Goal: Task Accomplishment & Management: Manage account settings

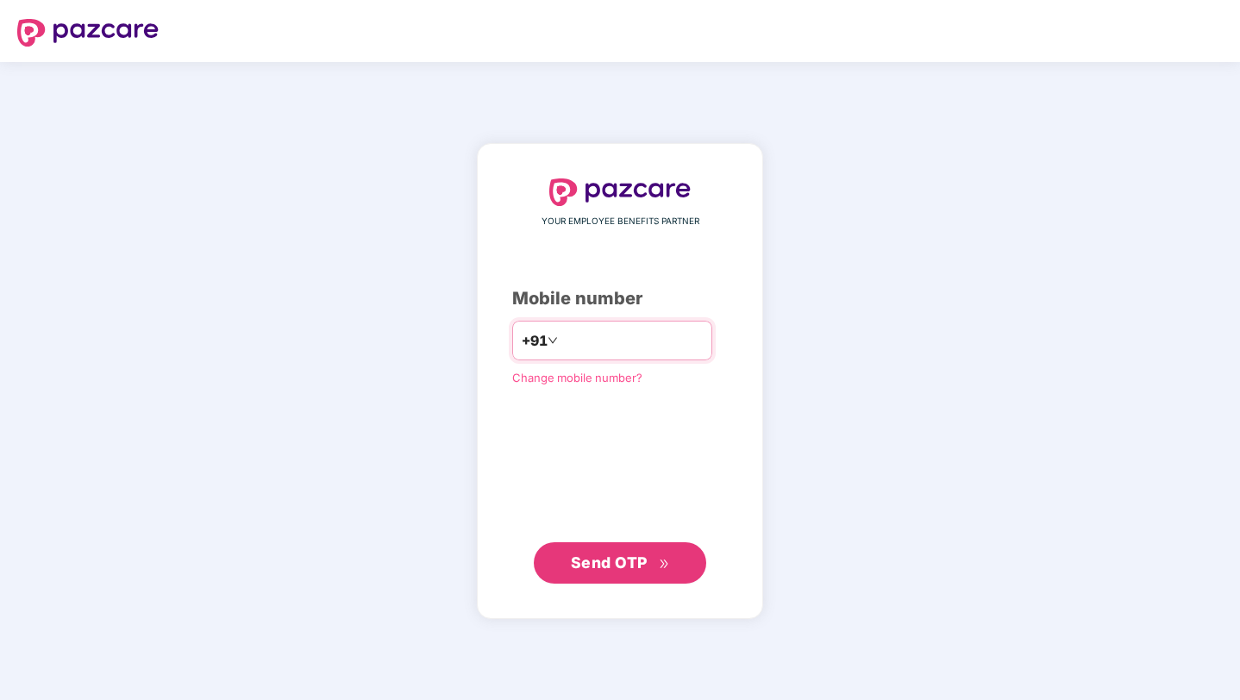
click at [624, 339] on input "number" at bounding box center [631, 341] width 141 height 28
type input "**********"
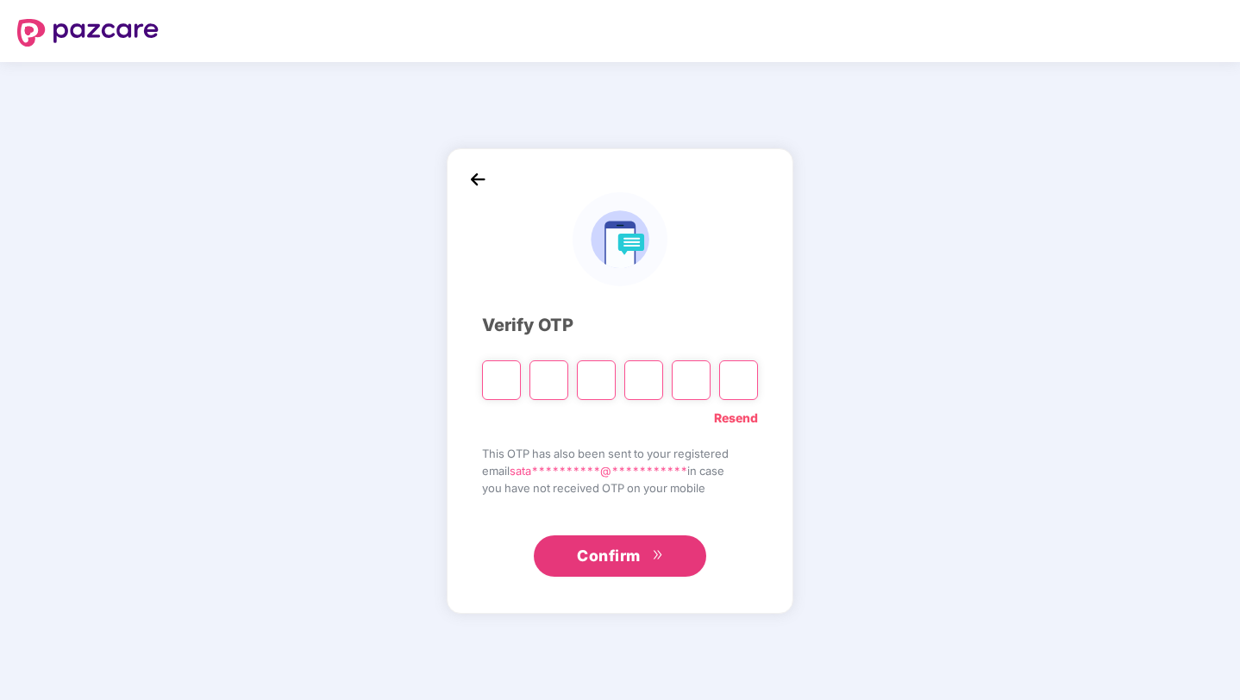
type input "*"
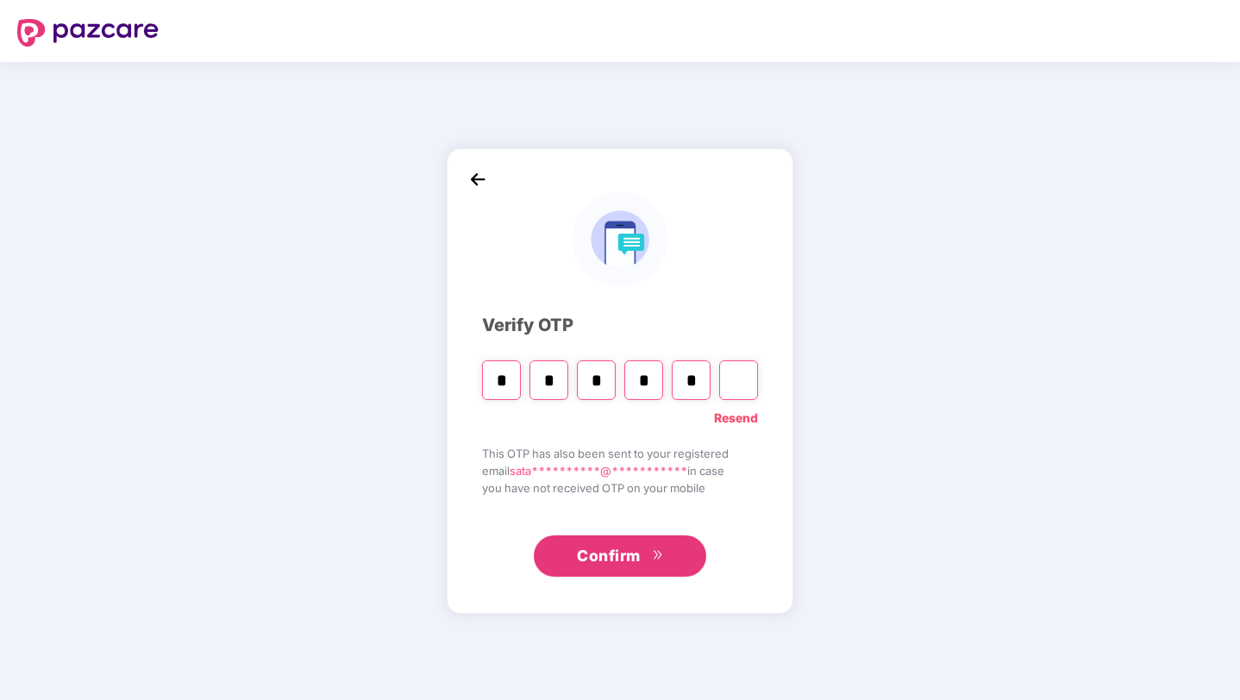
type input "*"
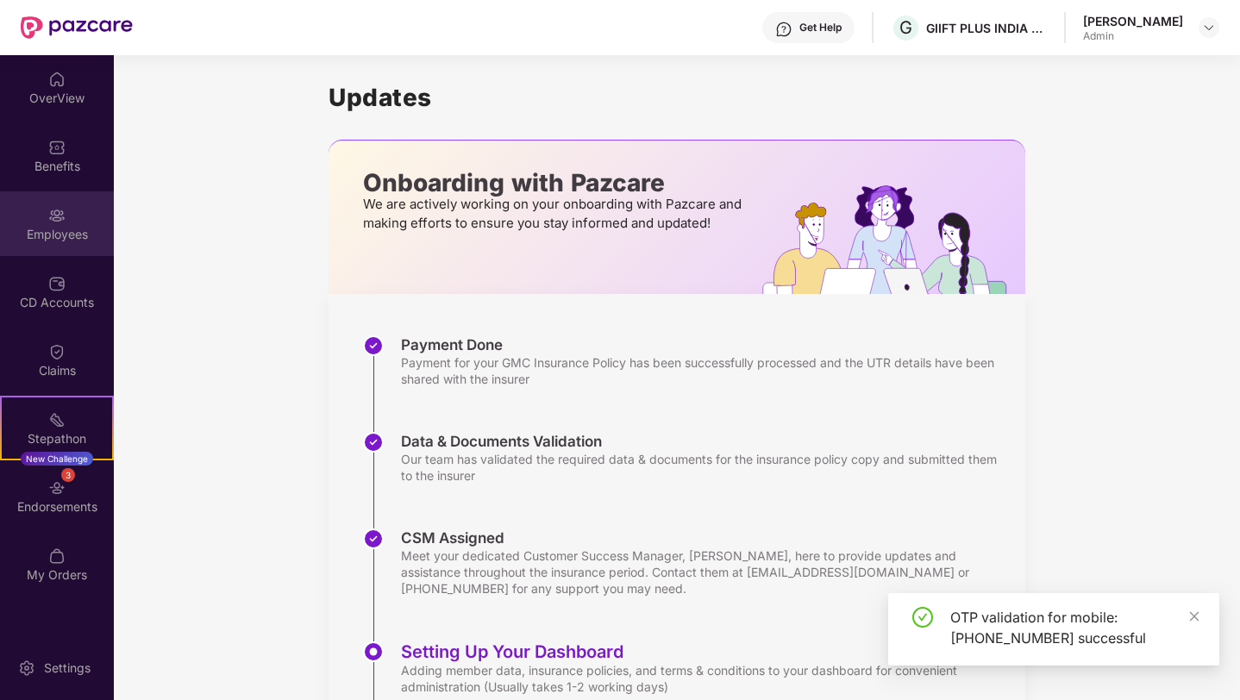
click at [53, 216] on img at bounding box center [56, 215] width 17 height 17
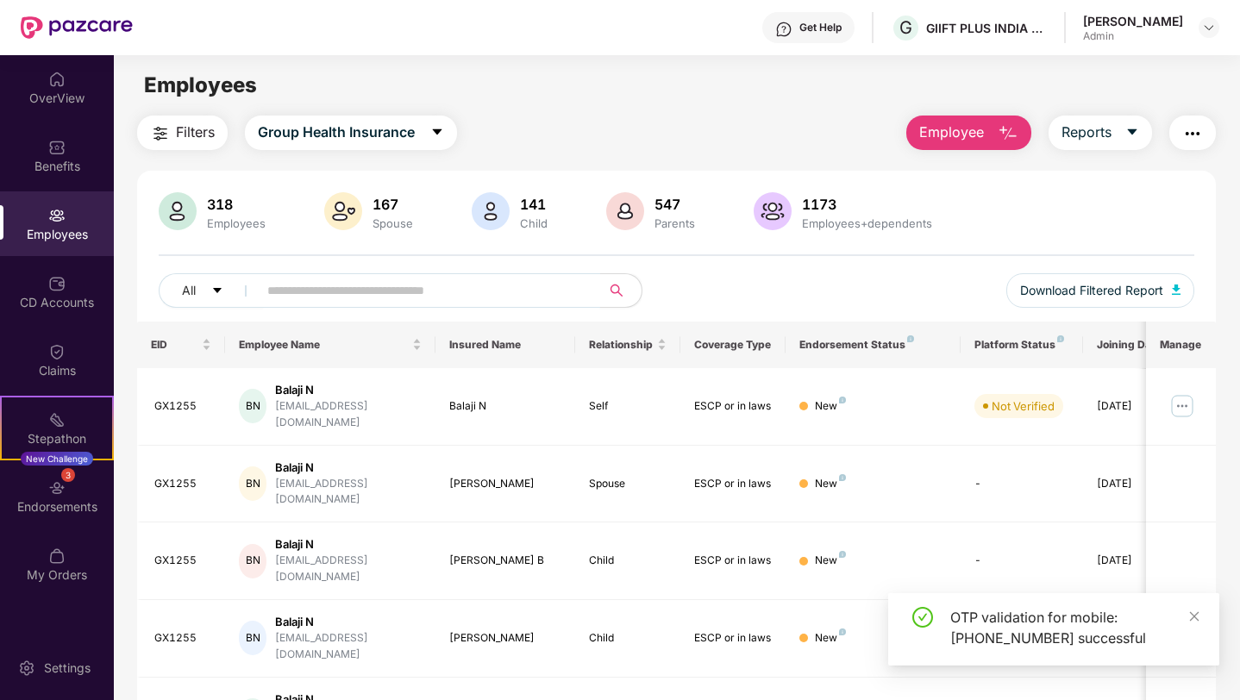
click at [470, 297] on input "text" at bounding box center [422, 291] width 310 height 26
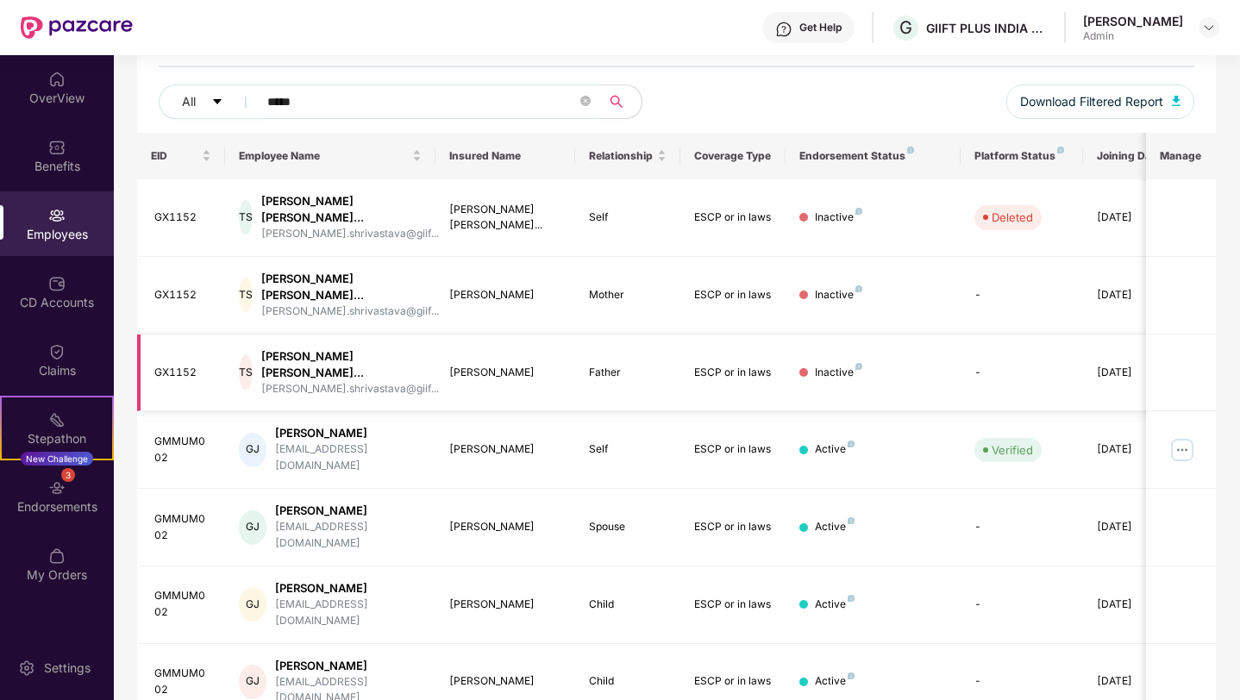
scroll to position [192, 0]
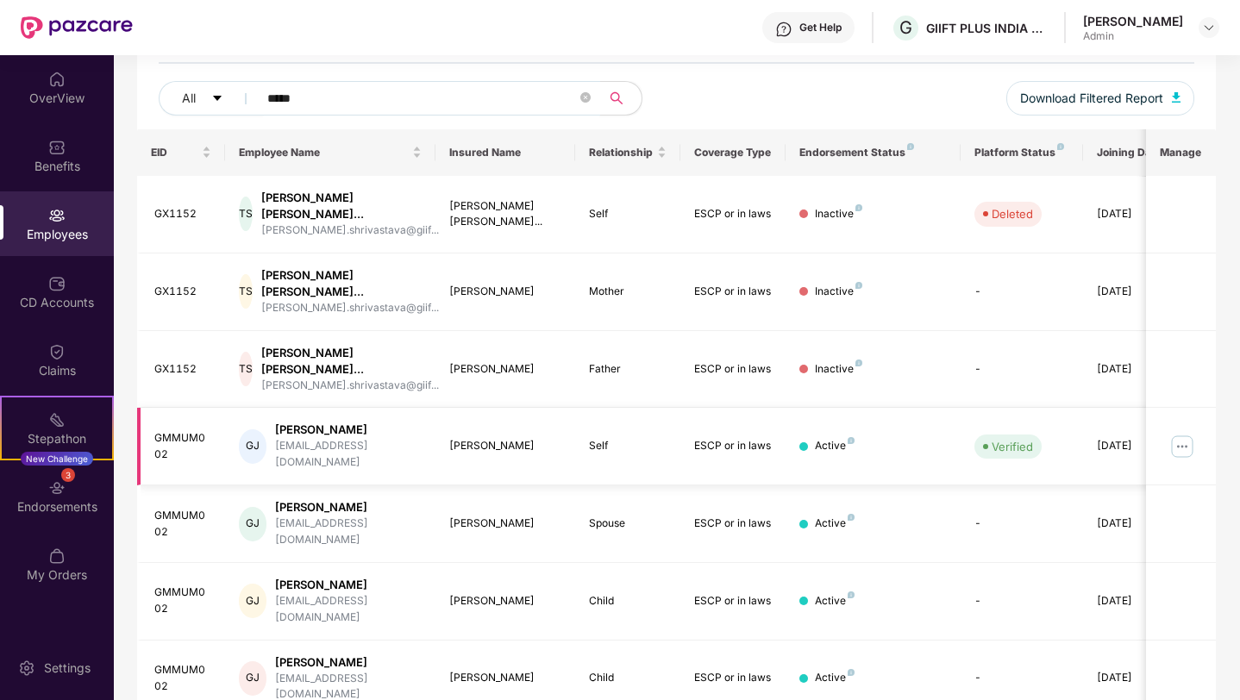
type input "*****"
click at [1178, 433] on img at bounding box center [1183, 447] width 28 height 28
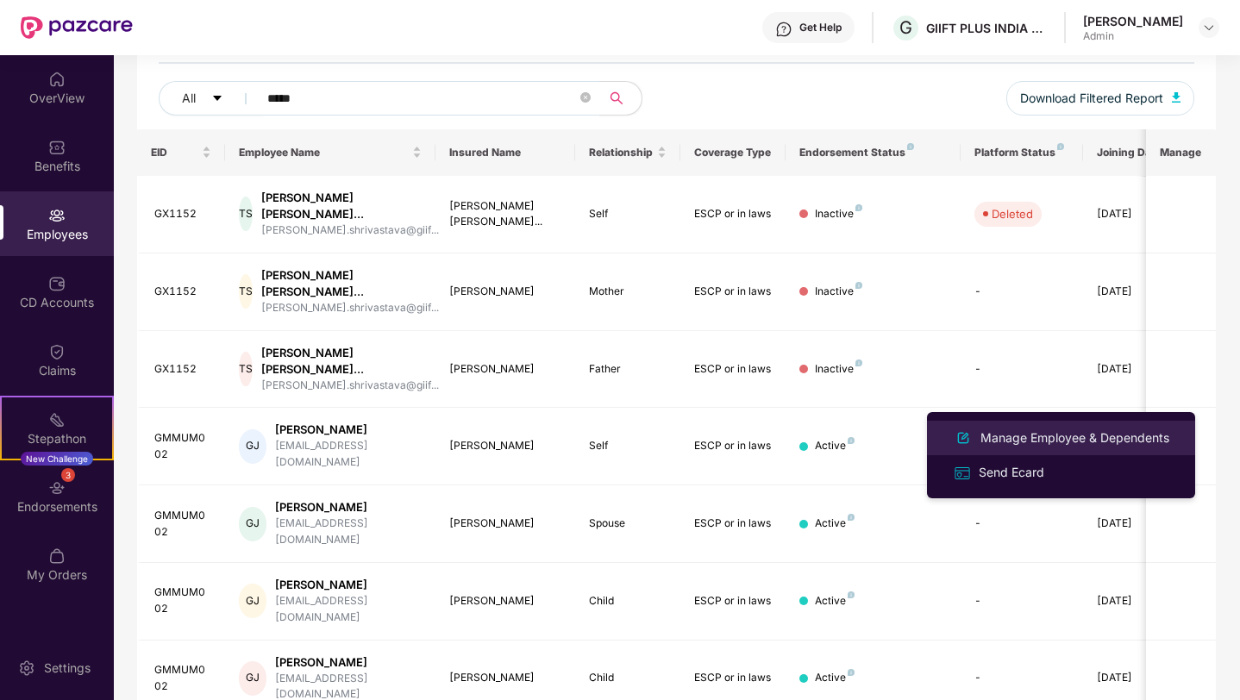
click at [1084, 446] on div "Manage Employee & Dependents" at bounding box center [1075, 438] width 196 height 19
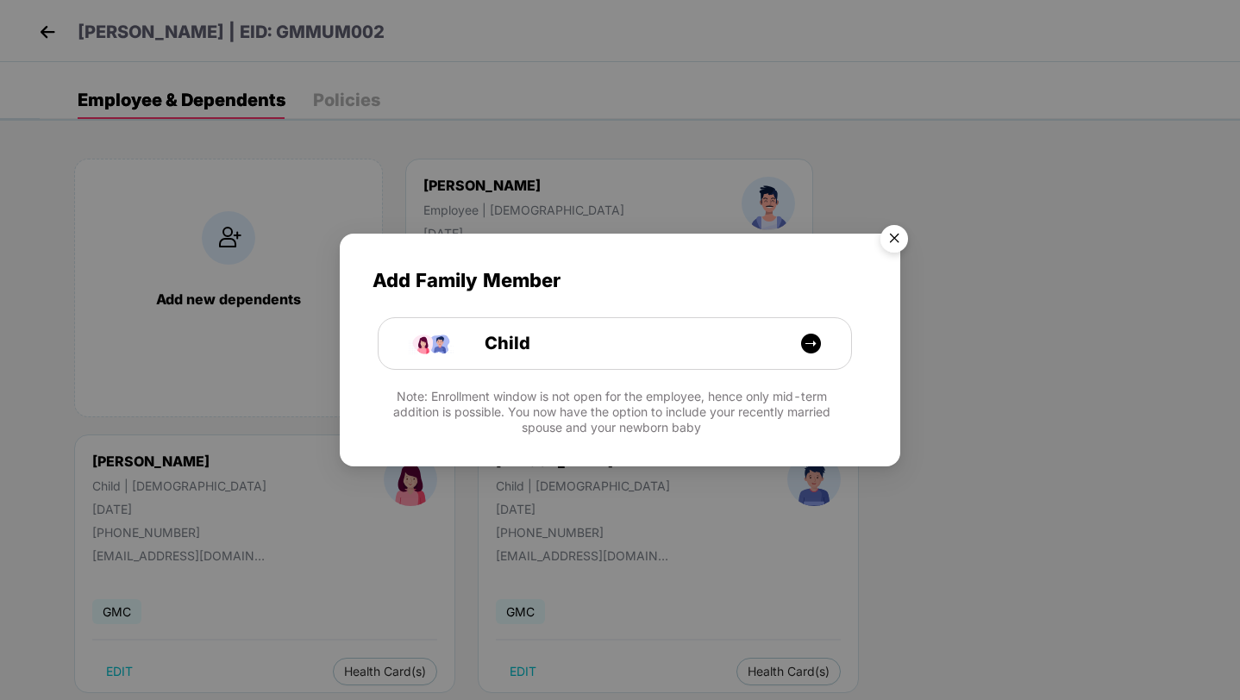
click at [891, 239] on img "Close" at bounding box center [894, 241] width 48 height 48
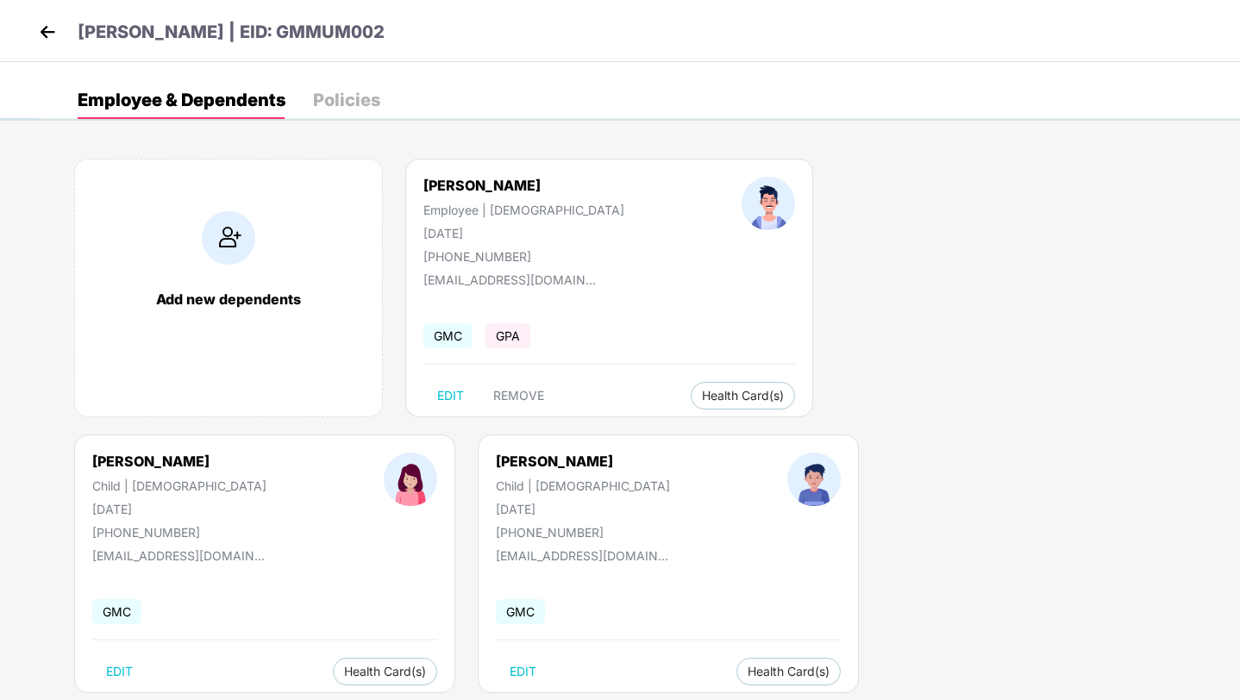
scroll to position [36, 0]
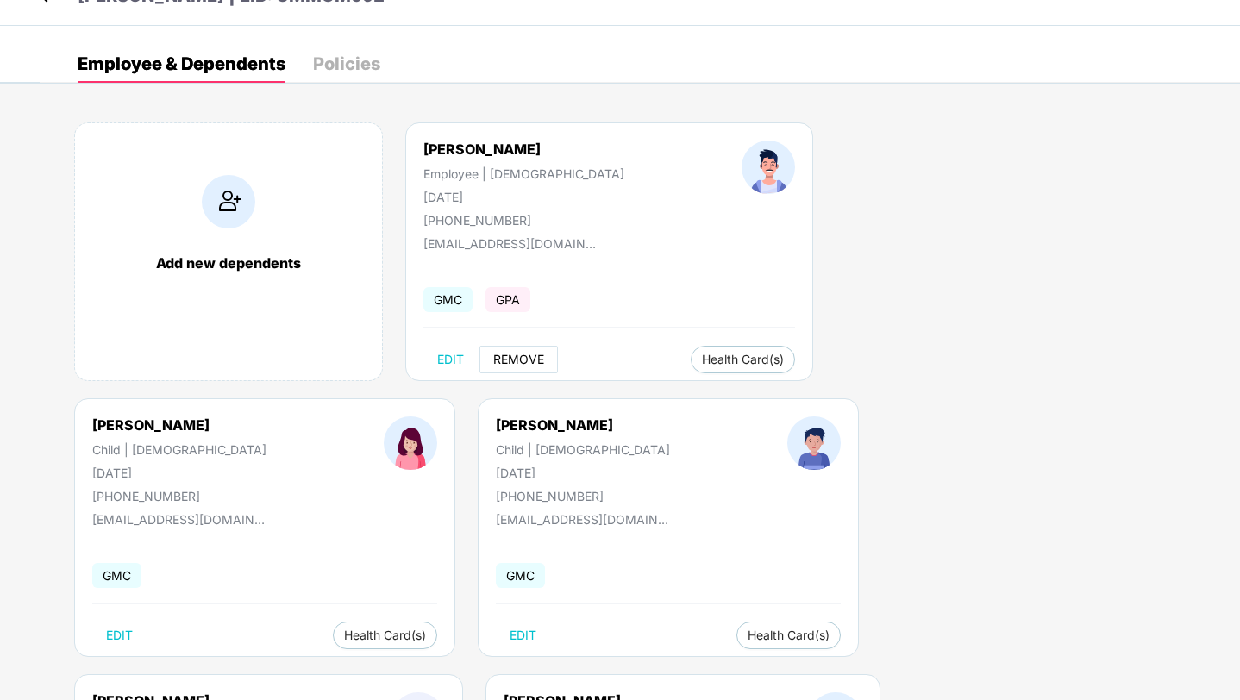
click at [517, 353] on span "REMOVE" at bounding box center [518, 360] width 51 height 14
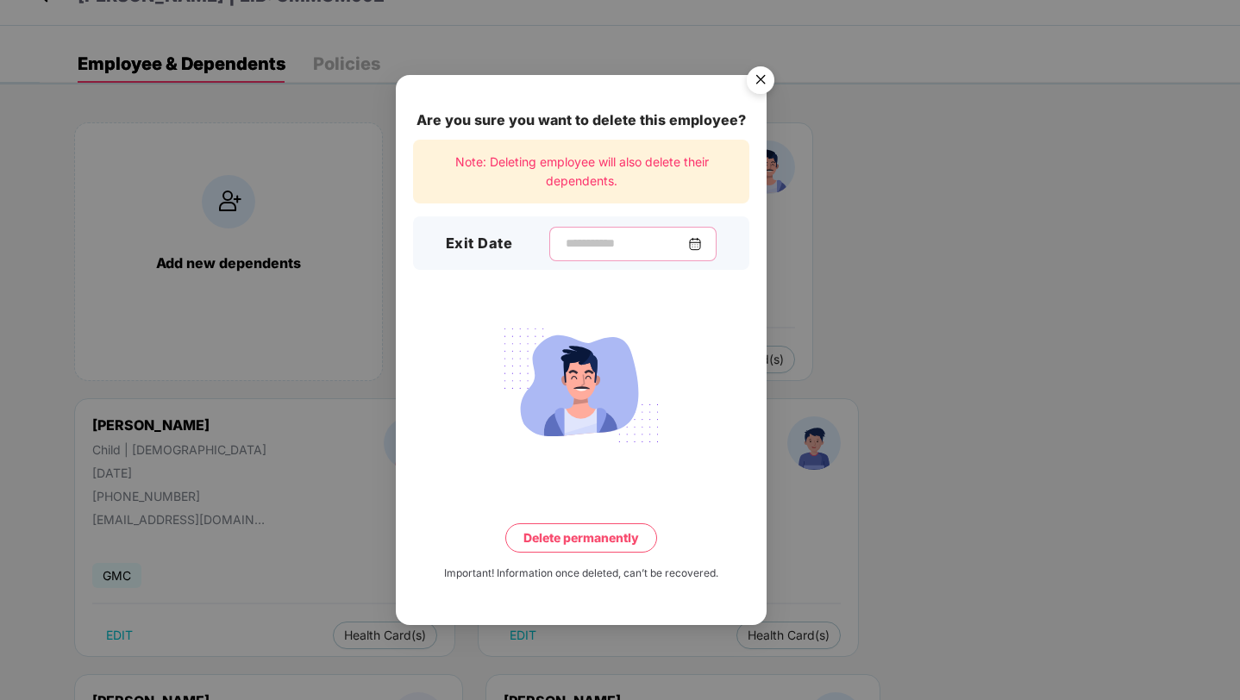
click at [655, 249] on input at bounding box center [626, 244] width 124 height 18
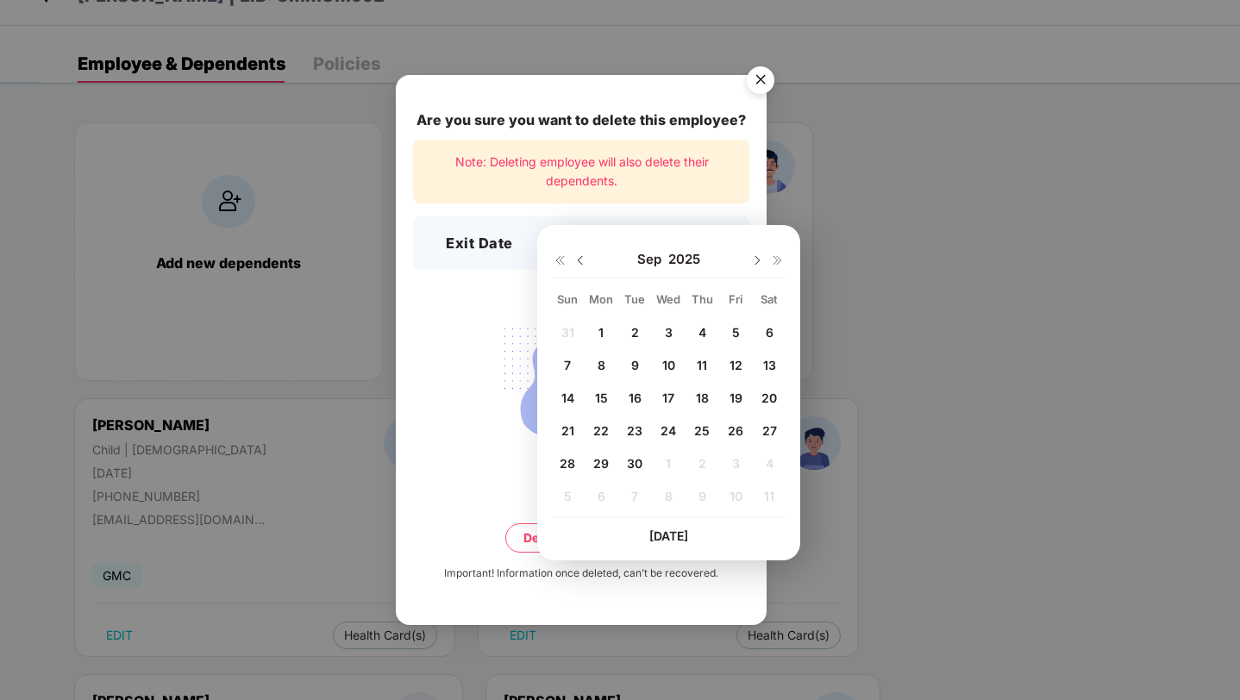
click at [635, 467] on span "30" at bounding box center [635, 463] width 16 height 15
type input "**********"
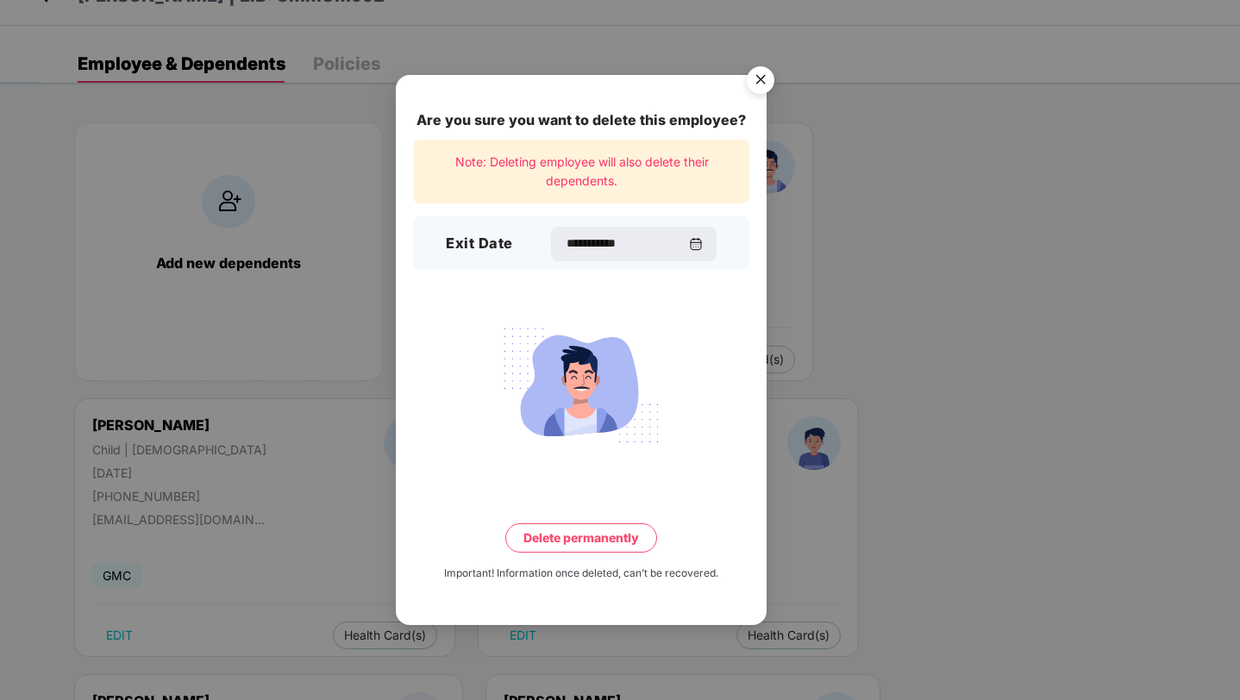
click at [609, 533] on button "Delete permanently" at bounding box center [581, 537] width 152 height 29
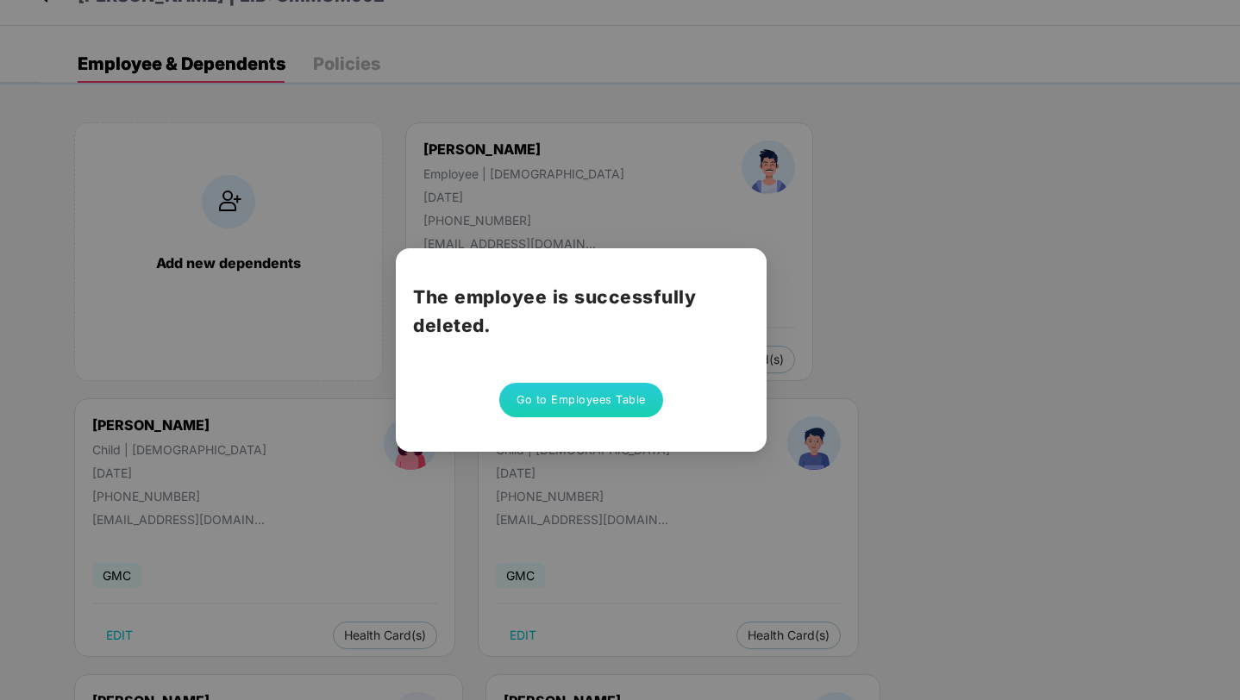
click at [616, 398] on button "Go to Employees Table" at bounding box center [581, 400] width 164 height 34
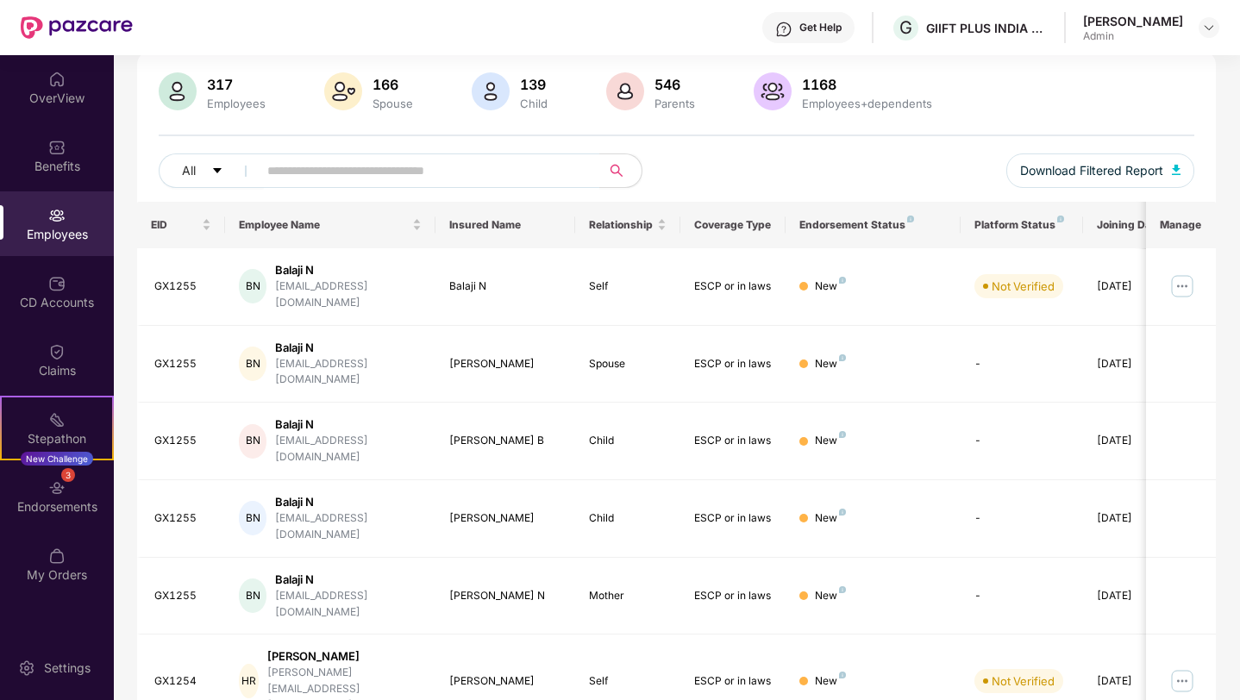
scroll to position [47, 0]
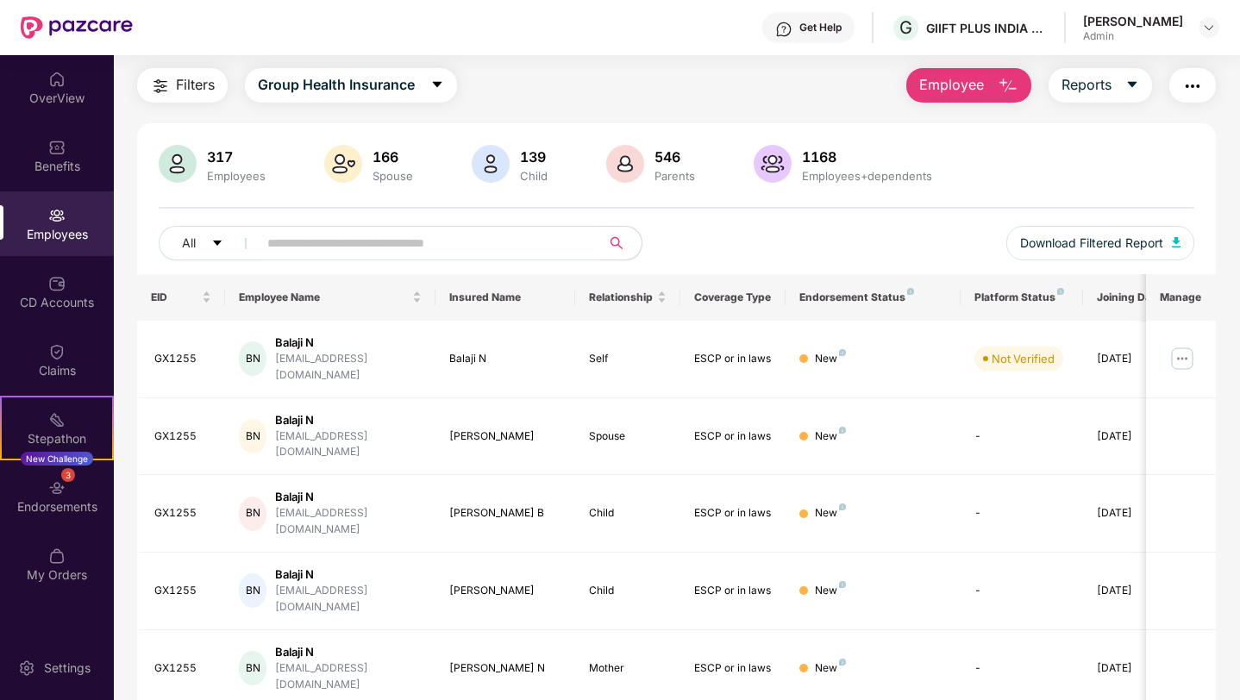
click at [505, 250] on input "text" at bounding box center [422, 243] width 310 height 26
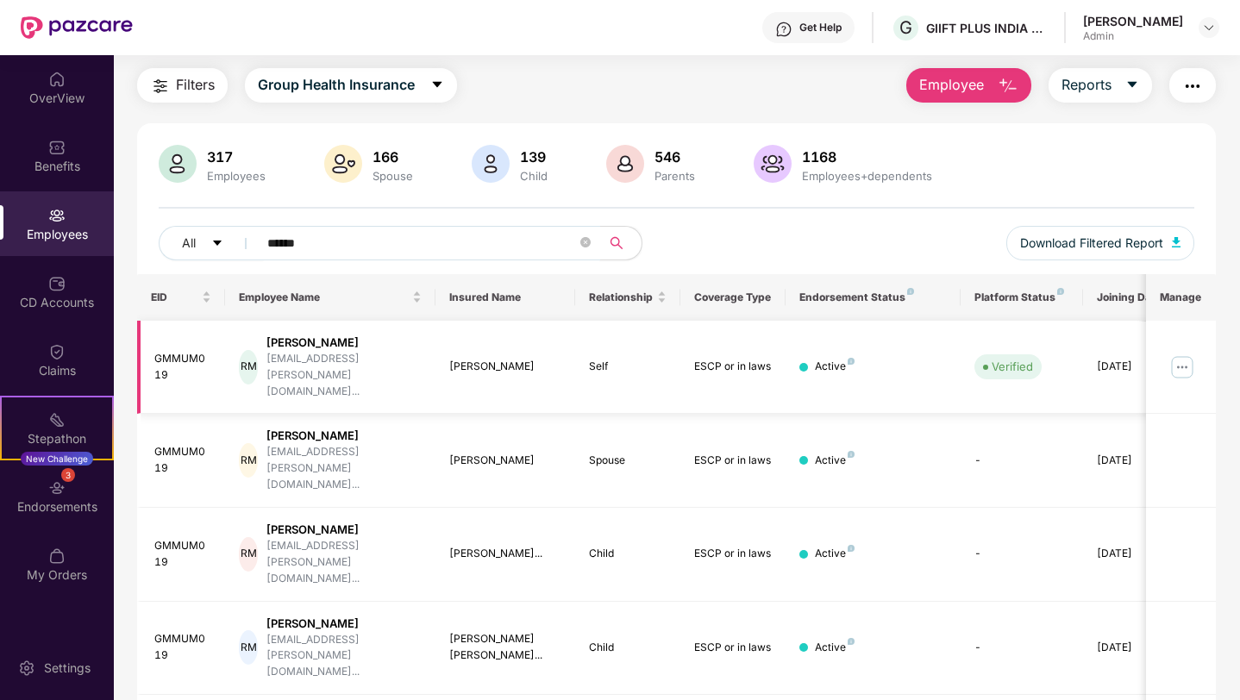
type input "******"
click at [1182, 354] on img at bounding box center [1183, 368] width 28 height 28
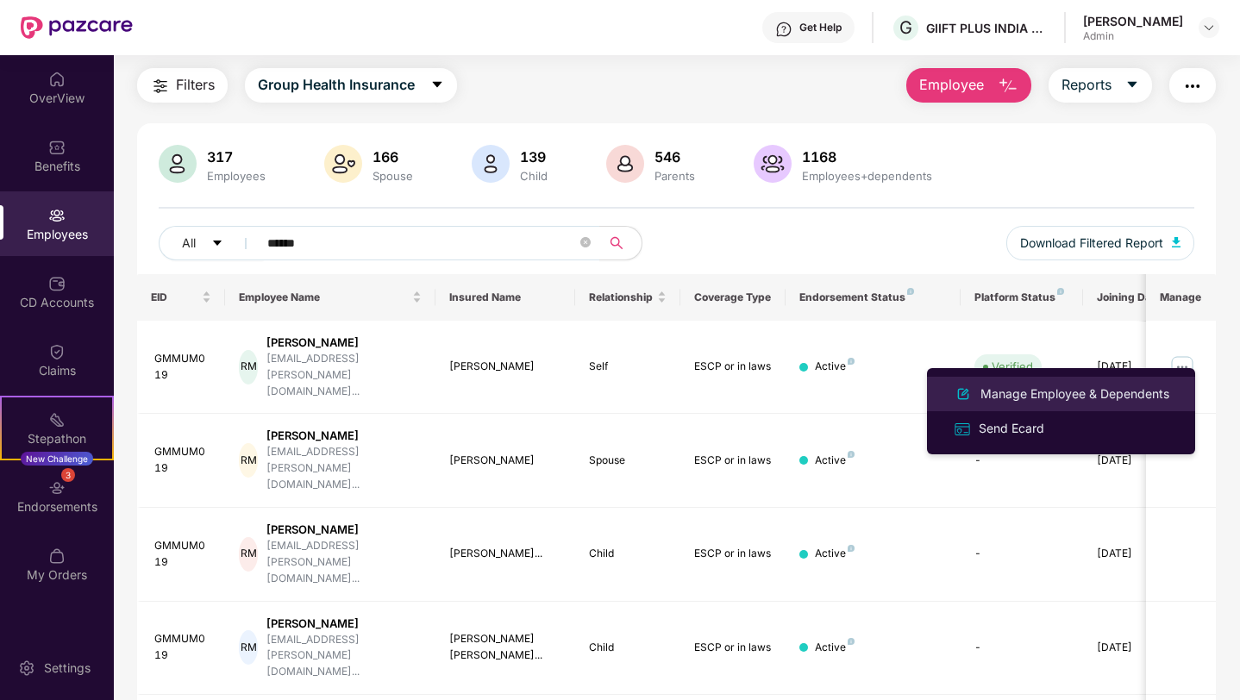
click at [1022, 403] on div "Manage Employee & Dependents" at bounding box center [1075, 394] width 196 height 19
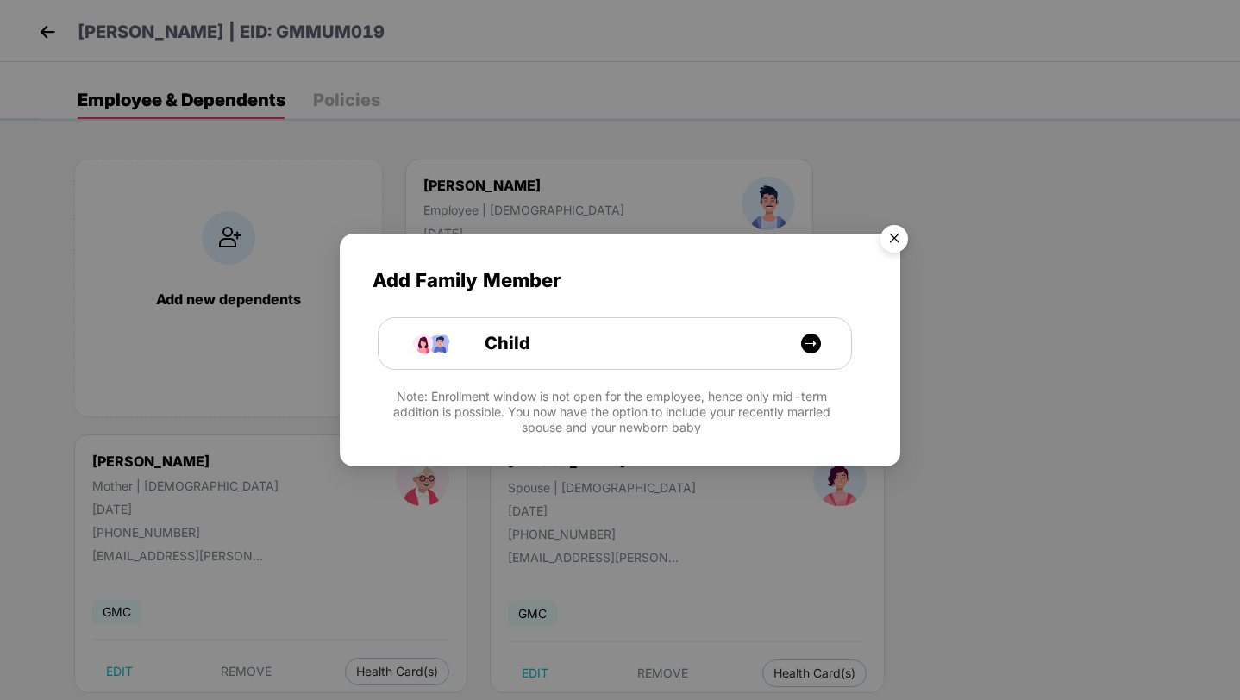
click at [893, 237] on img "Close" at bounding box center [894, 241] width 48 height 48
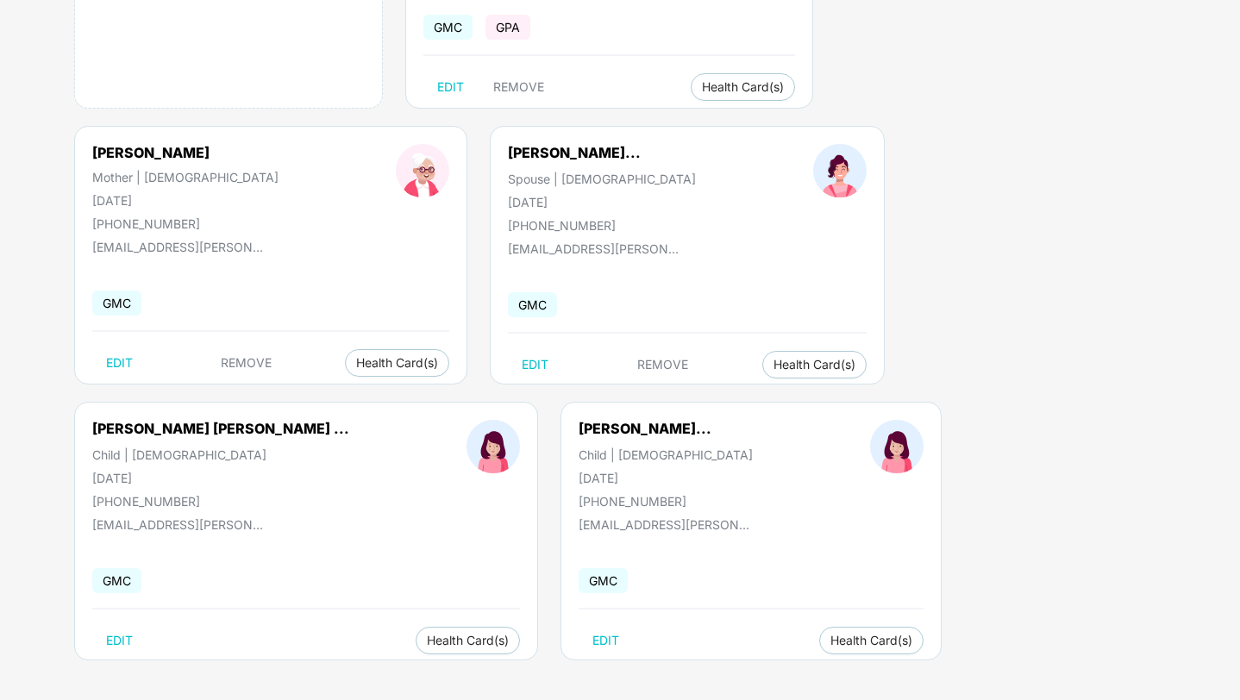
scroll to position [0, 0]
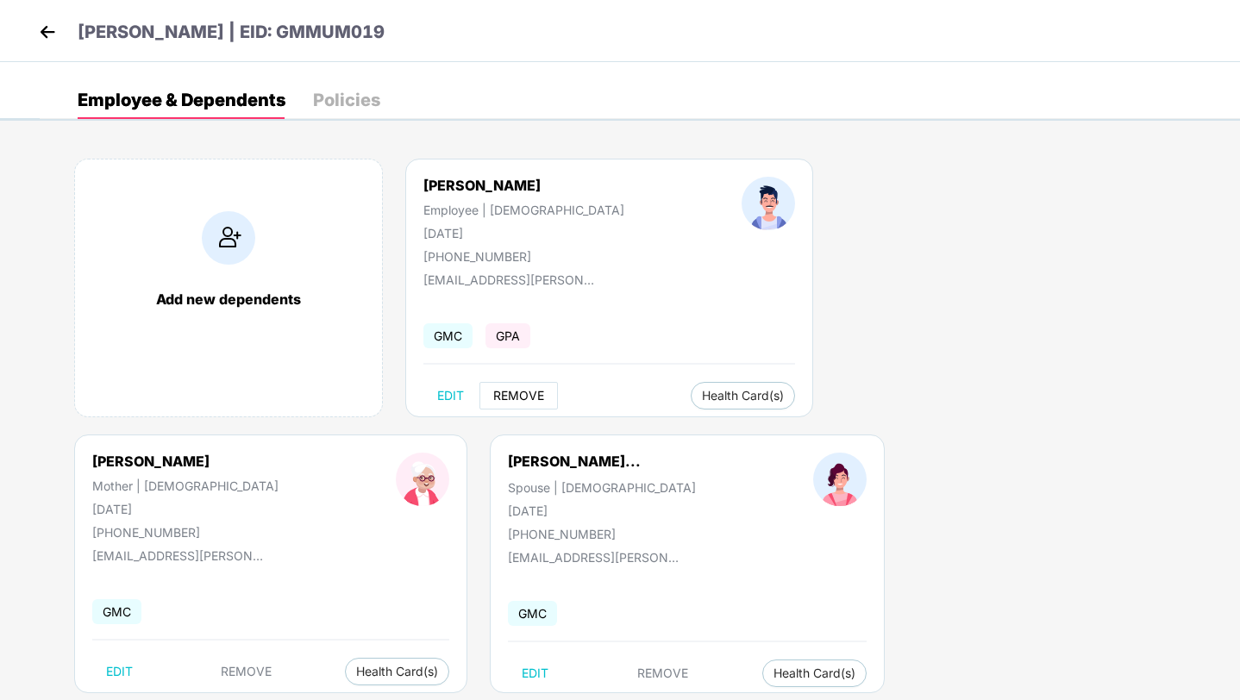
click at [527, 389] on span "REMOVE" at bounding box center [518, 396] width 51 height 14
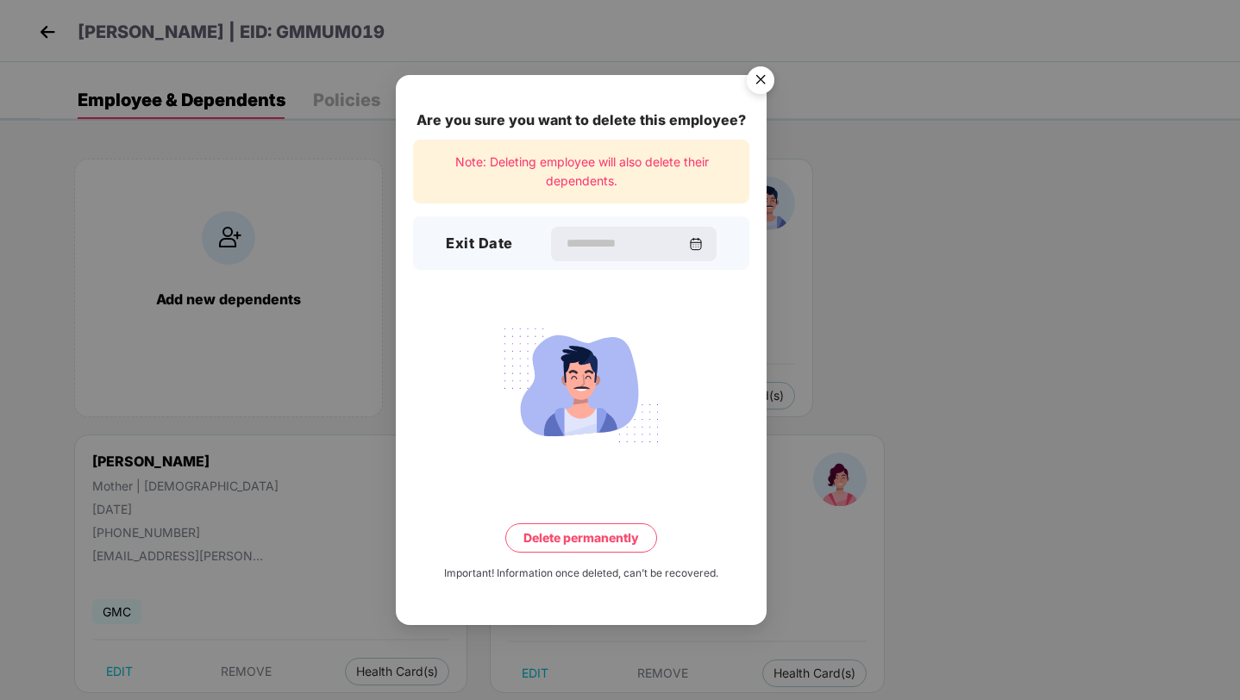
click at [766, 82] on img "Close" at bounding box center [761, 83] width 48 height 48
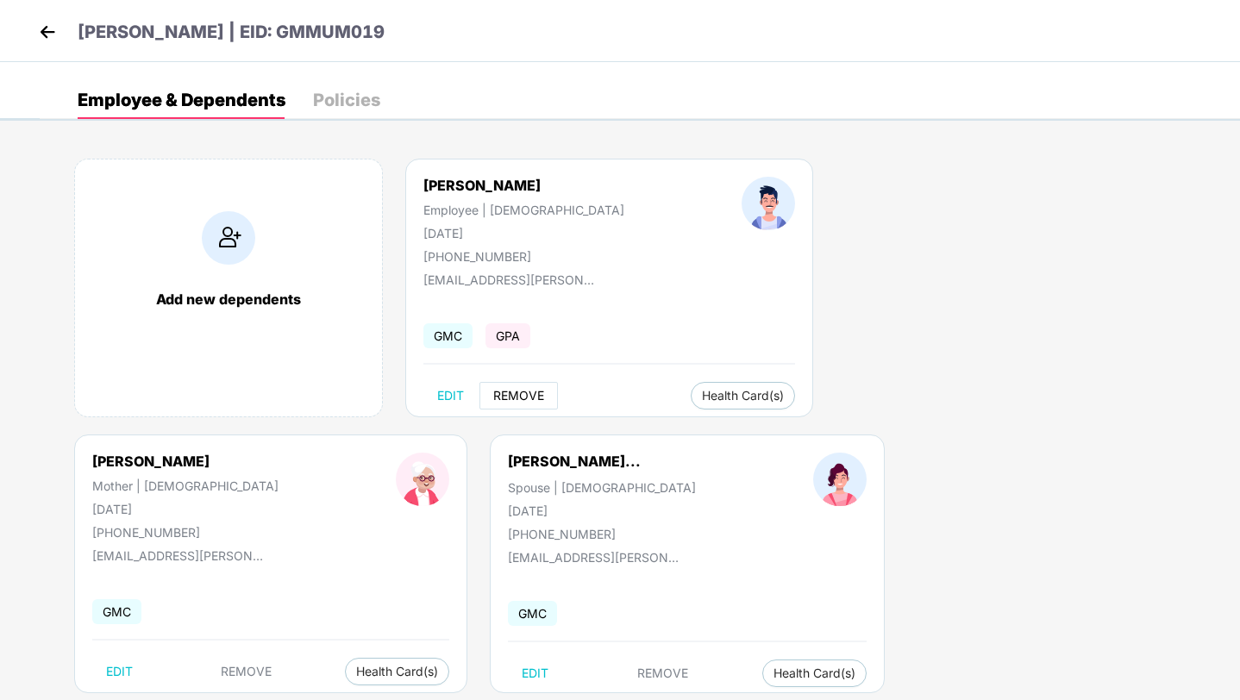
click at [532, 398] on span "REMOVE" at bounding box center [518, 396] width 51 height 14
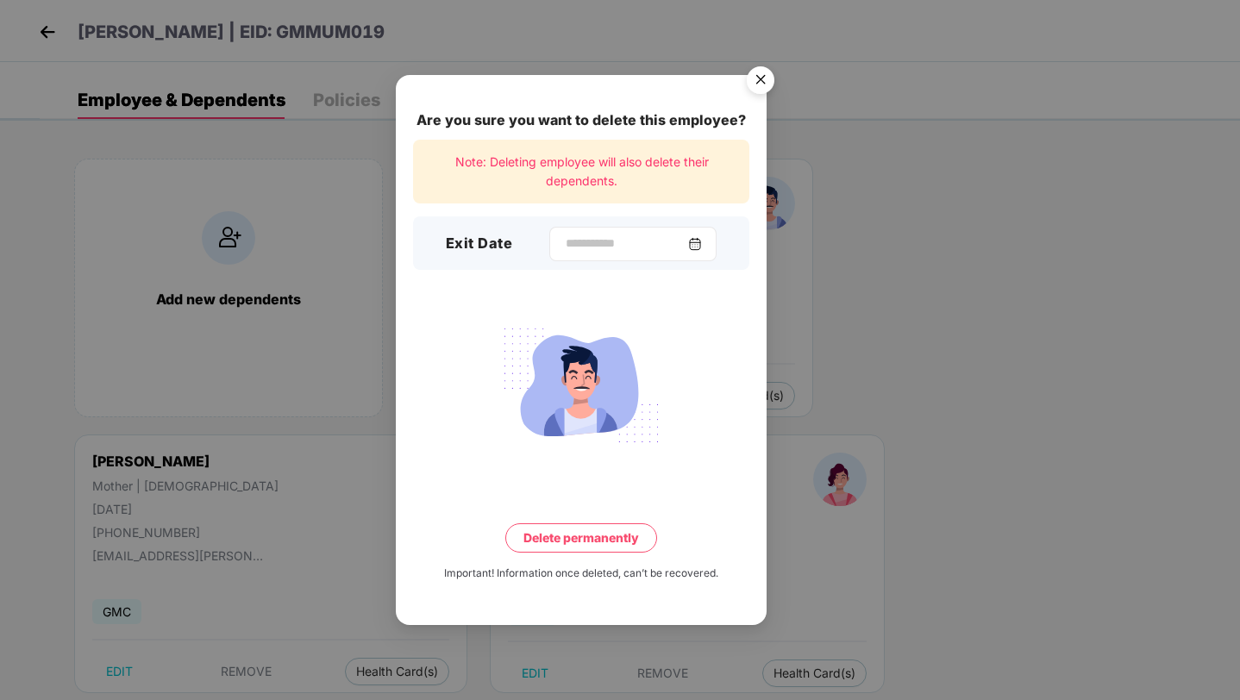
click at [689, 256] on div at bounding box center [632, 244] width 167 height 34
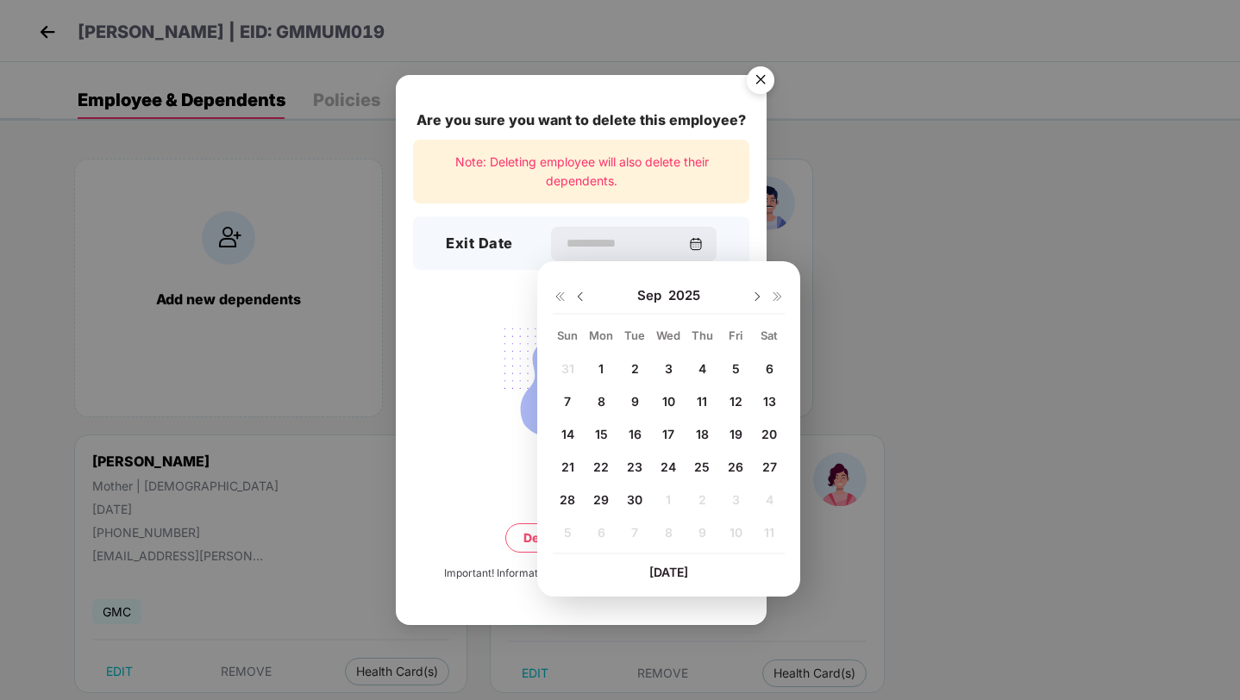
click at [638, 505] on span "30" at bounding box center [635, 499] width 16 height 15
type input "**********"
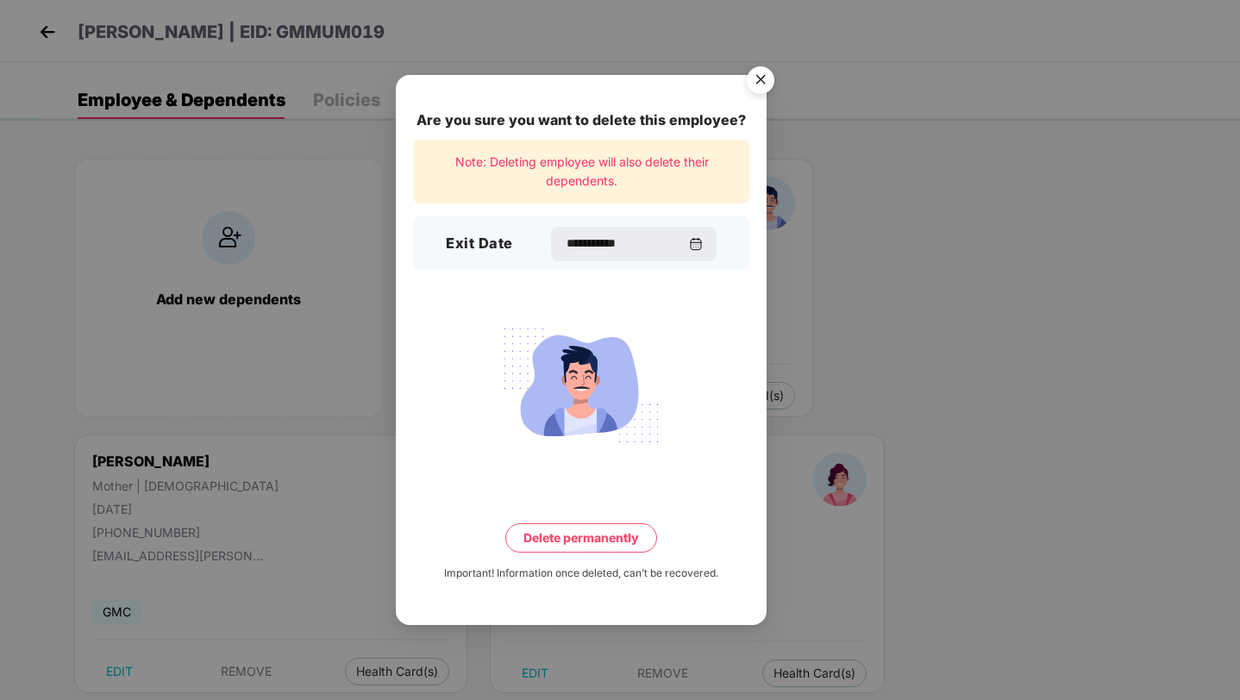
click at [625, 540] on button "Delete permanently" at bounding box center [581, 537] width 152 height 29
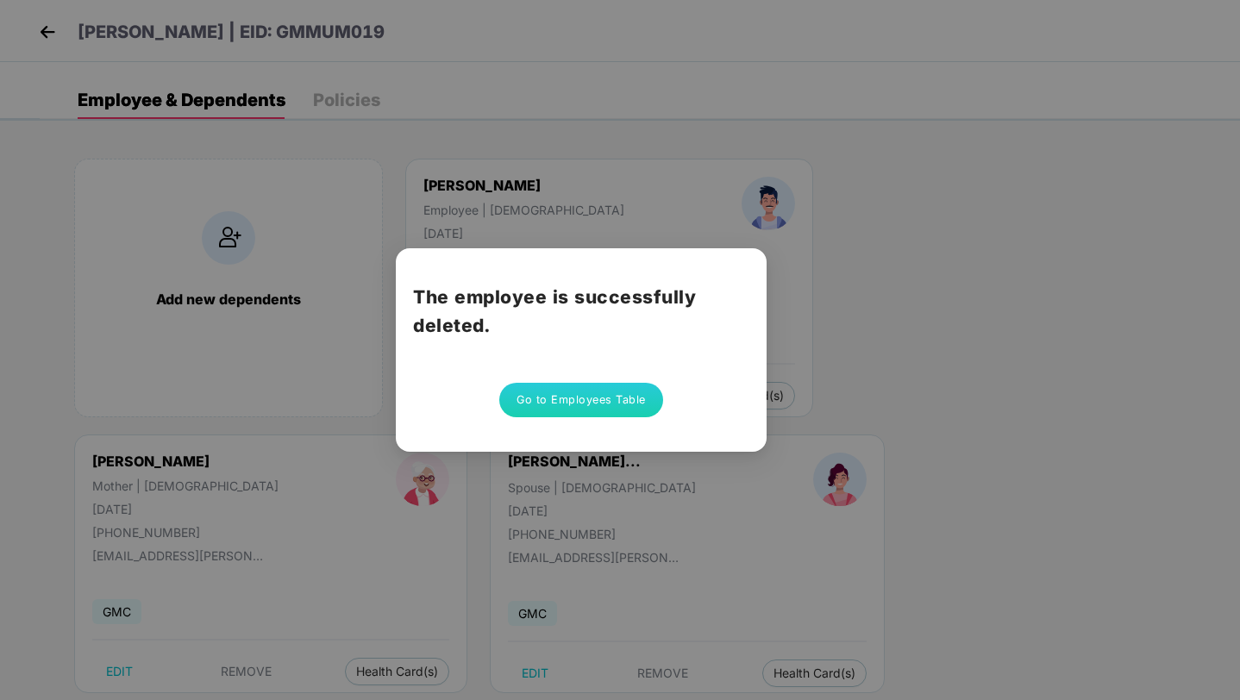
click at [599, 406] on button "Go to Employees Table" at bounding box center [581, 400] width 164 height 34
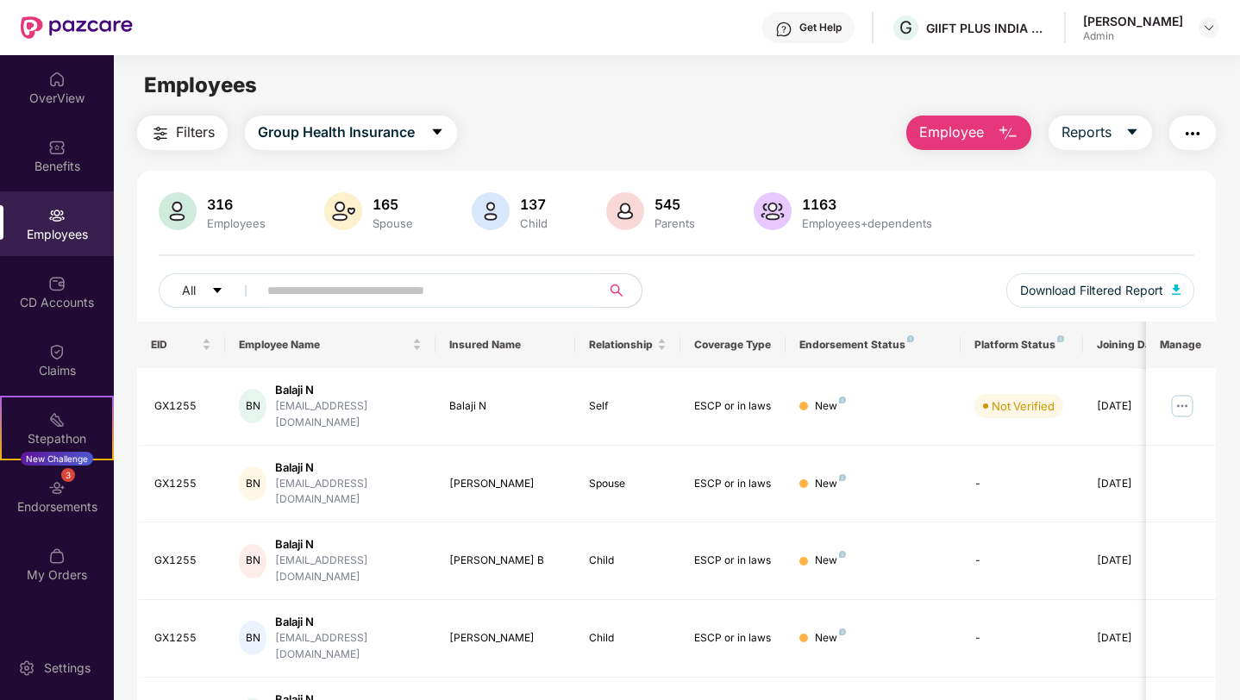
click at [536, 291] on input "text" at bounding box center [422, 291] width 310 height 26
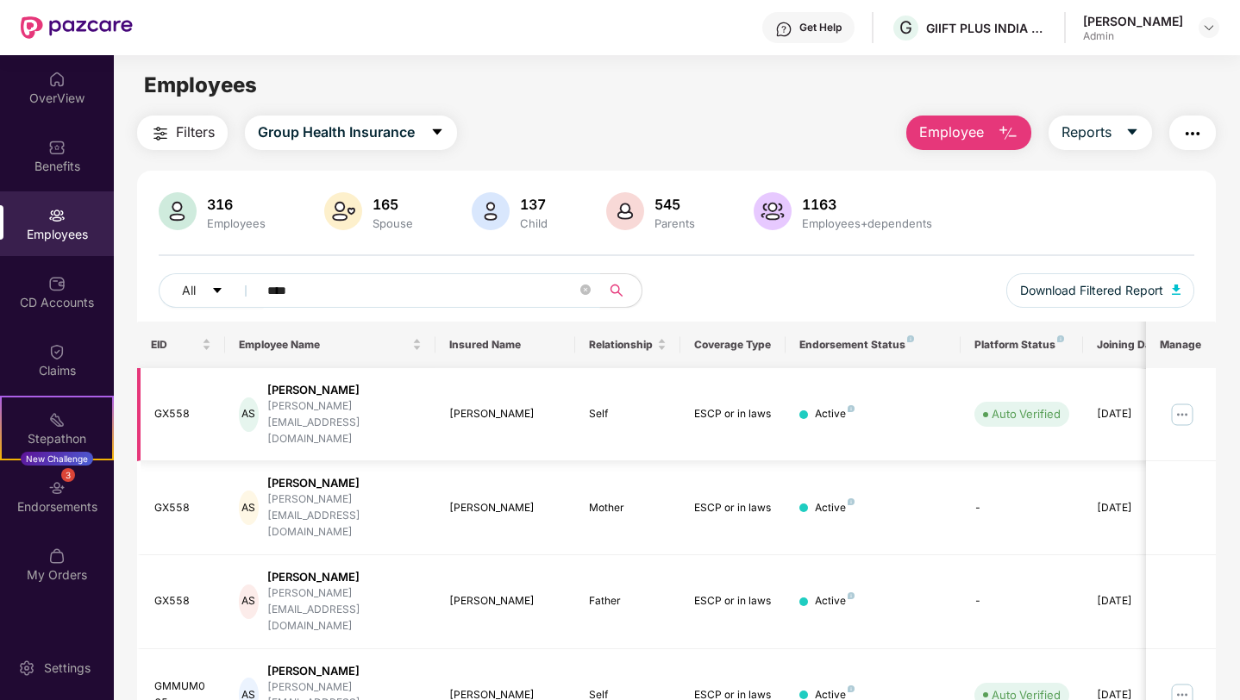
type input "****"
click at [1179, 401] on img at bounding box center [1183, 415] width 28 height 28
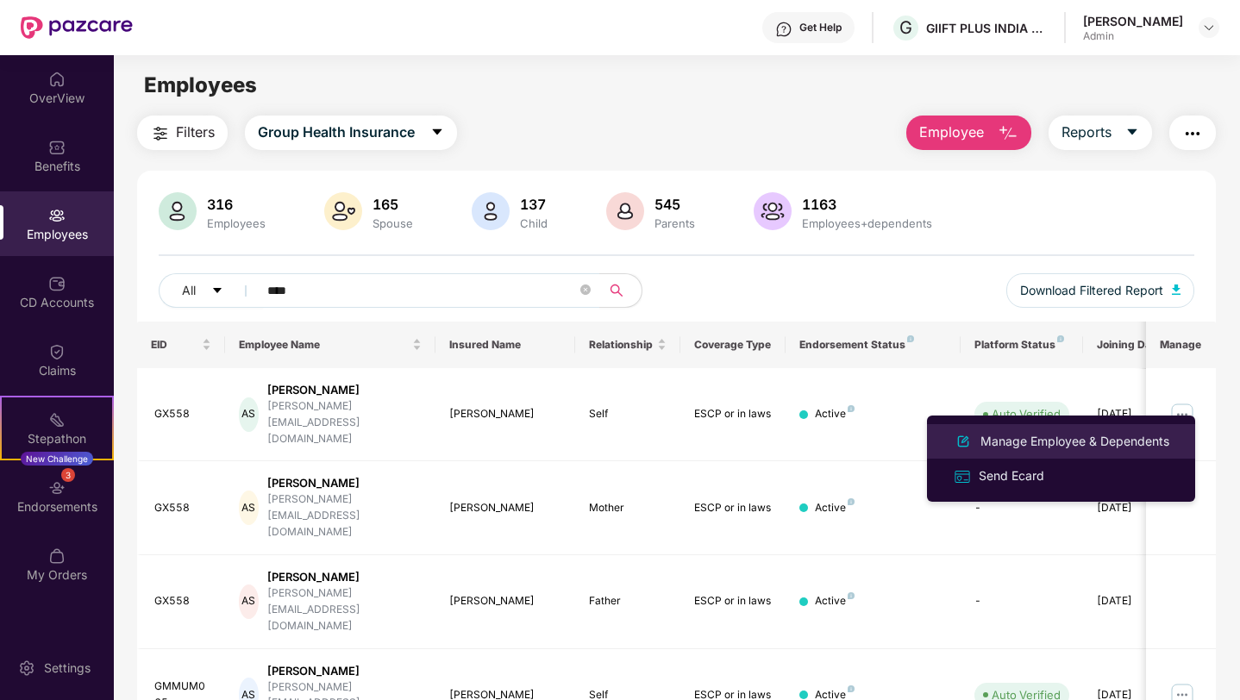
click at [1037, 445] on div "Manage Employee & Dependents" at bounding box center [1075, 441] width 196 height 19
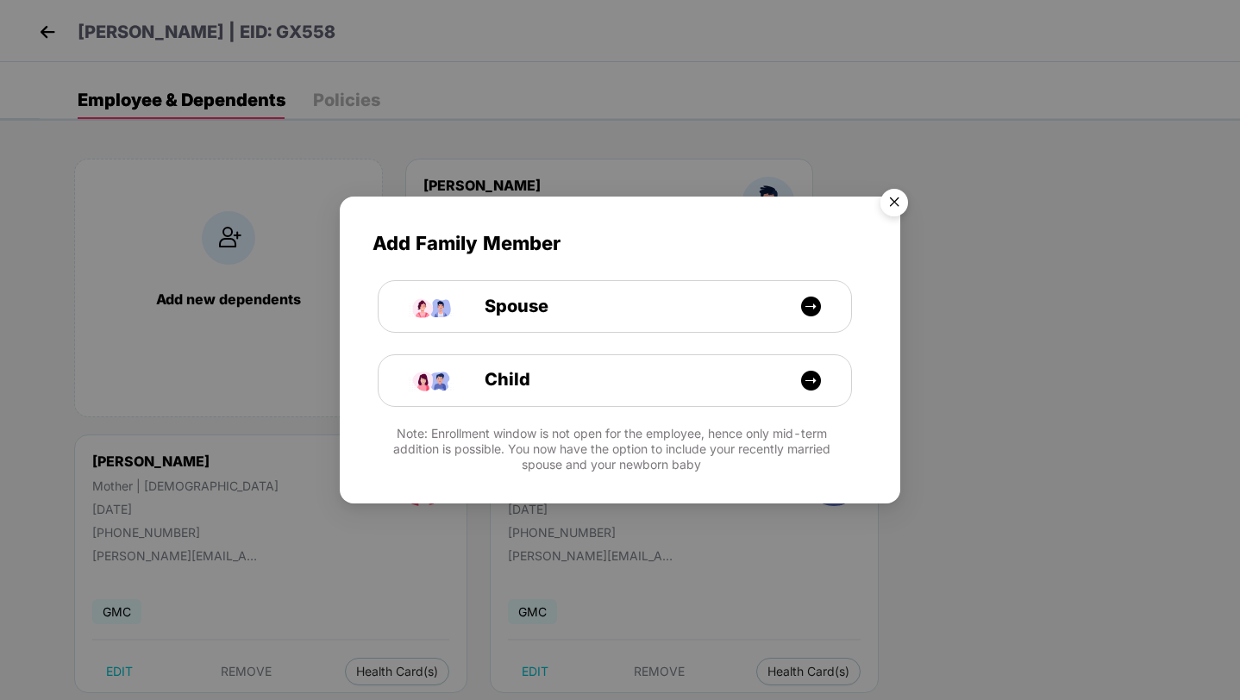
click at [896, 201] on img "Close" at bounding box center [894, 205] width 48 height 48
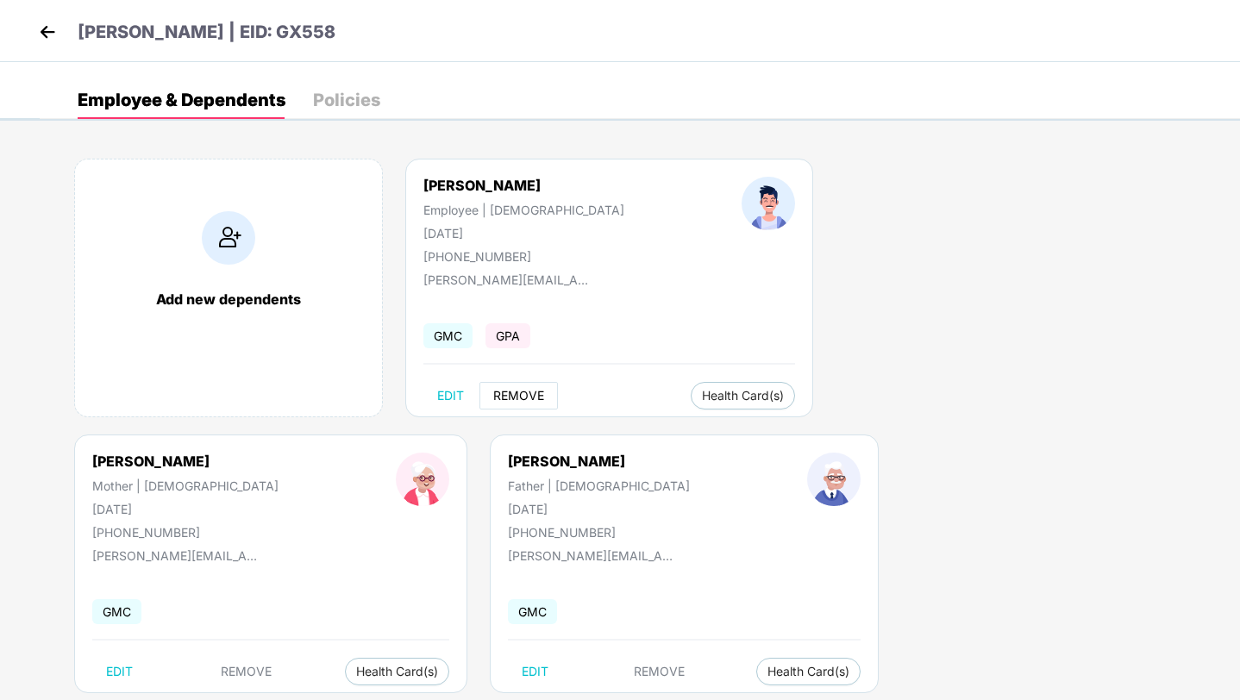
click at [519, 393] on span "REMOVE" at bounding box center [518, 396] width 51 height 14
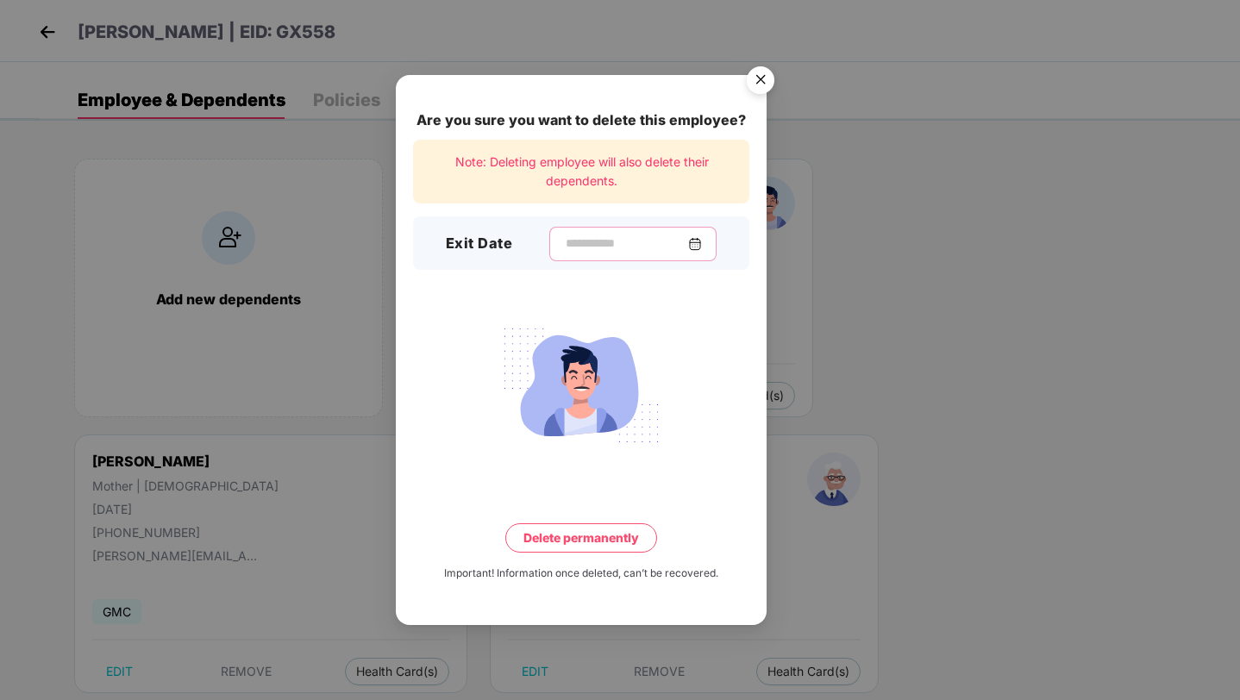
click at [661, 249] on input at bounding box center [626, 244] width 124 height 18
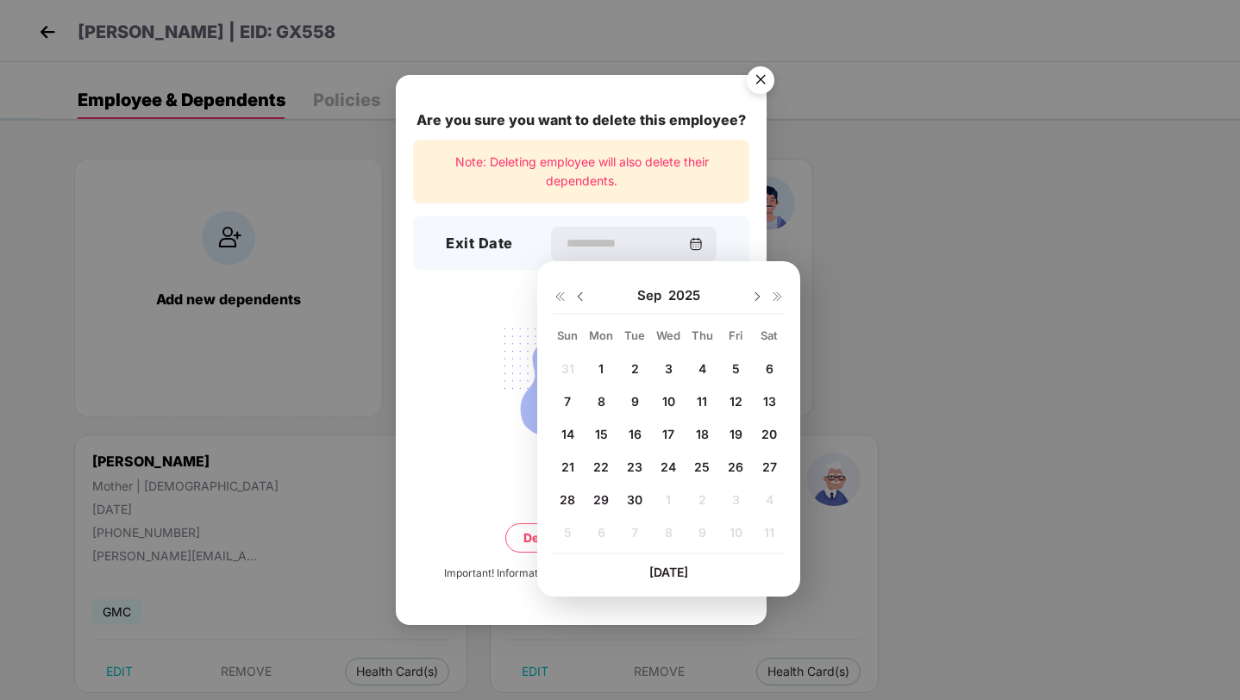
click at [636, 493] on span "30" at bounding box center [635, 499] width 16 height 15
type input "**********"
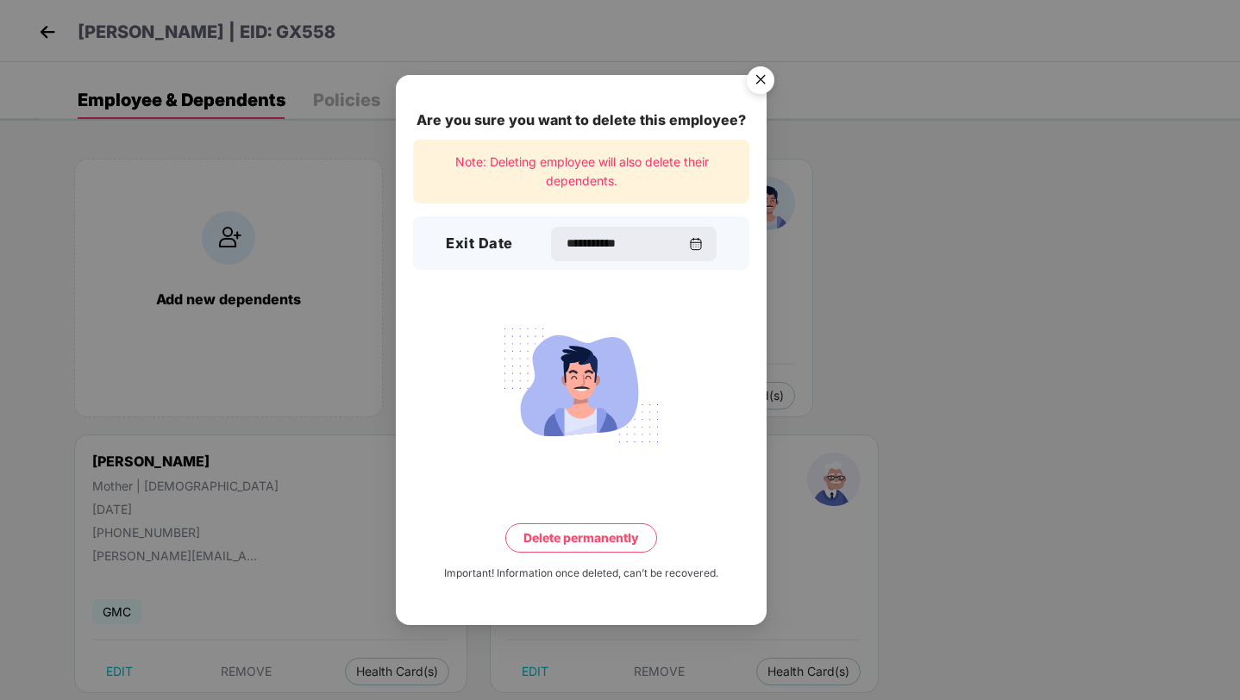
click at [609, 539] on button "Delete permanently" at bounding box center [581, 537] width 152 height 29
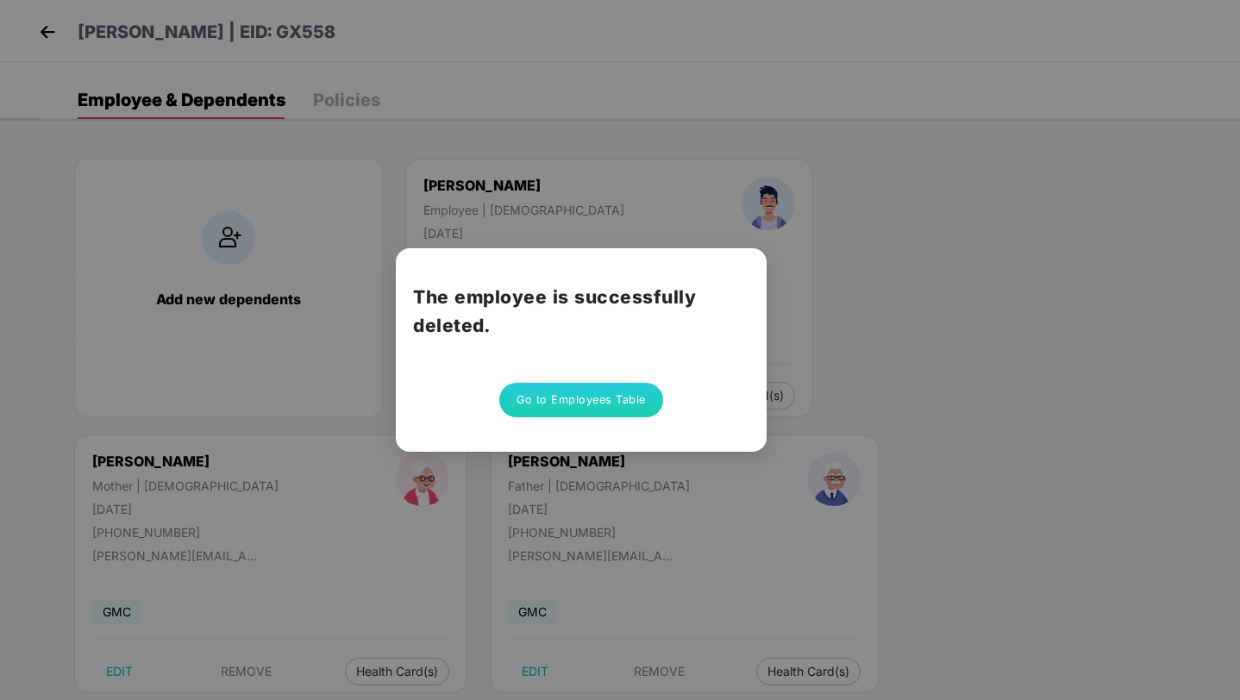
click at [636, 522] on div "The employee is successfully deleted. Go to Employees Table" at bounding box center [620, 350] width 1240 height 700
click at [605, 404] on button "Go to Employees Table" at bounding box center [581, 400] width 164 height 34
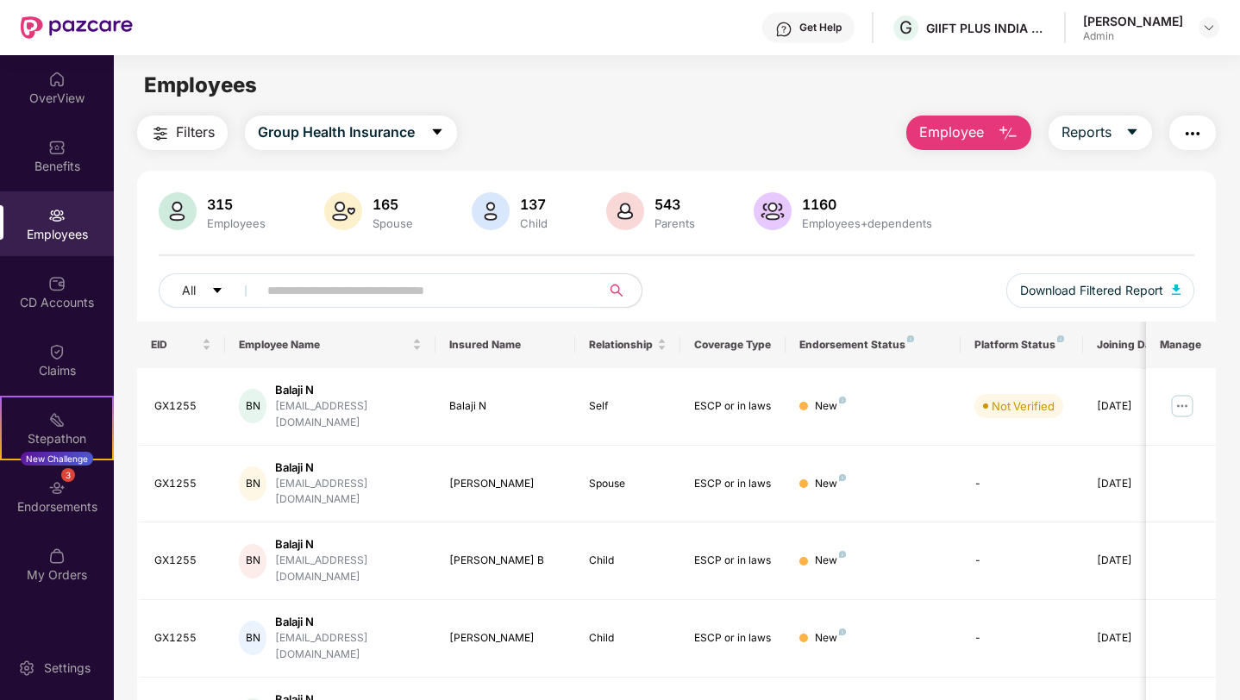
click at [400, 304] on span at bounding box center [424, 290] width 354 height 34
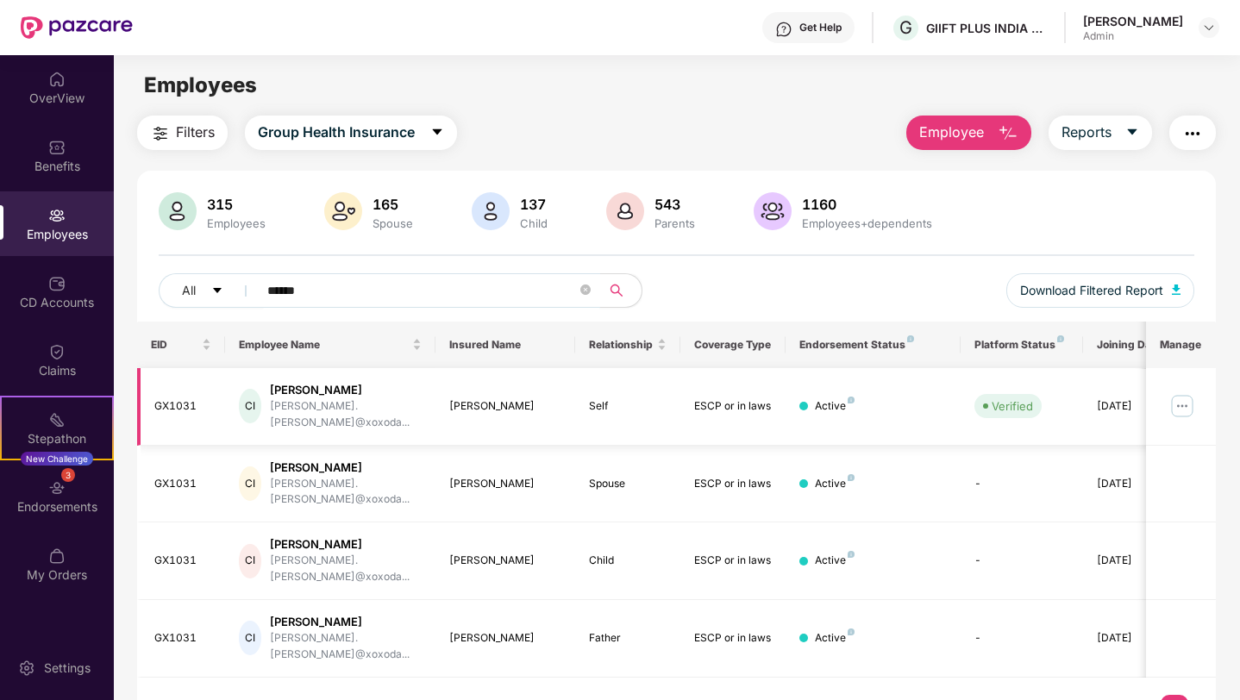
type input "******"
click at [1185, 402] on img at bounding box center [1183, 406] width 28 height 28
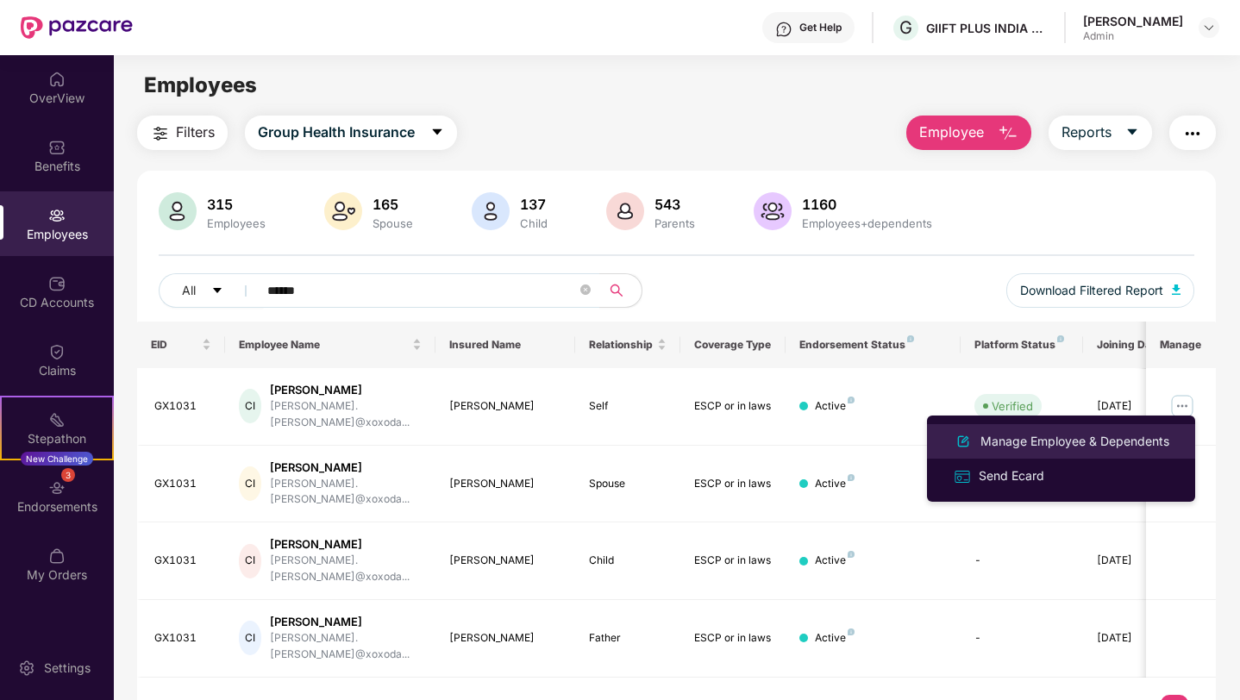
click at [1114, 437] on div "Manage Employee & Dependents" at bounding box center [1075, 441] width 196 height 19
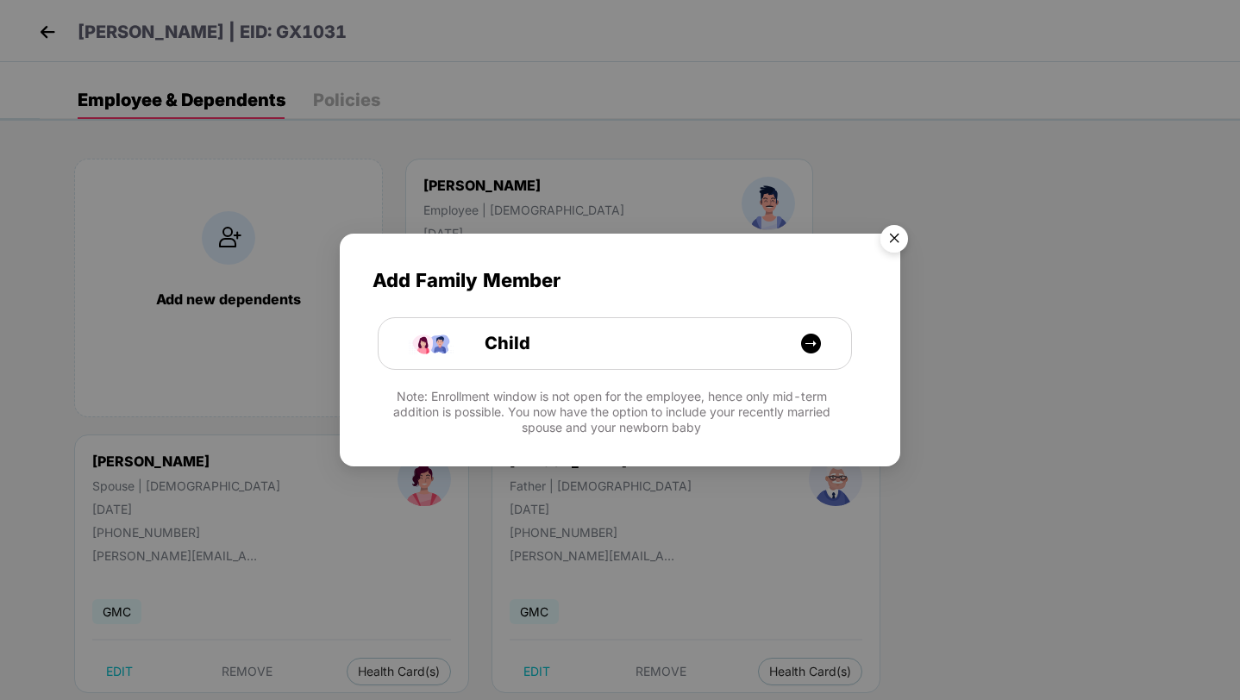
click at [888, 241] on img "Close" at bounding box center [894, 241] width 48 height 48
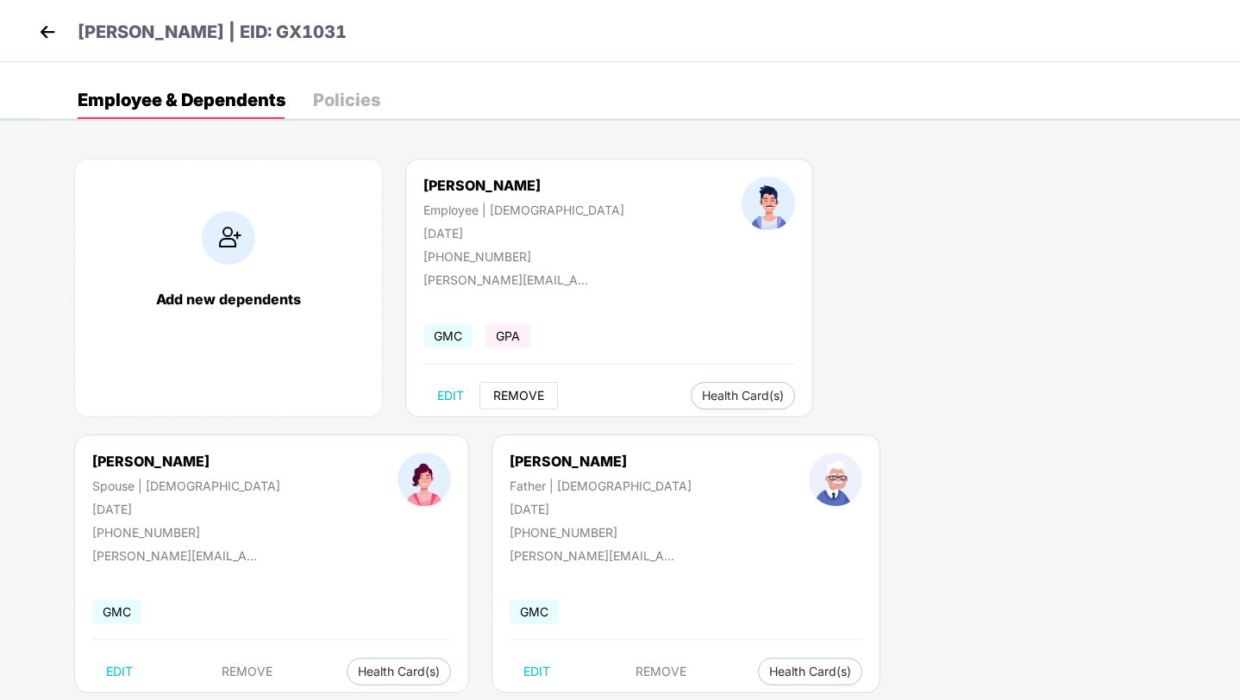
click at [511, 392] on span "REMOVE" at bounding box center [518, 396] width 51 height 14
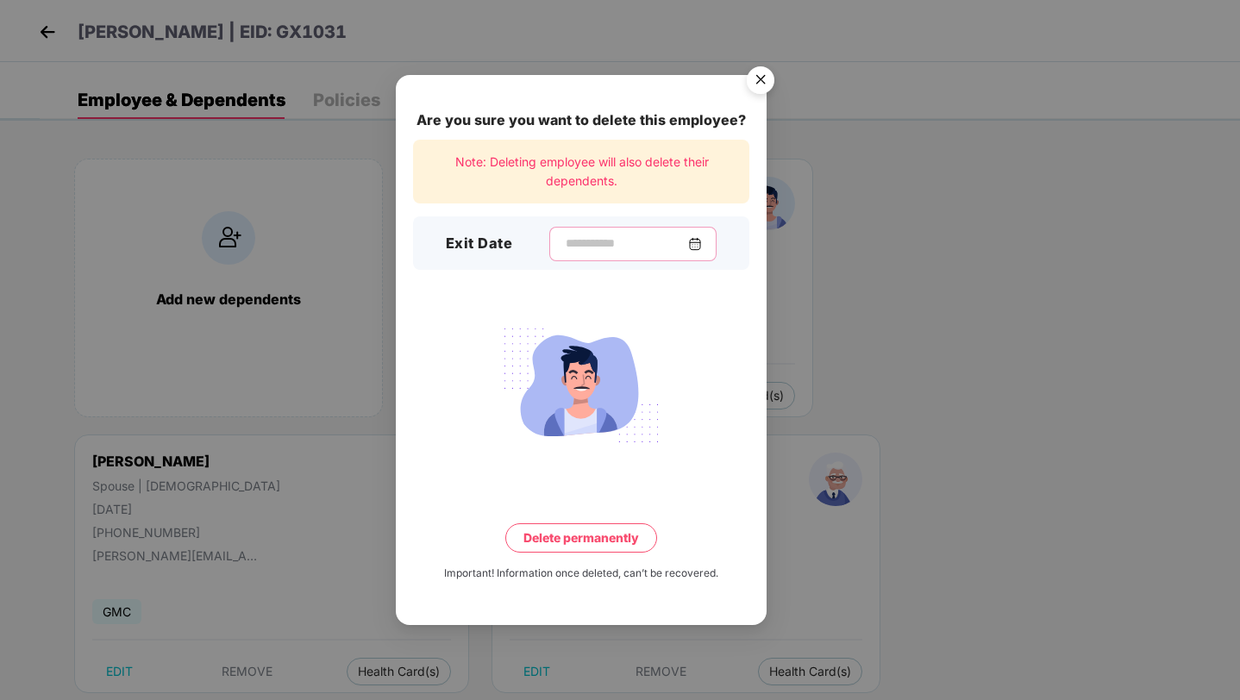
click at [639, 242] on input at bounding box center [626, 244] width 124 height 18
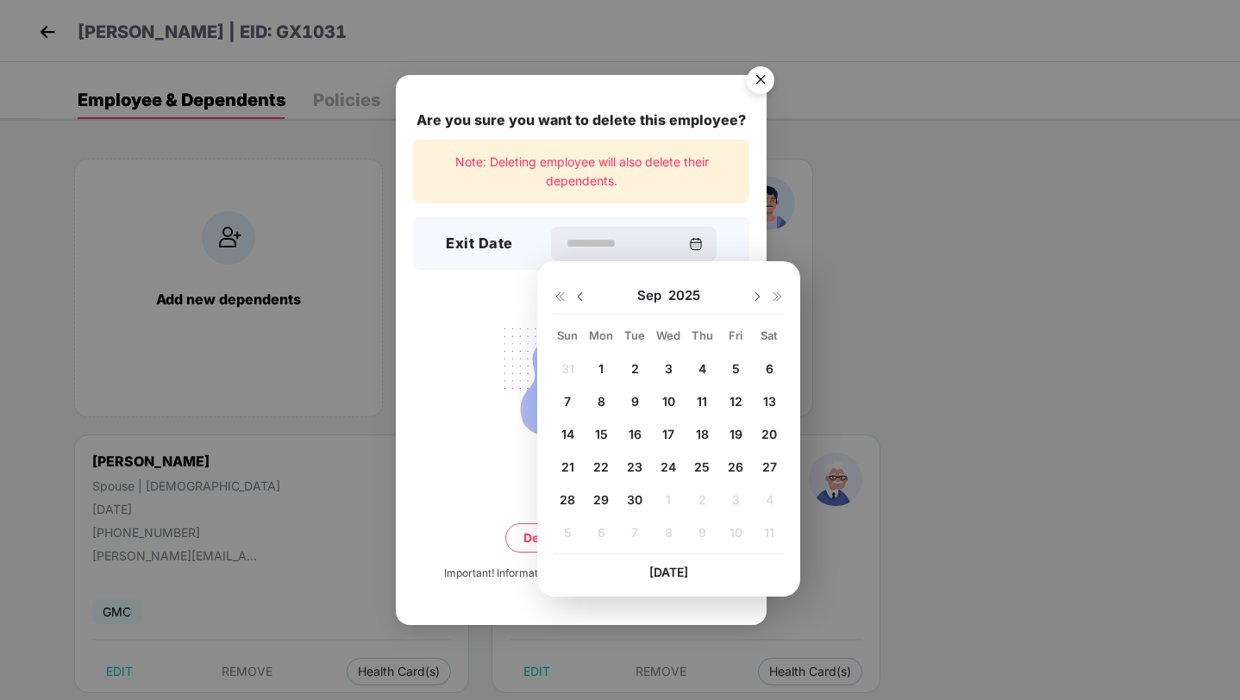
click at [632, 498] on span "30" at bounding box center [635, 499] width 16 height 15
type input "**********"
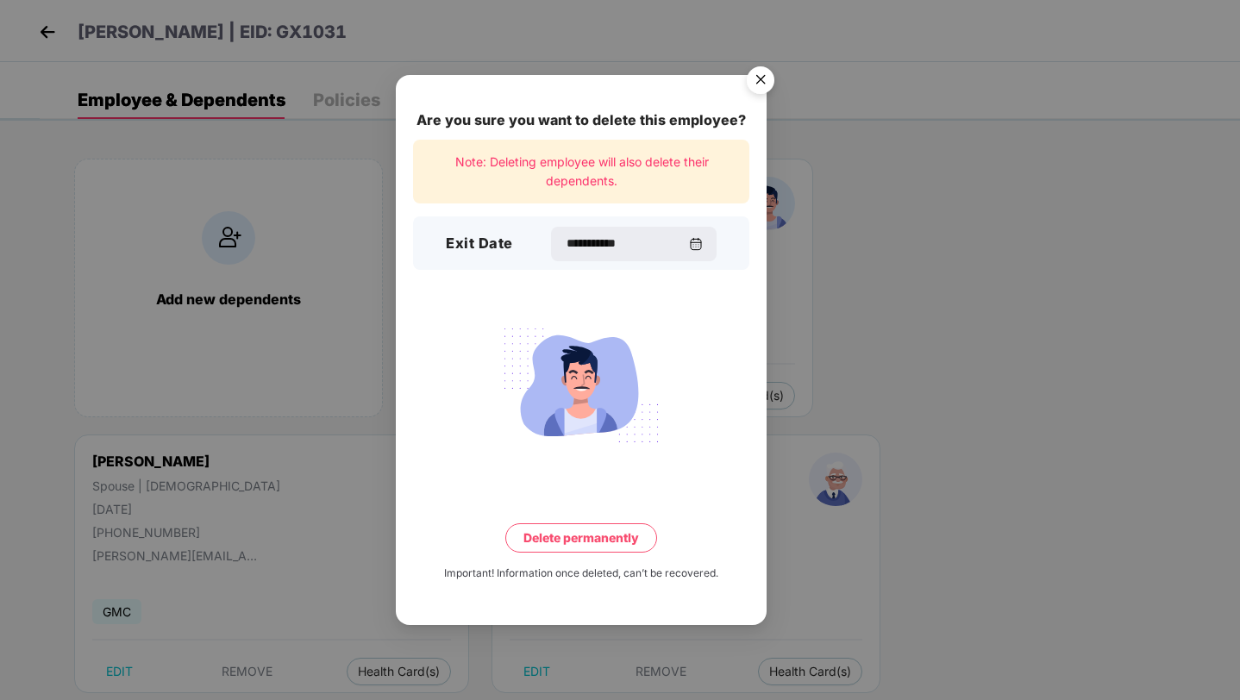
click at [602, 533] on button "Delete permanently" at bounding box center [581, 537] width 152 height 29
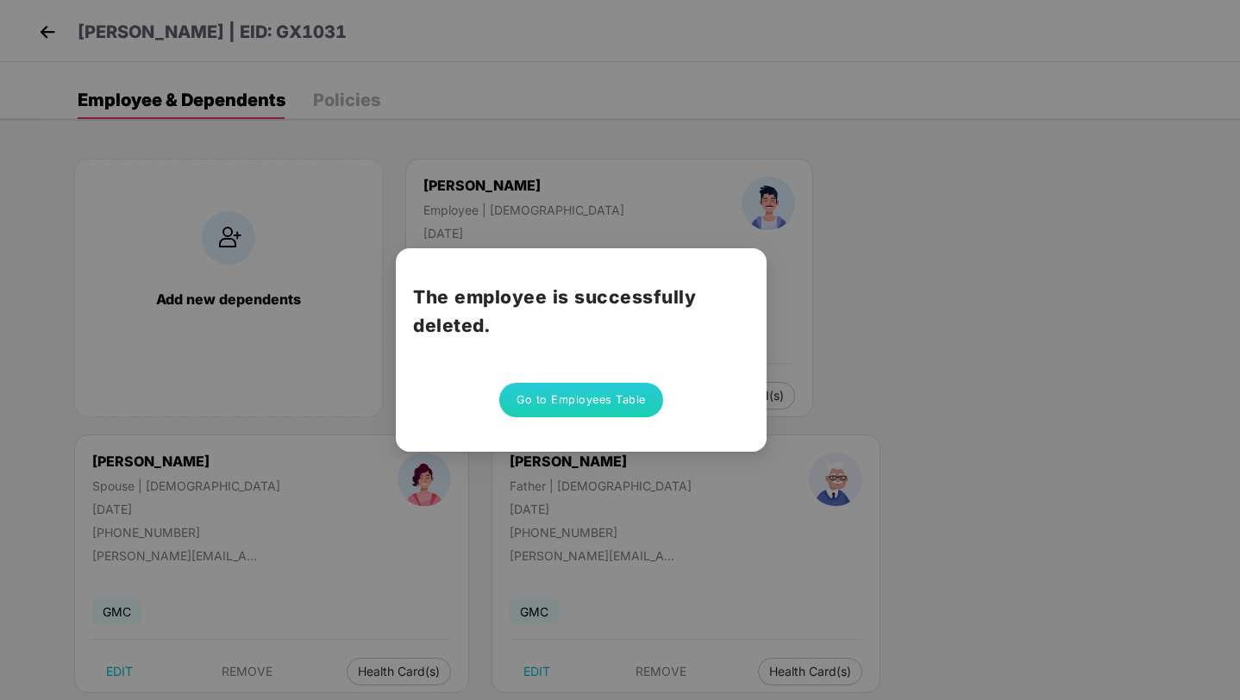
click at [592, 403] on button "Go to Employees Table" at bounding box center [581, 400] width 164 height 34
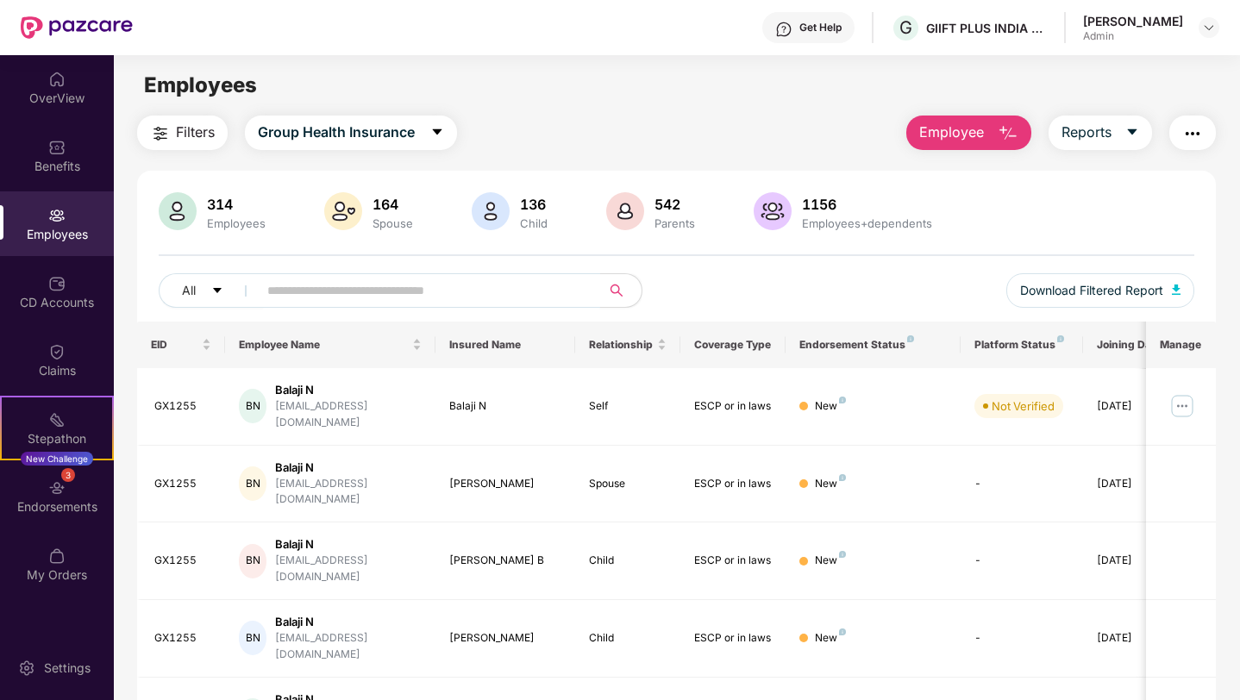
click at [579, 292] on span at bounding box center [424, 290] width 354 height 34
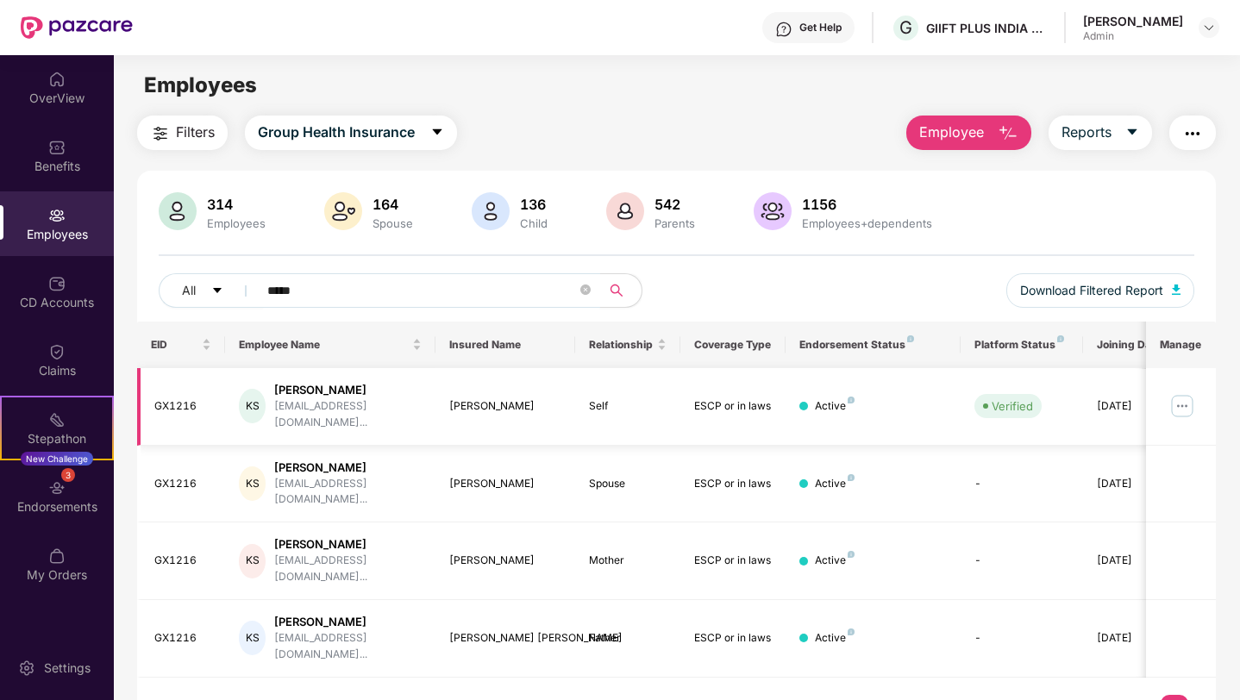
type input "*****"
click at [1179, 406] on img at bounding box center [1183, 406] width 28 height 28
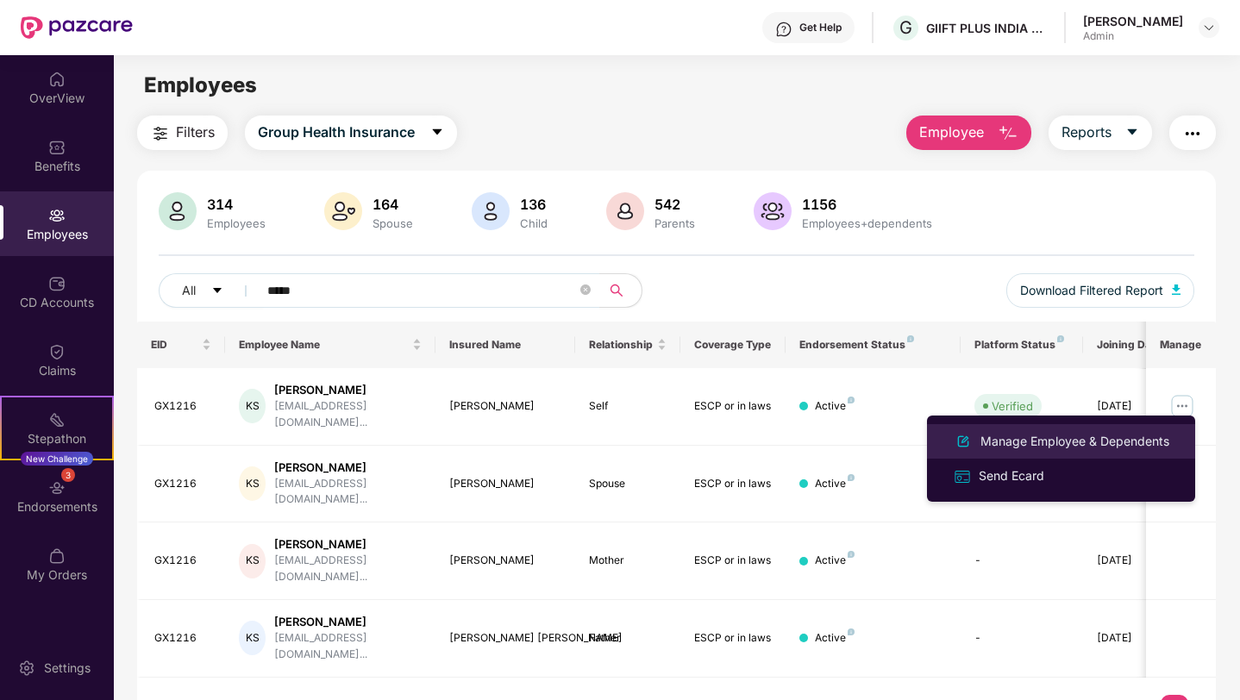
click at [1127, 434] on div "Manage Employee & Dependents" at bounding box center [1075, 441] width 196 height 19
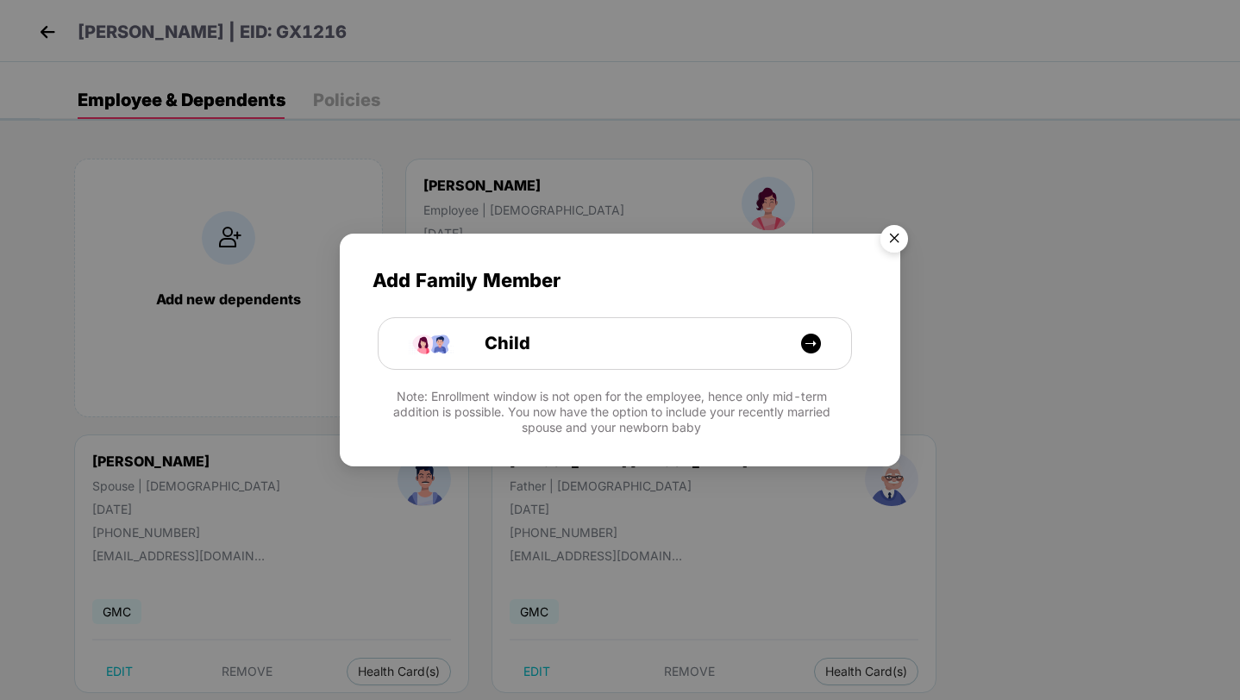
click at [902, 234] on img "Close" at bounding box center [894, 241] width 48 height 48
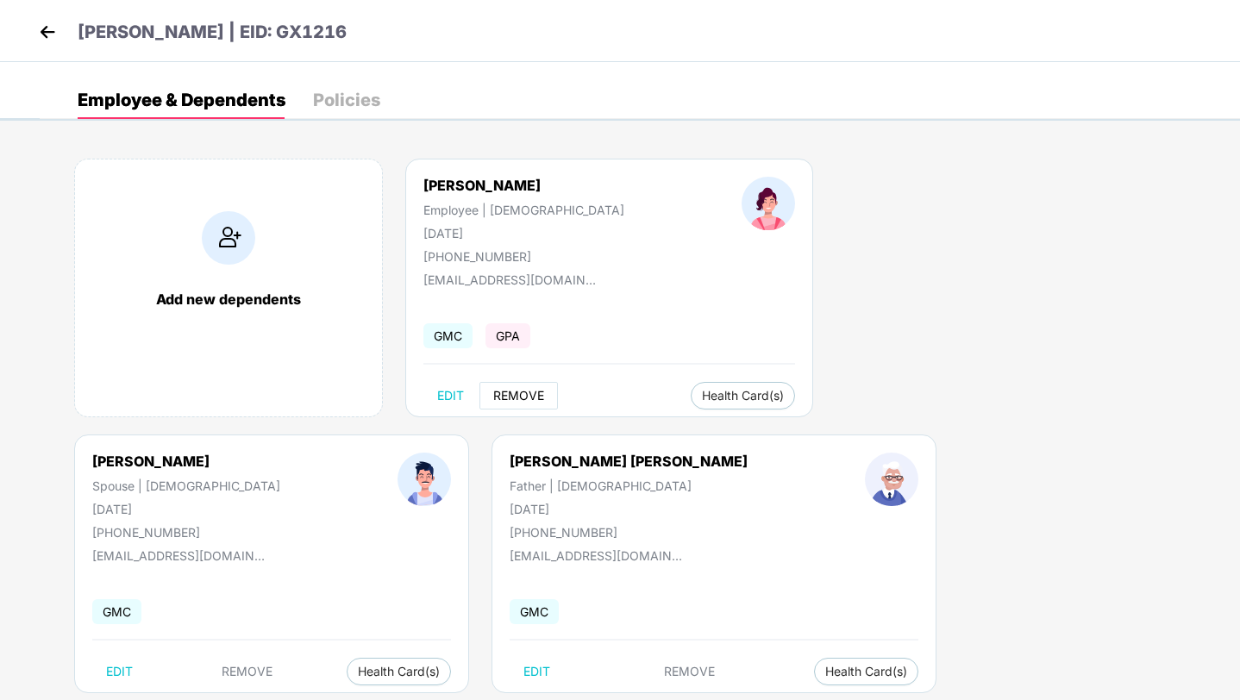
click at [522, 384] on button "REMOVE" at bounding box center [519, 396] width 78 height 28
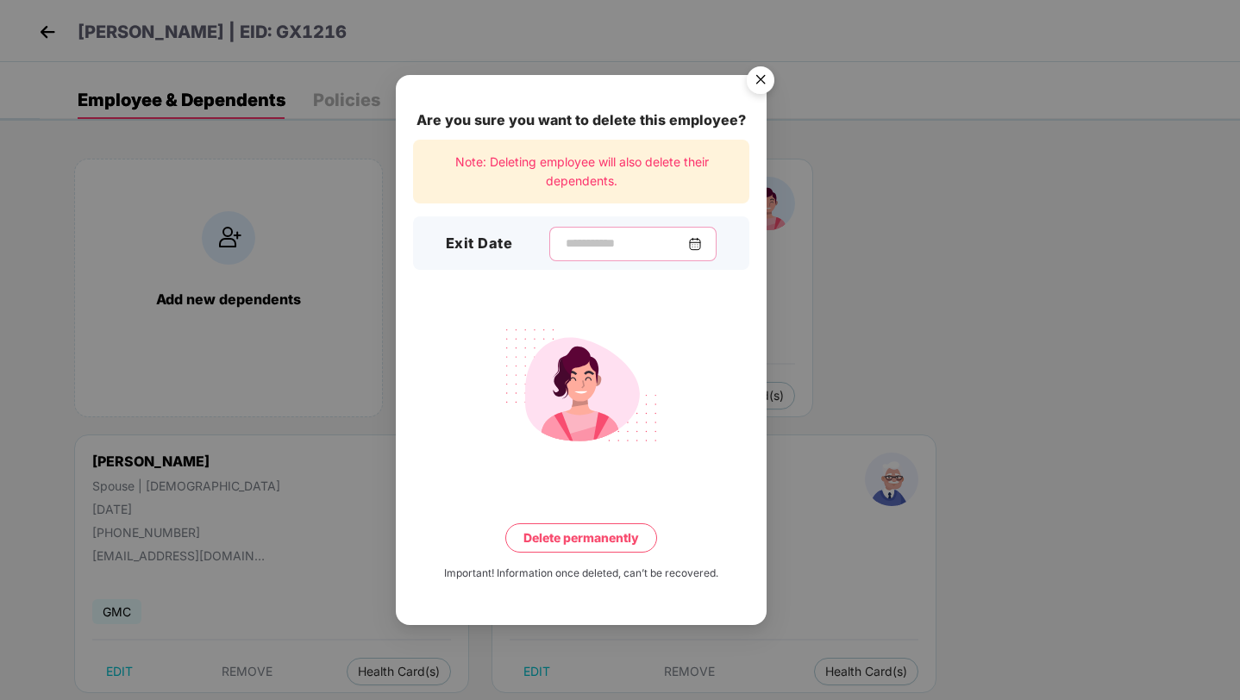
click at [643, 252] on input at bounding box center [626, 244] width 124 height 18
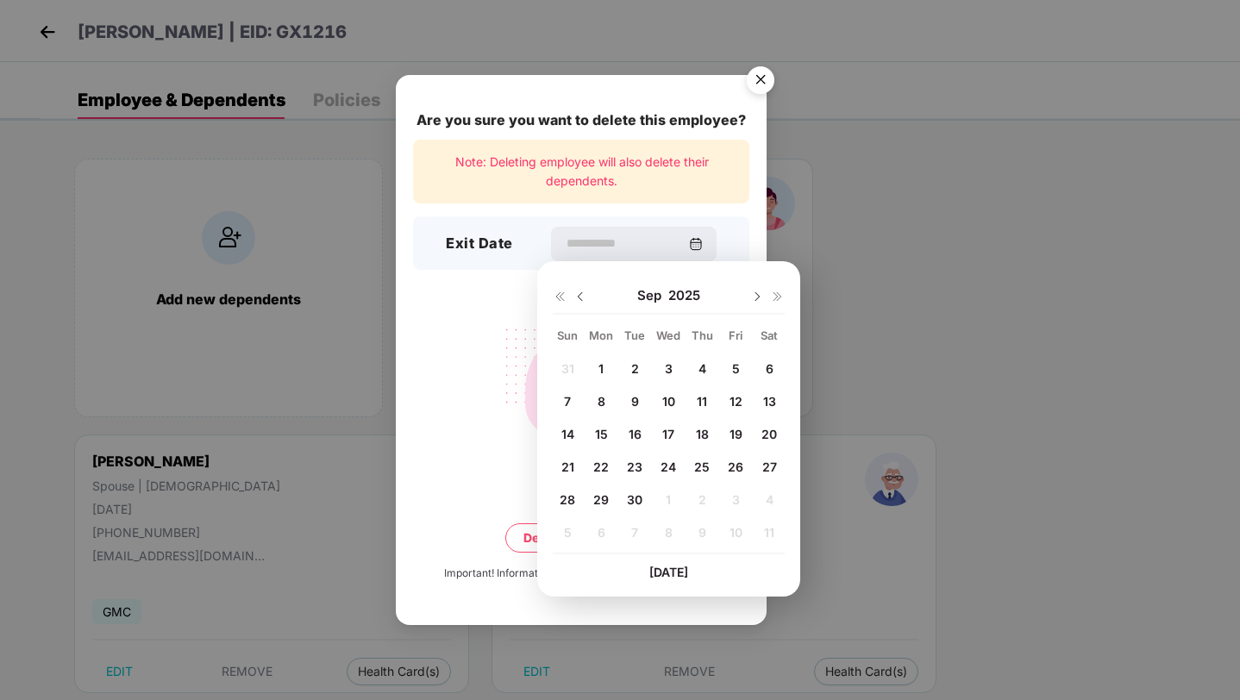
click at [626, 506] on div "30" at bounding box center [635, 500] width 26 height 26
type input "**********"
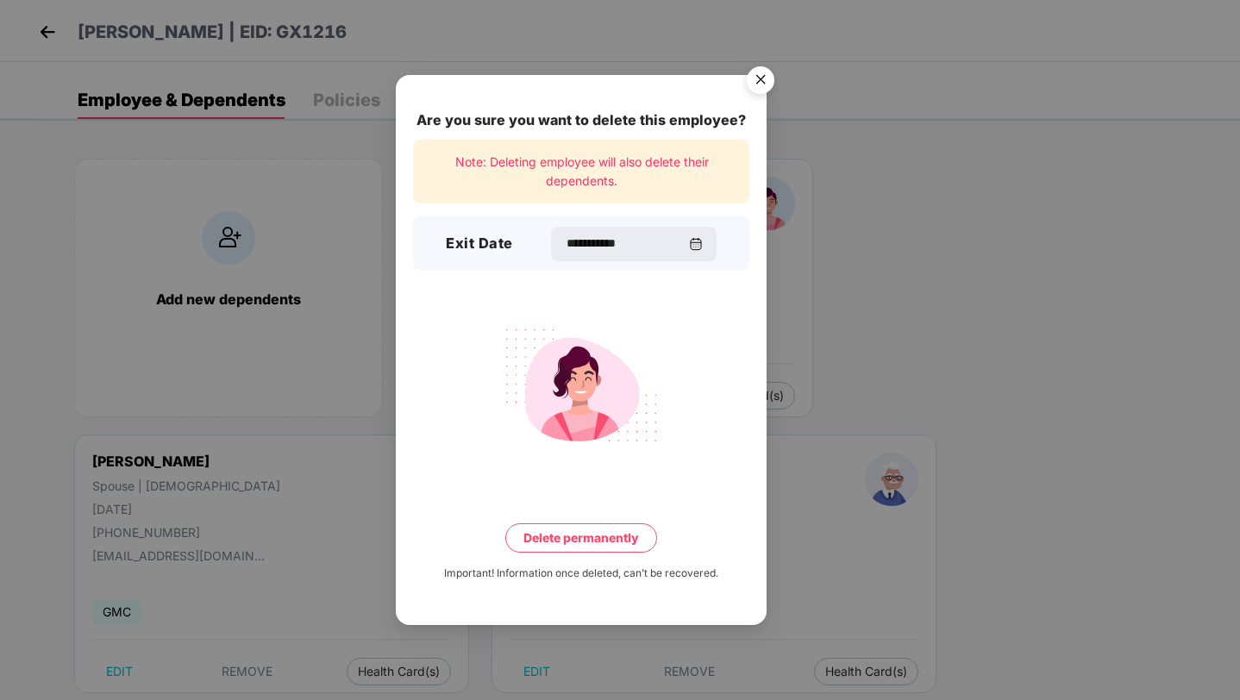
click at [617, 547] on button "Delete permanently" at bounding box center [581, 537] width 152 height 29
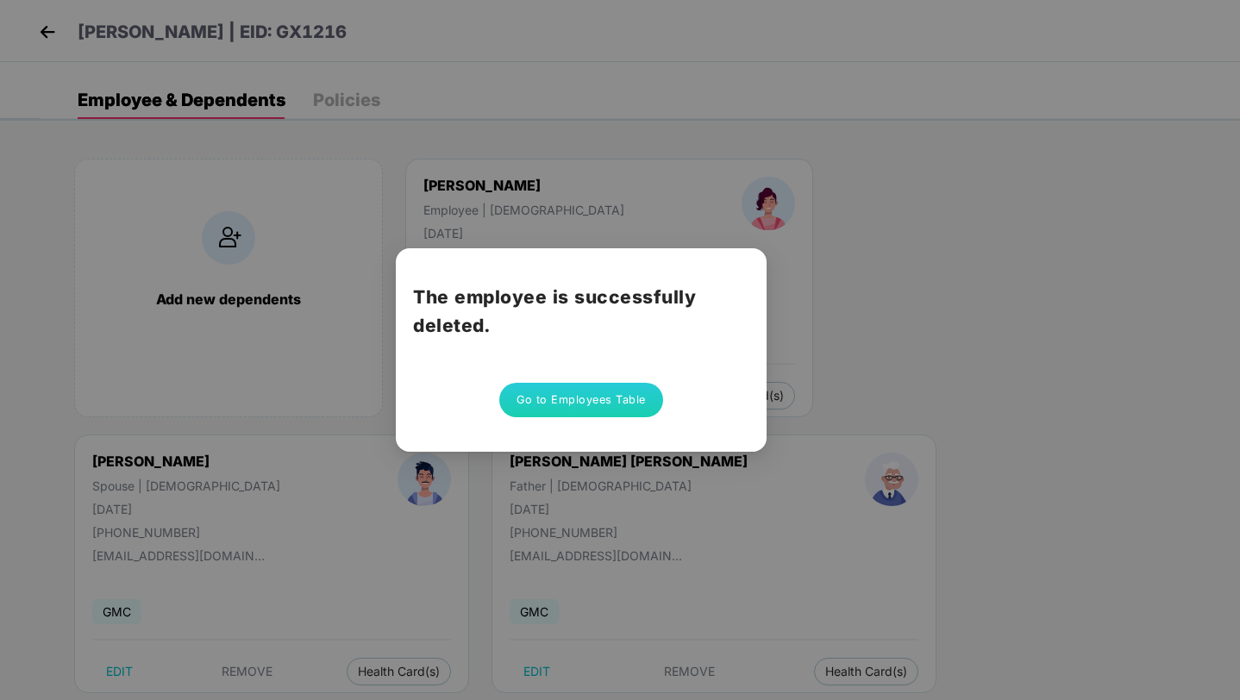
click at [603, 404] on button "Go to Employees Table" at bounding box center [581, 400] width 164 height 34
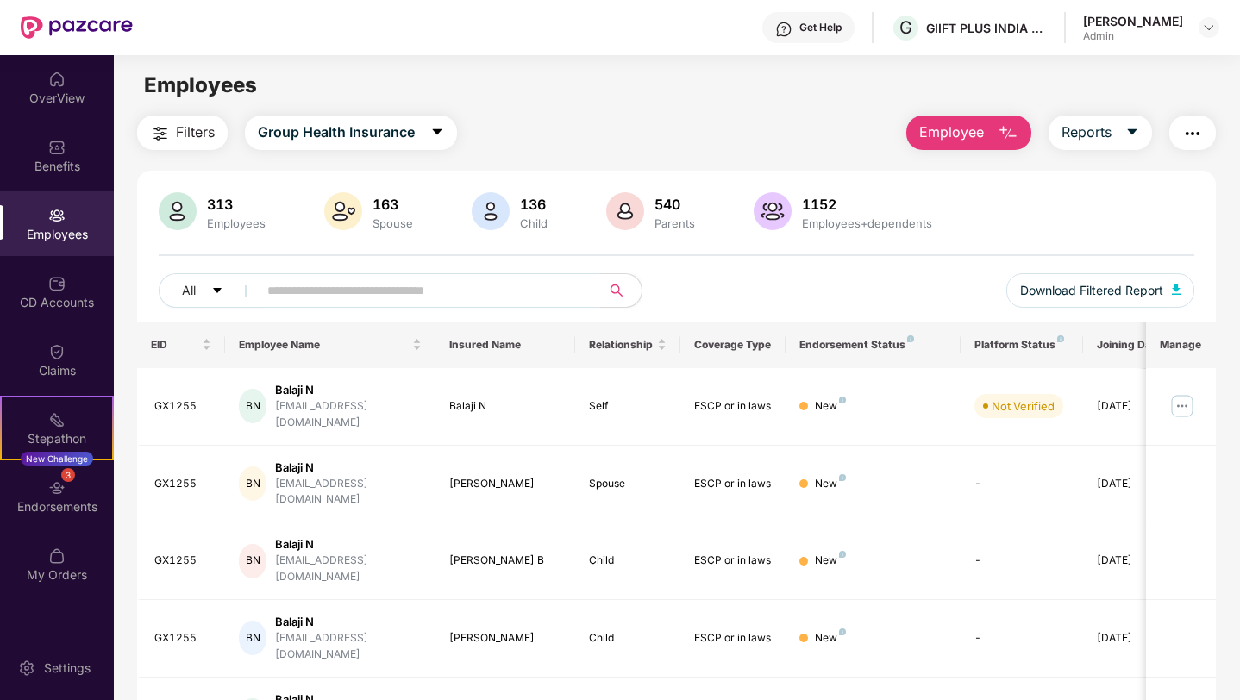
click at [533, 291] on input "text" at bounding box center [422, 291] width 310 height 26
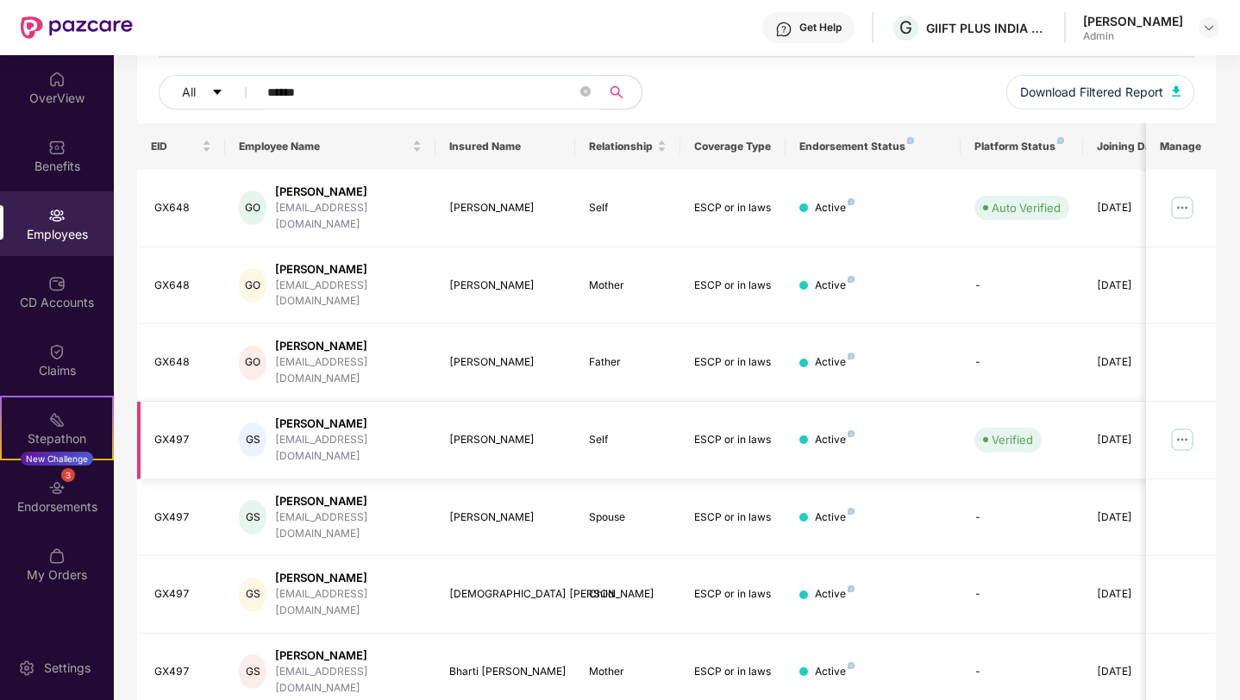
scroll to position [360, 0]
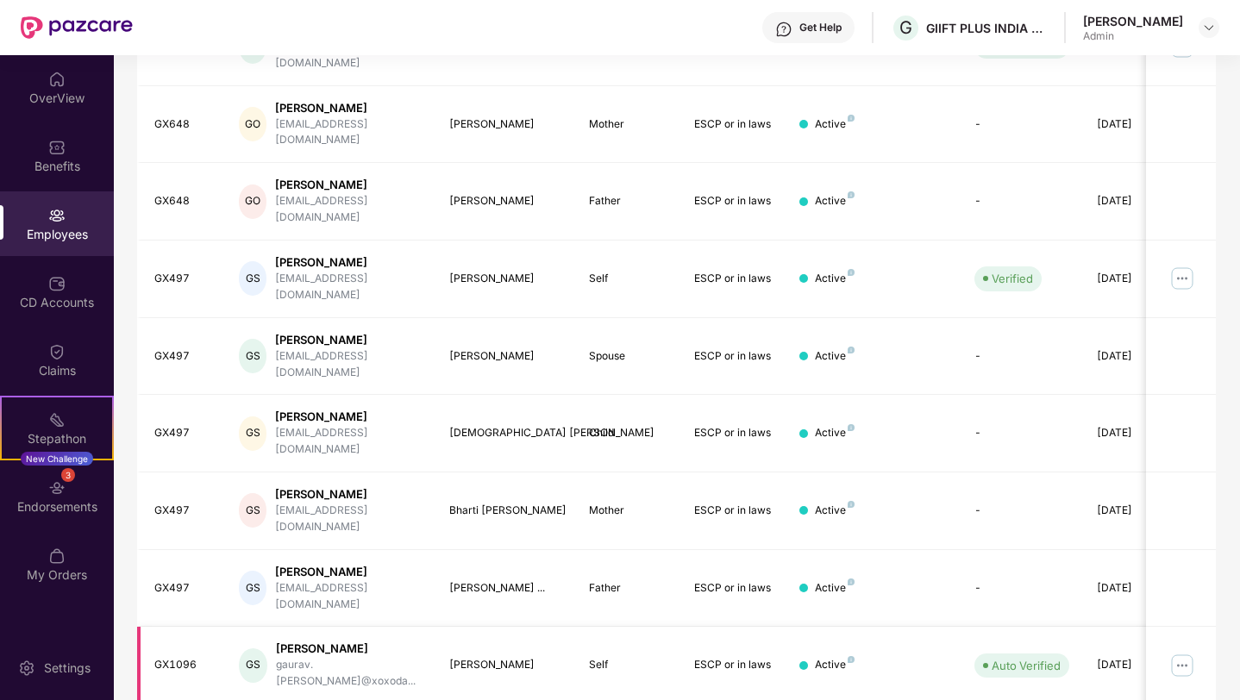
type input "******"
click at [1169, 652] on img at bounding box center [1183, 666] width 28 height 28
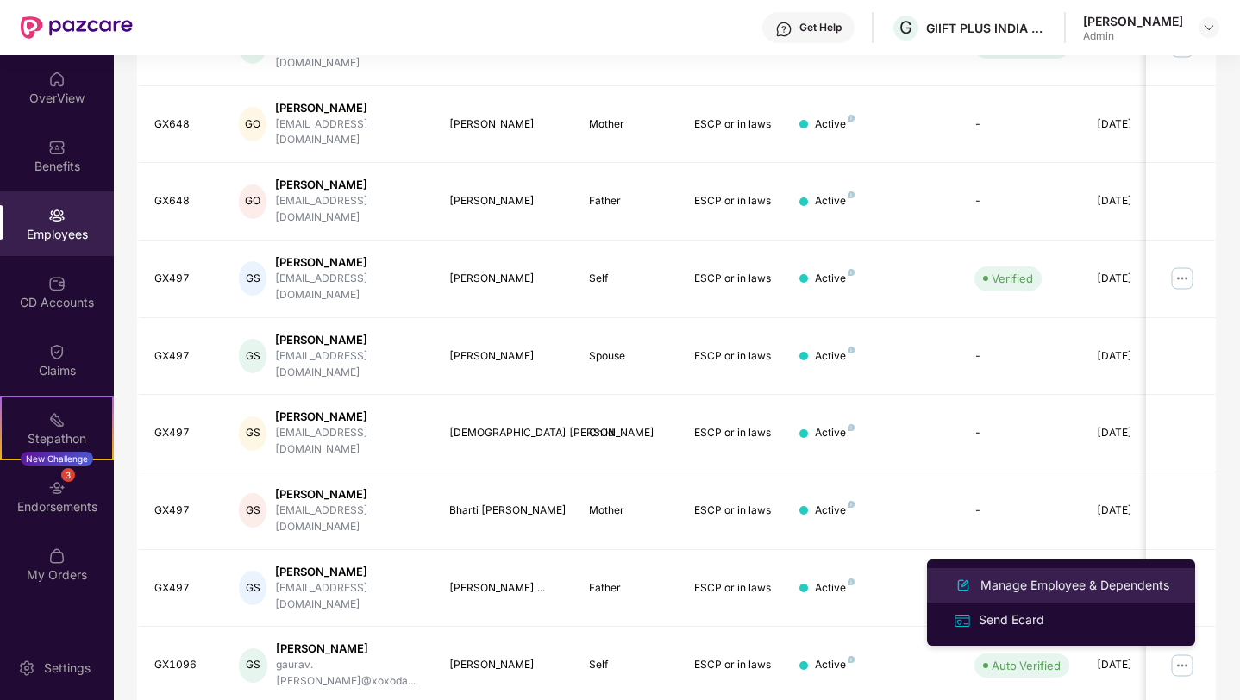
click at [1079, 583] on div "Manage Employee & Dependents" at bounding box center [1075, 585] width 196 height 19
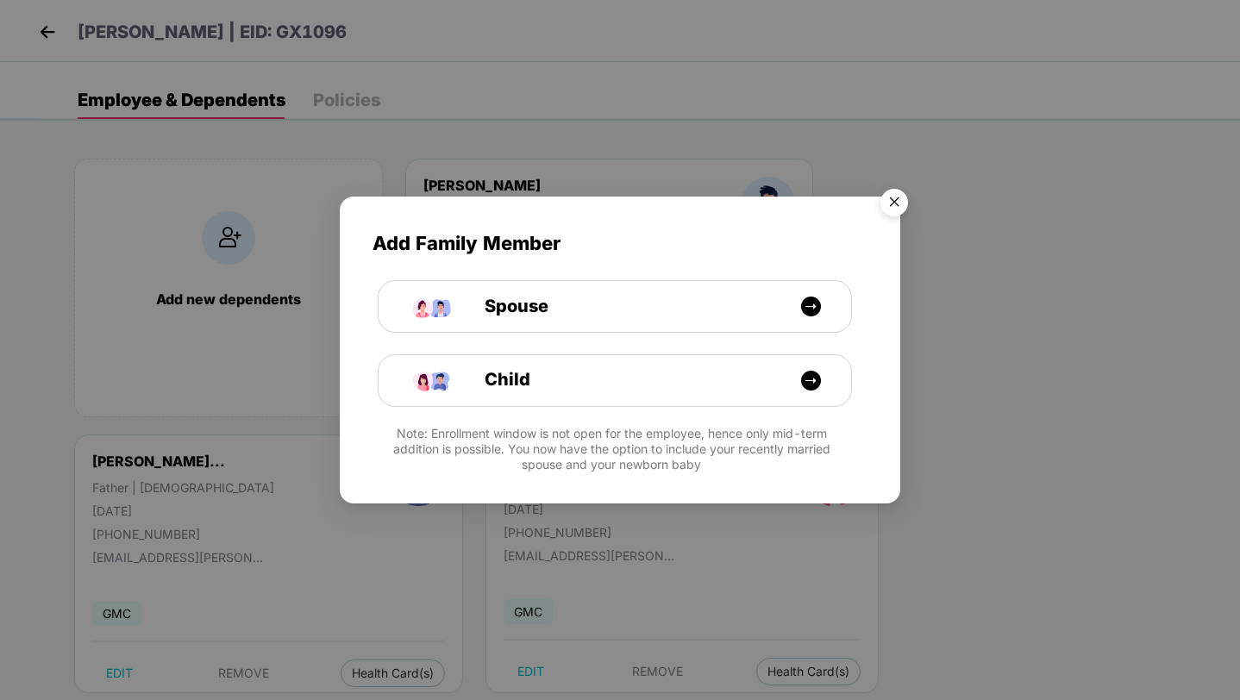
click at [900, 199] on img "Close" at bounding box center [894, 205] width 48 height 48
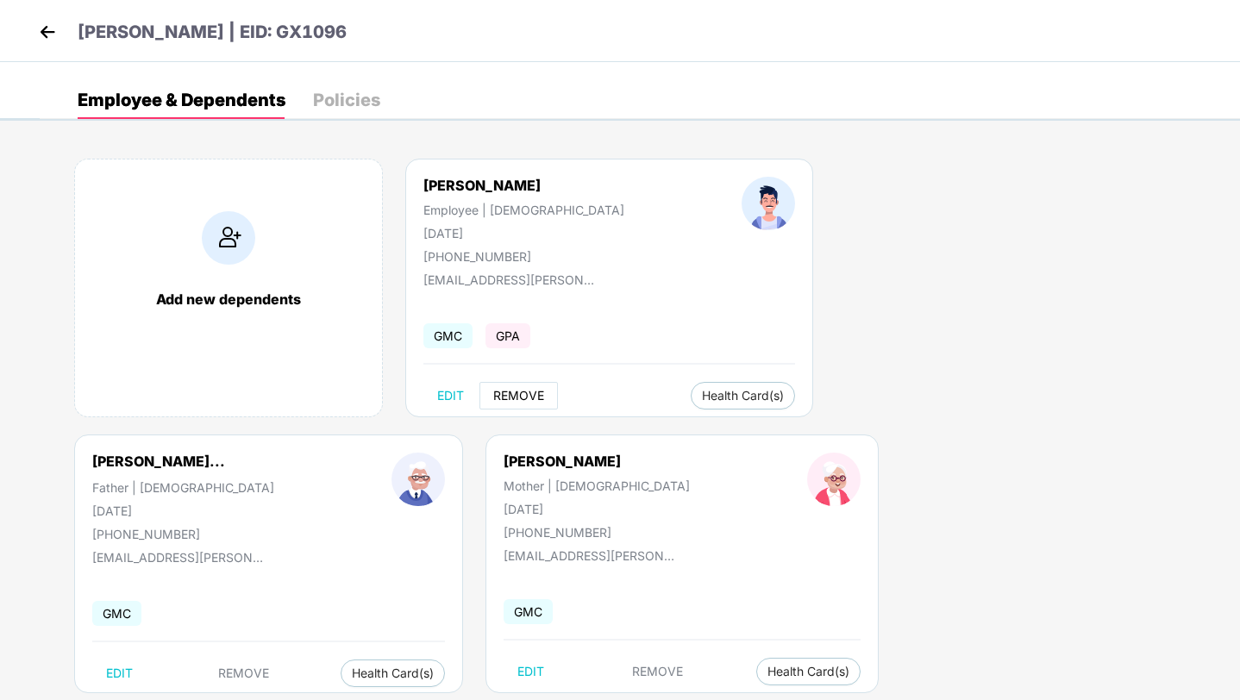
click at [523, 398] on span "REMOVE" at bounding box center [518, 396] width 51 height 14
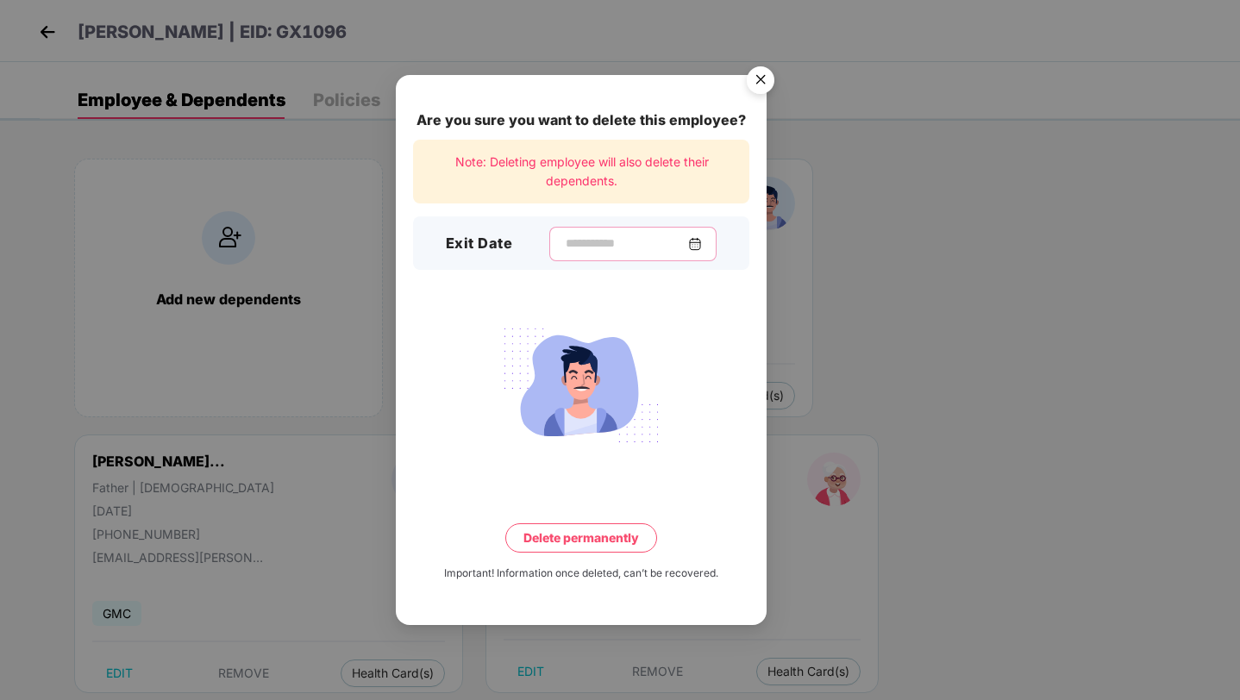
click at [655, 251] on input at bounding box center [626, 244] width 124 height 18
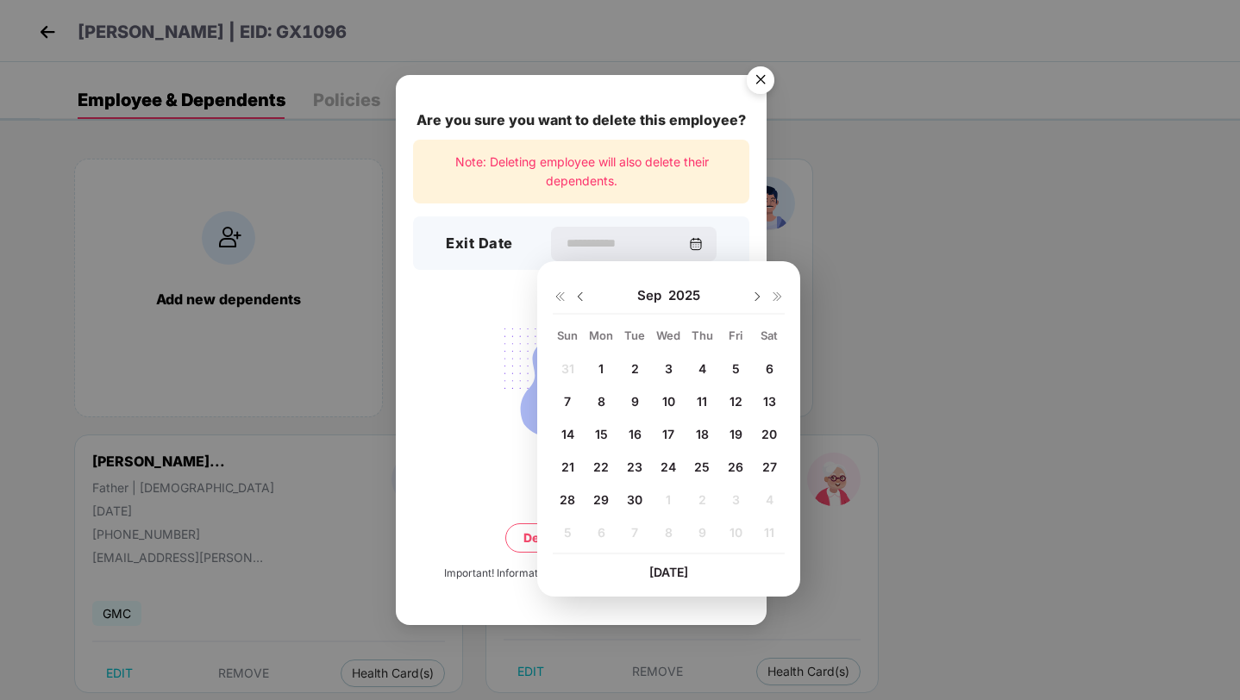
click at [633, 502] on span "30" at bounding box center [635, 499] width 16 height 15
type input "**********"
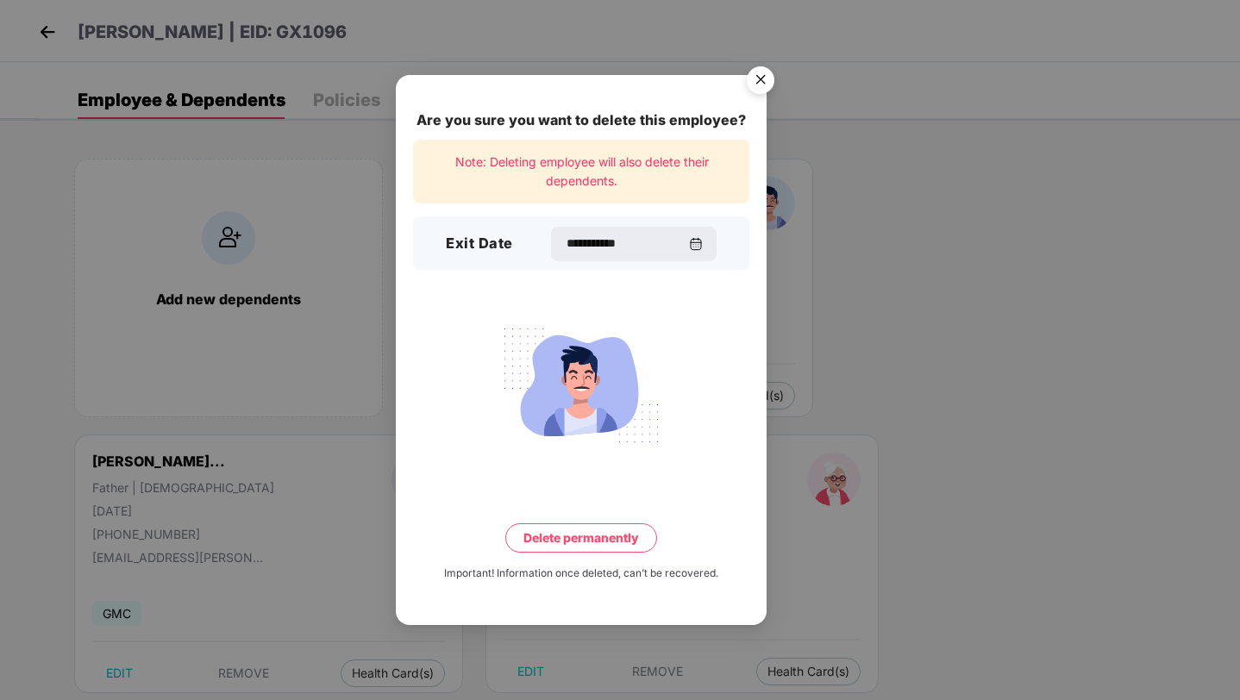
click at [595, 542] on button "Delete permanently" at bounding box center [581, 537] width 152 height 29
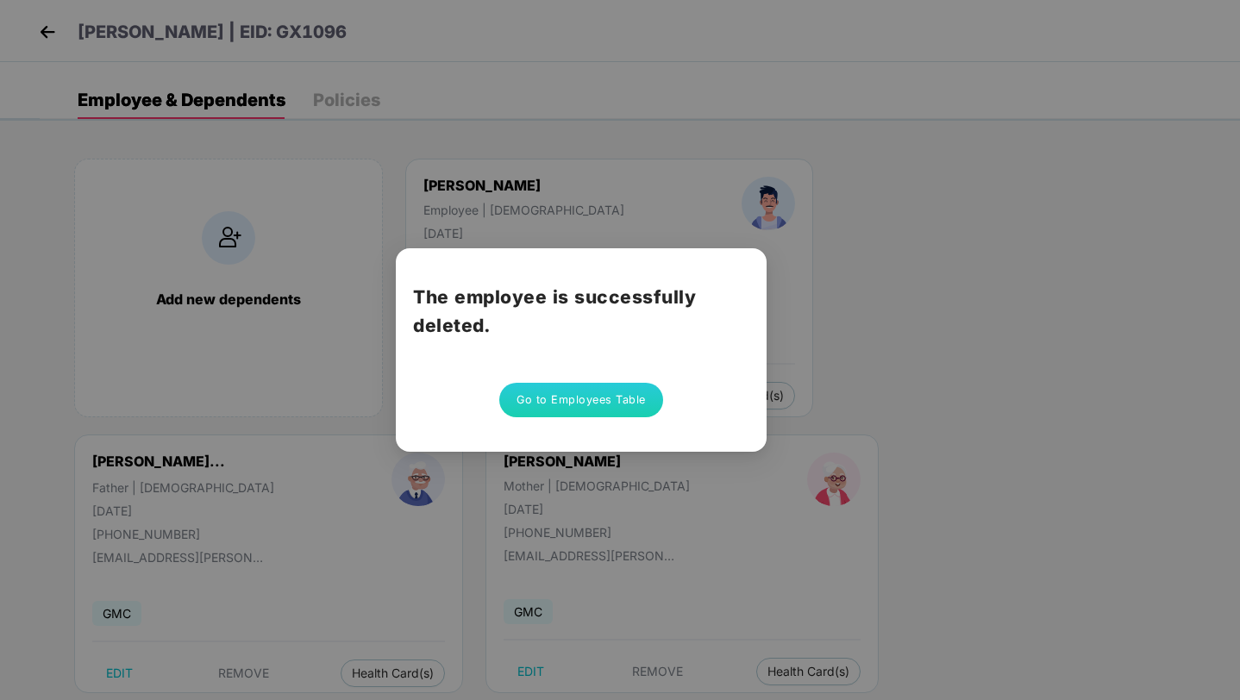
click at [607, 393] on button "Go to Employees Table" at bounding box center [581, 400] width 164 height 34
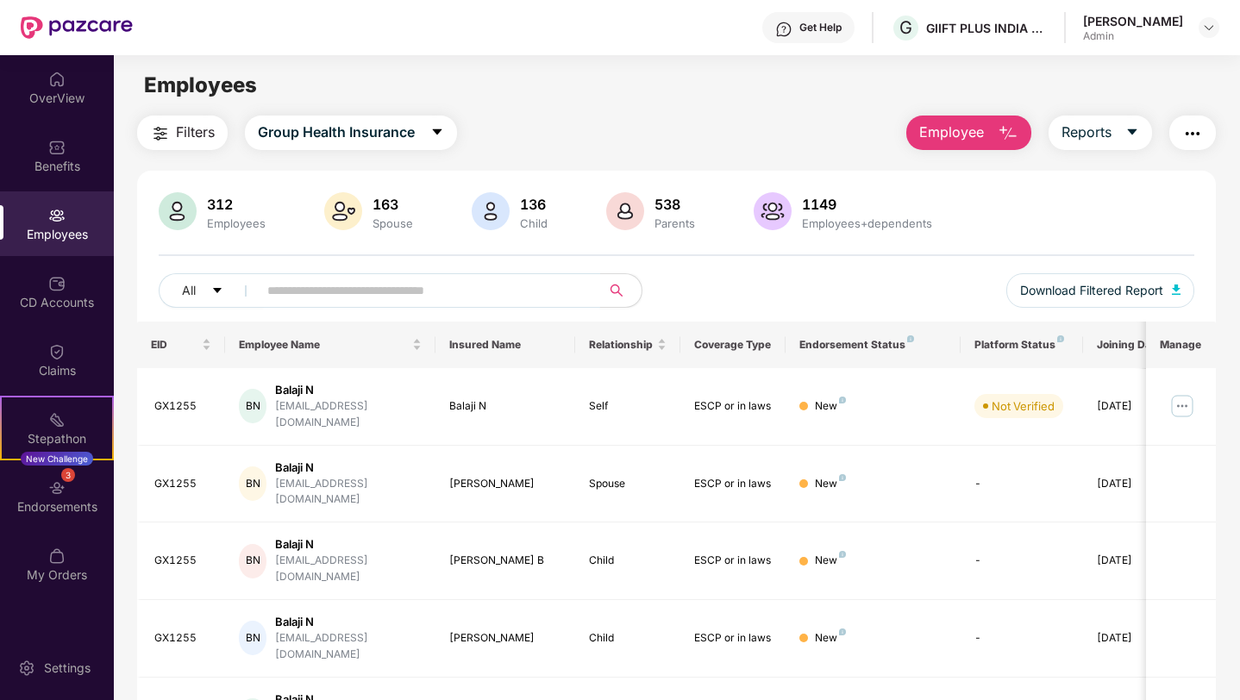
click at [557, 286] on input "text" at bounding box center [422, 291] width 310 height 26
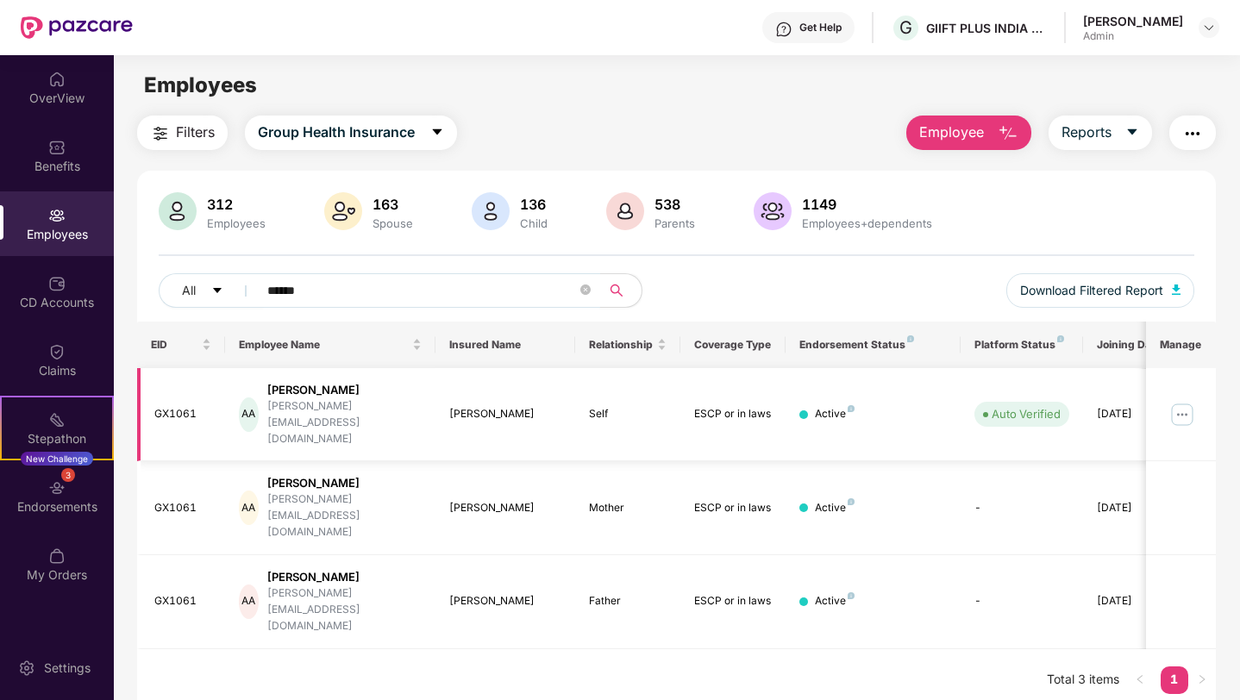
type input "******"
click at [1178, 405] on img at bounding box center [1183, 415] width 28 height 28
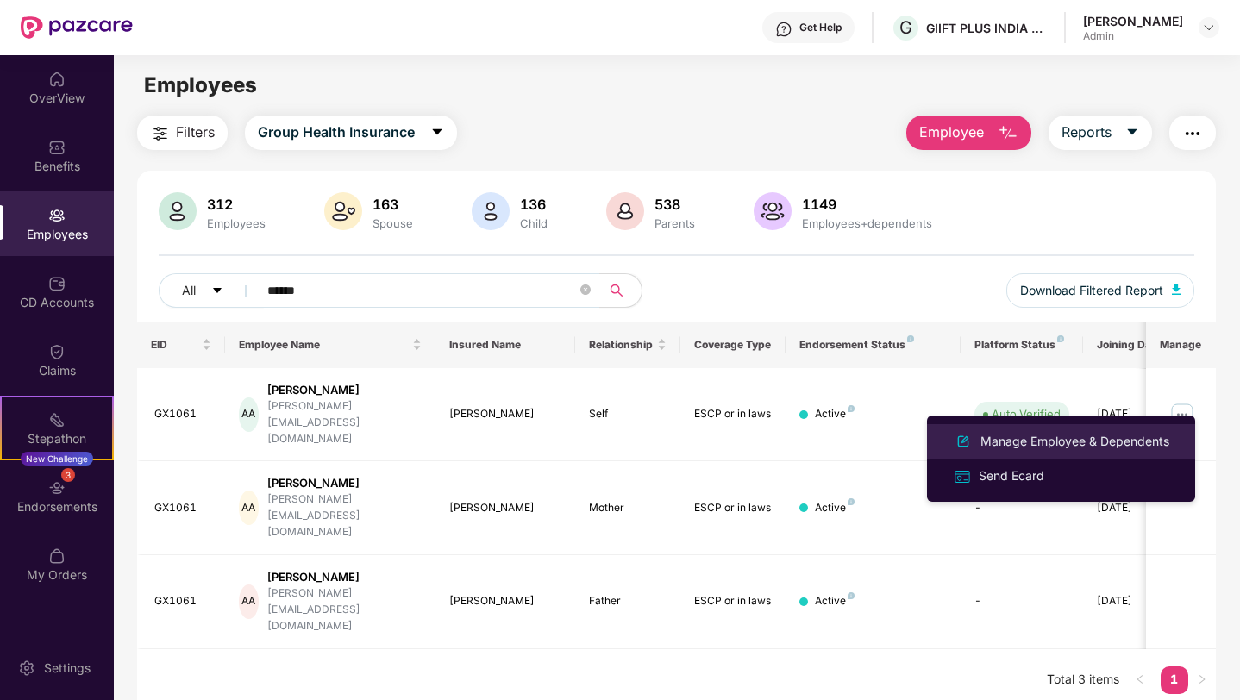
click at [1088, 439] on div "Manage Employee & Dependents" at bounding box center [1075, 441] width 196 height 19
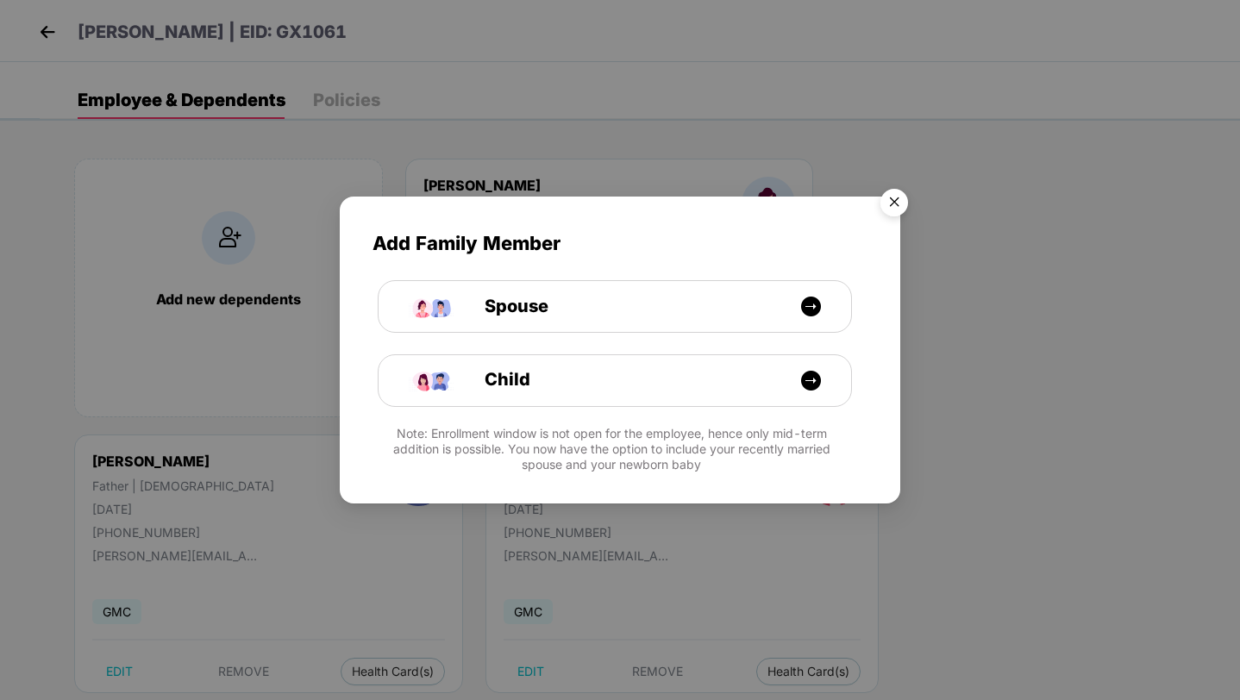
click at [892, 204] on img "Close" at bounding box center [894, 205] width 48 height 48
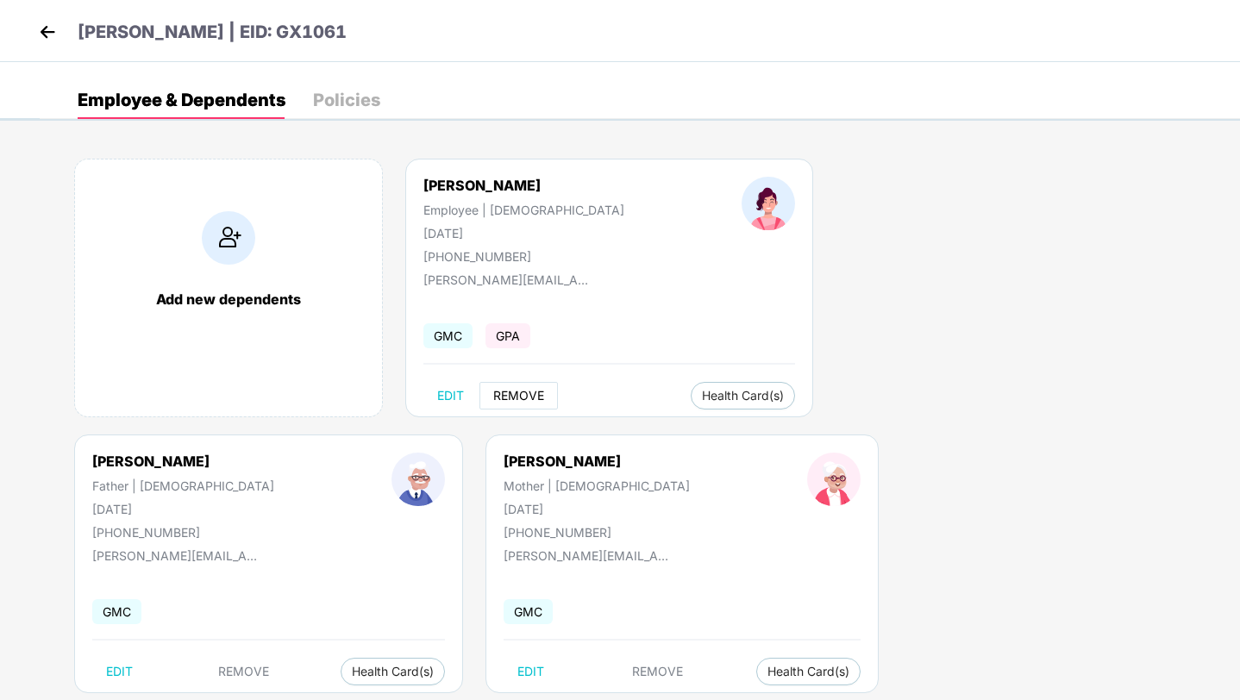
click at [509, 398] on span "REMOVE" at bounding box center [518, 396] width 51 height 14
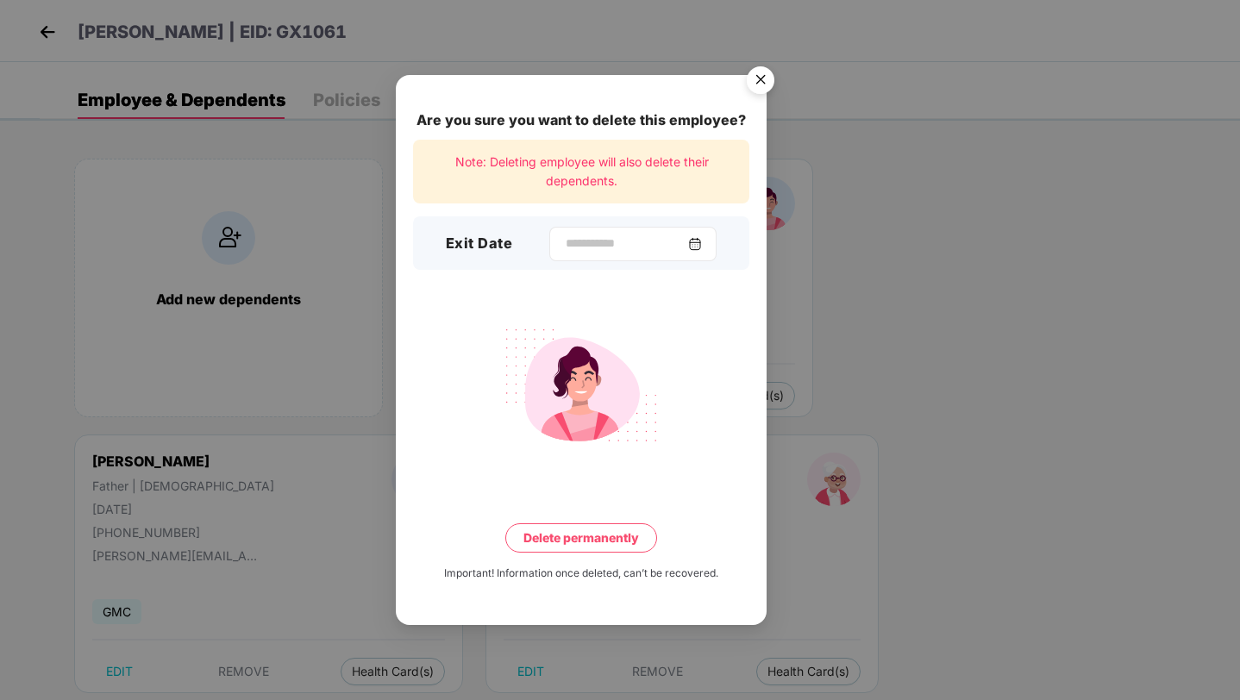
click at [624, 253] on div at bounding box center [632, 244] width 167 height 34
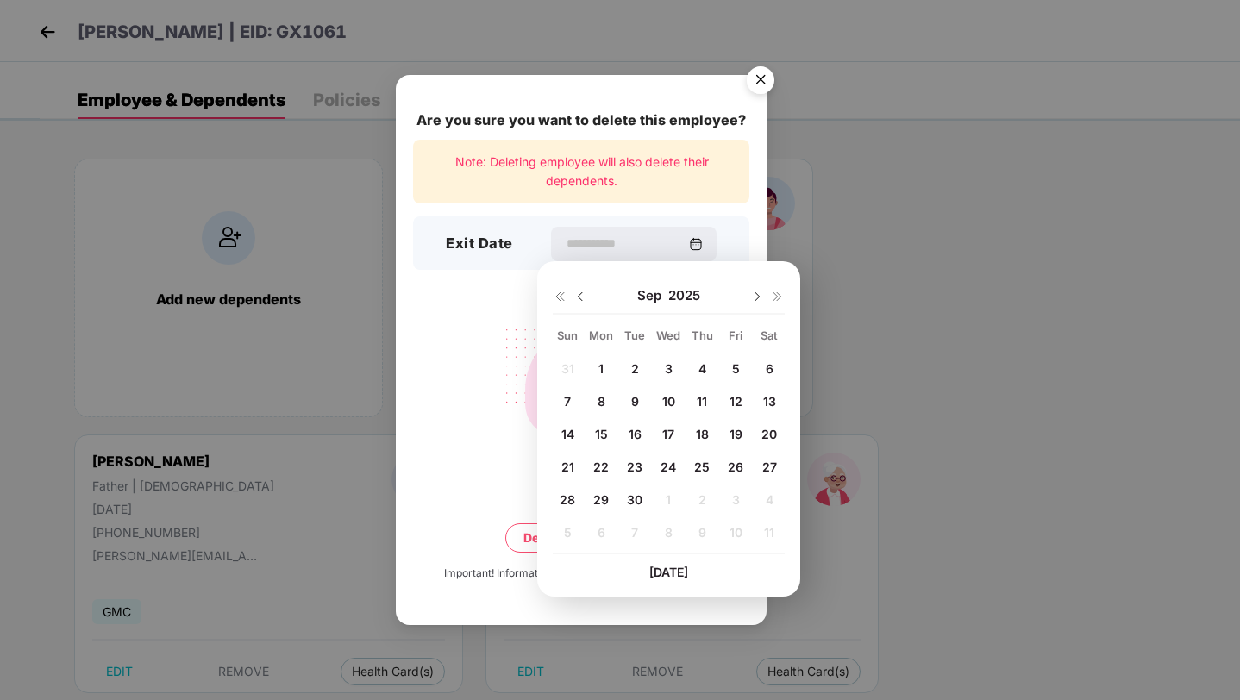
click at [633, 502] on span "30" at bounding box center [635, 499] width 16 height 15
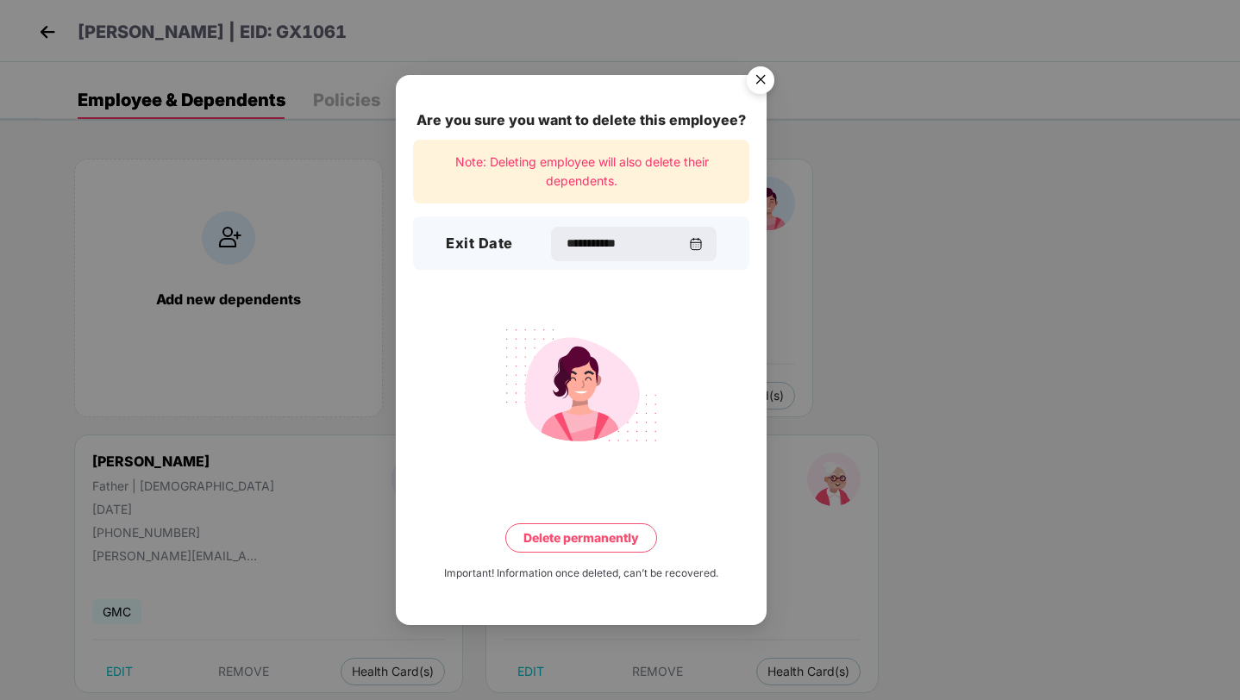
type input "**********"
click at [626, 535] on button "Delete permanently" at bounding box center [581, 537] width 152 height 29
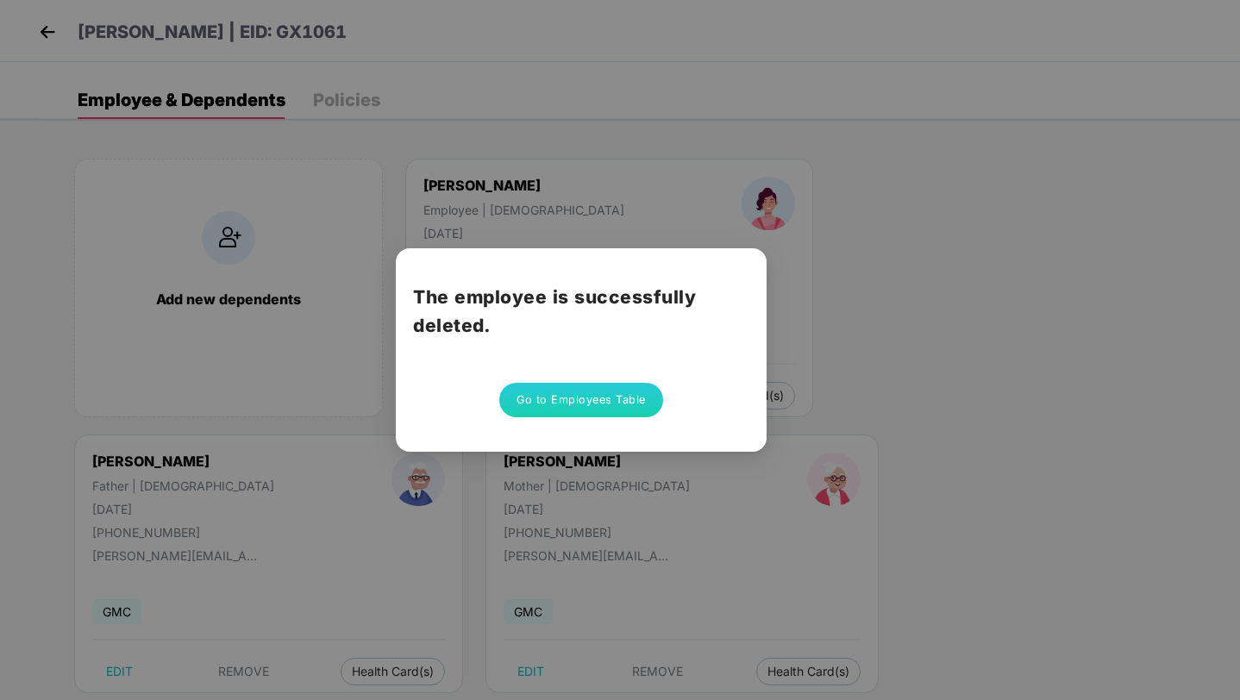
click at [611, 400] on button "Go to Employees Table" at bounding box center [581, 400] width 164 height 34
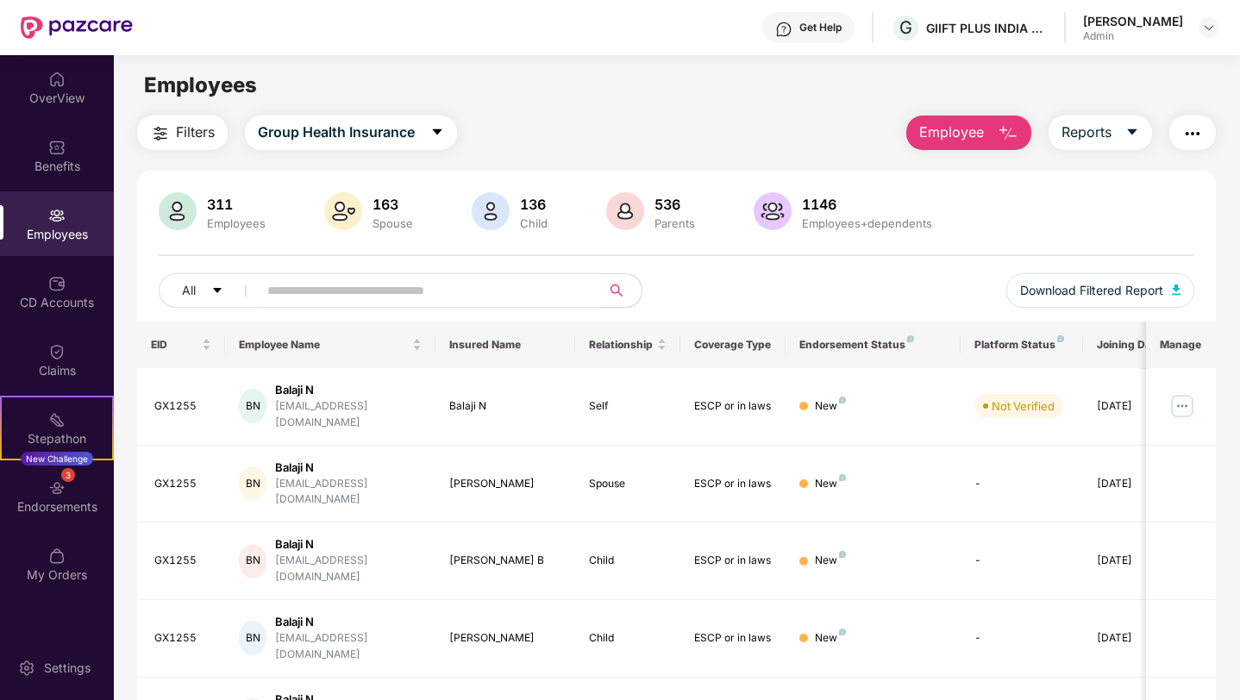
click at [517, 298] on input "text" at bounding box center [422, 291] width 310 height 26
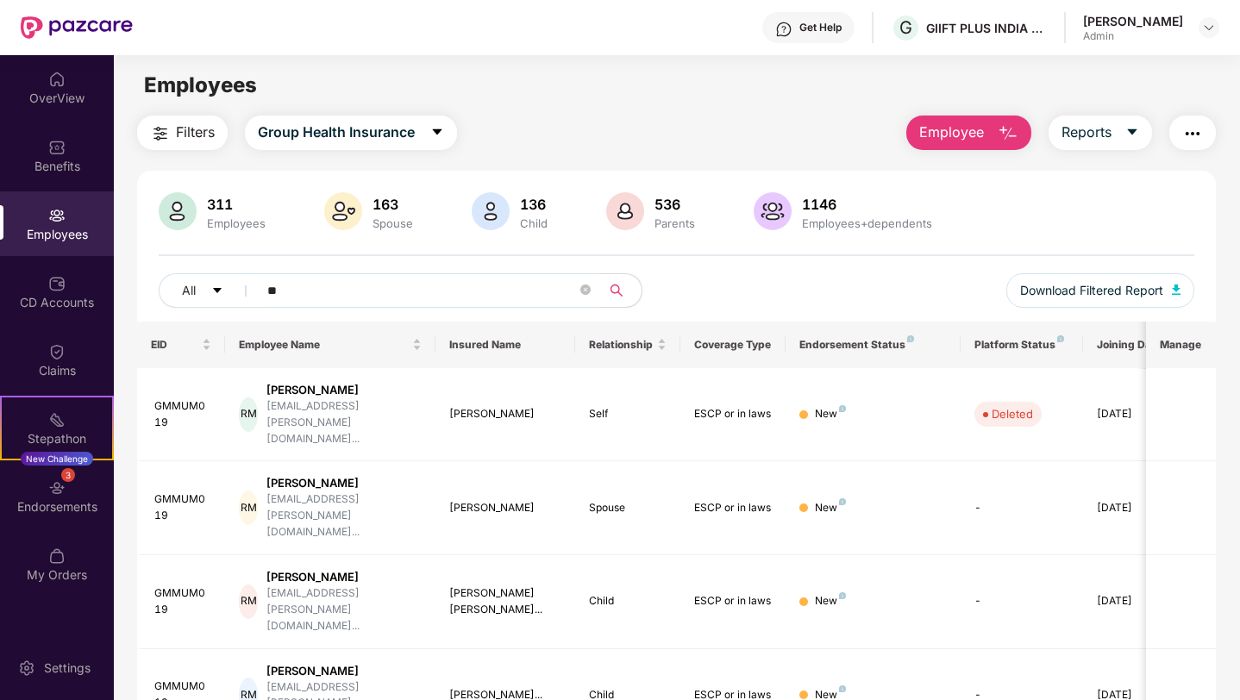
type input "*"
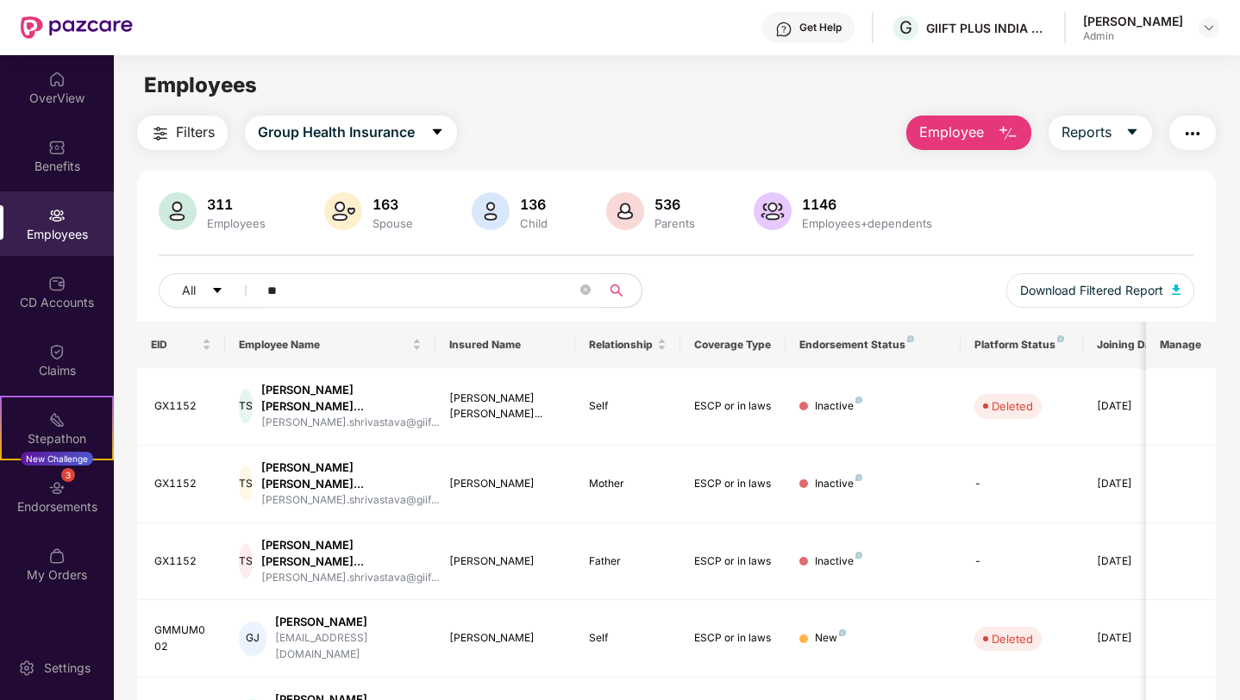
type input "*"
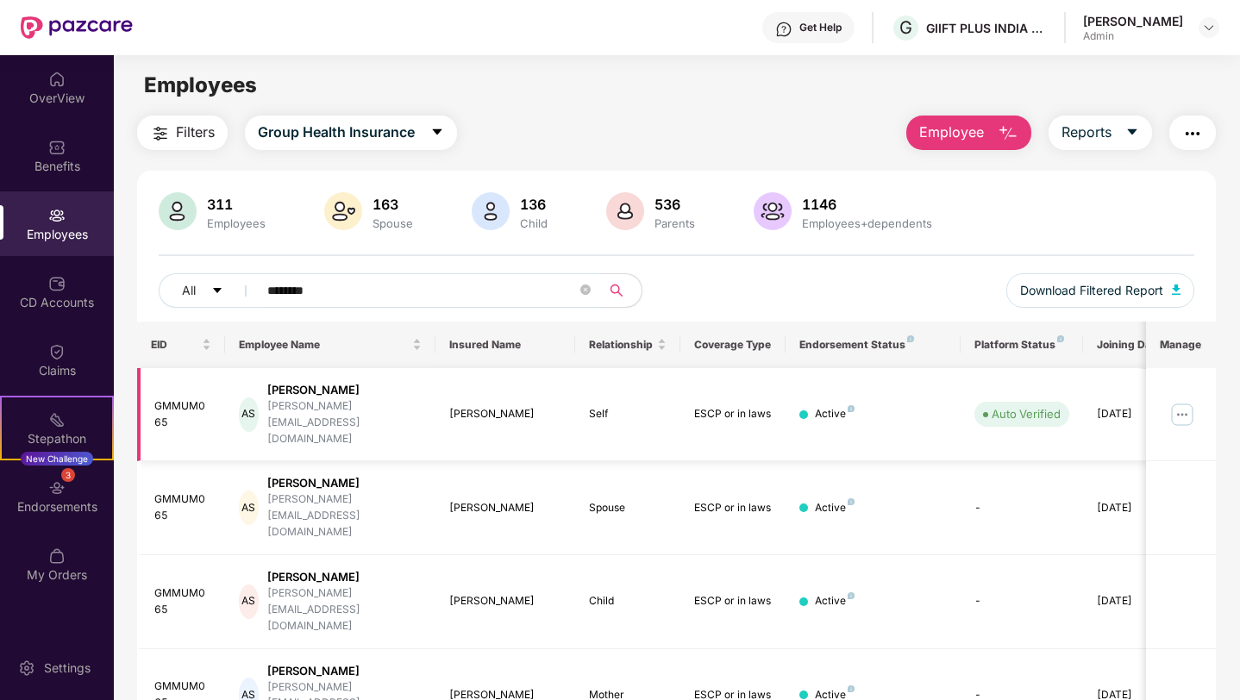
type input "********"
click at [1182, 403] on img at bounding box center [1183, 415] width 28 height 28
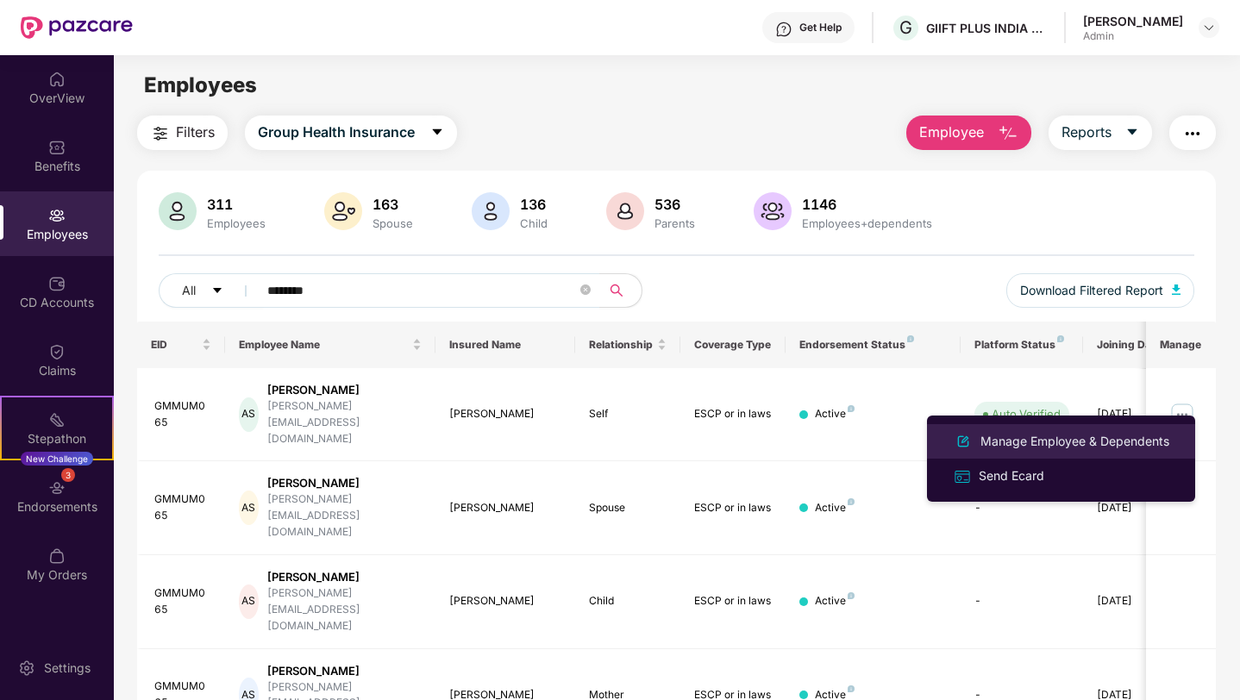
click at [1024, 436] on div "Manage Employee & Dependents" at bounding box center [1075, 441] width 196 height 19
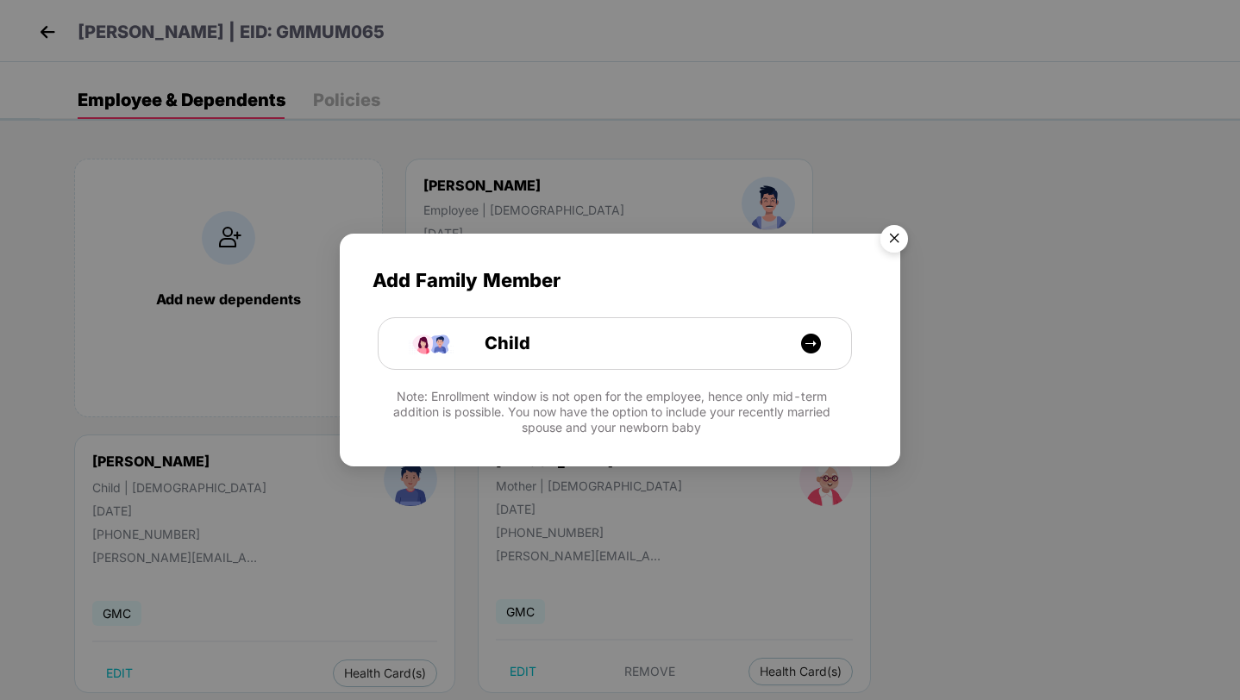
click at [897, 235] on img "Close" at bounding box center [894, 241] width 48 height 48
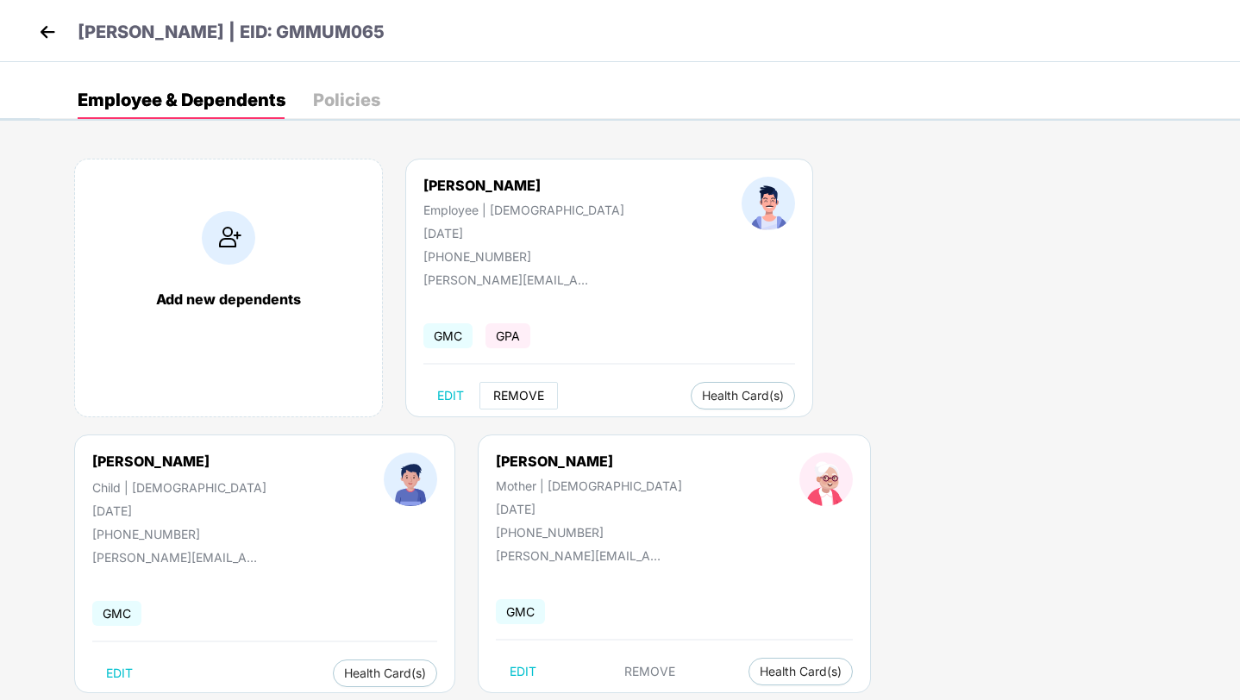
click at [513, 406] on button "REMOVE" at bounding box center [519, 396] width 78 height 28
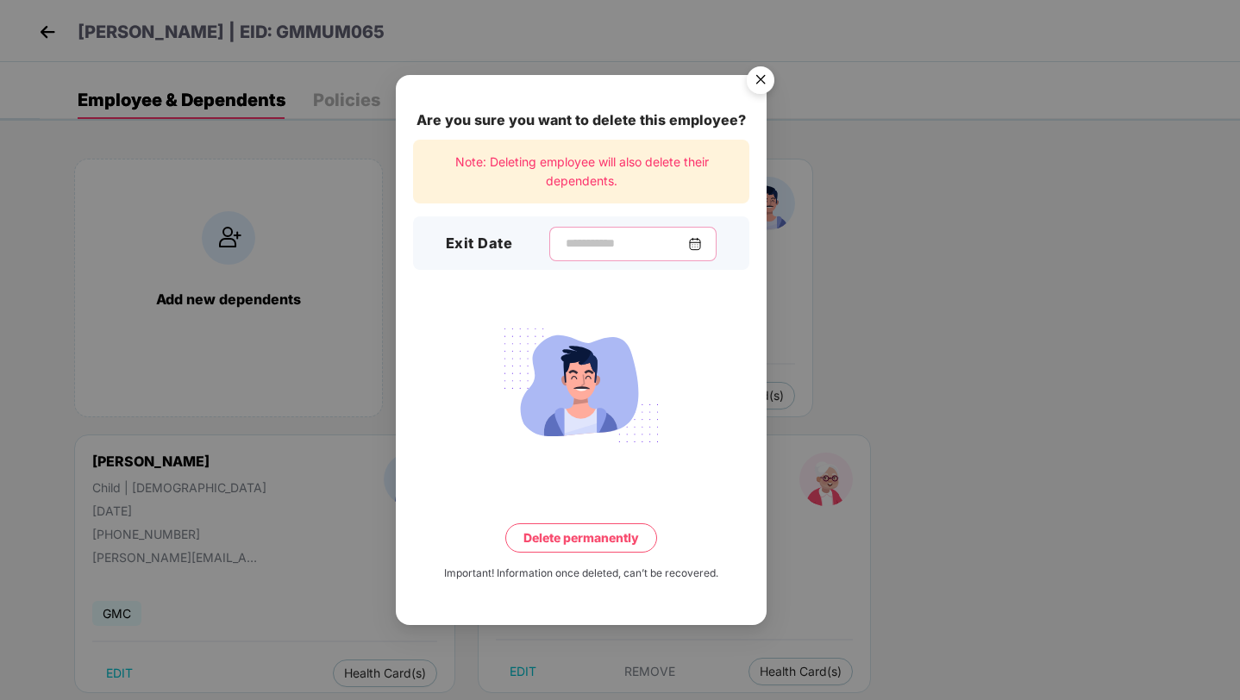
click at [633, 249] on input at bounding box center [626, 244] width 124 height 18
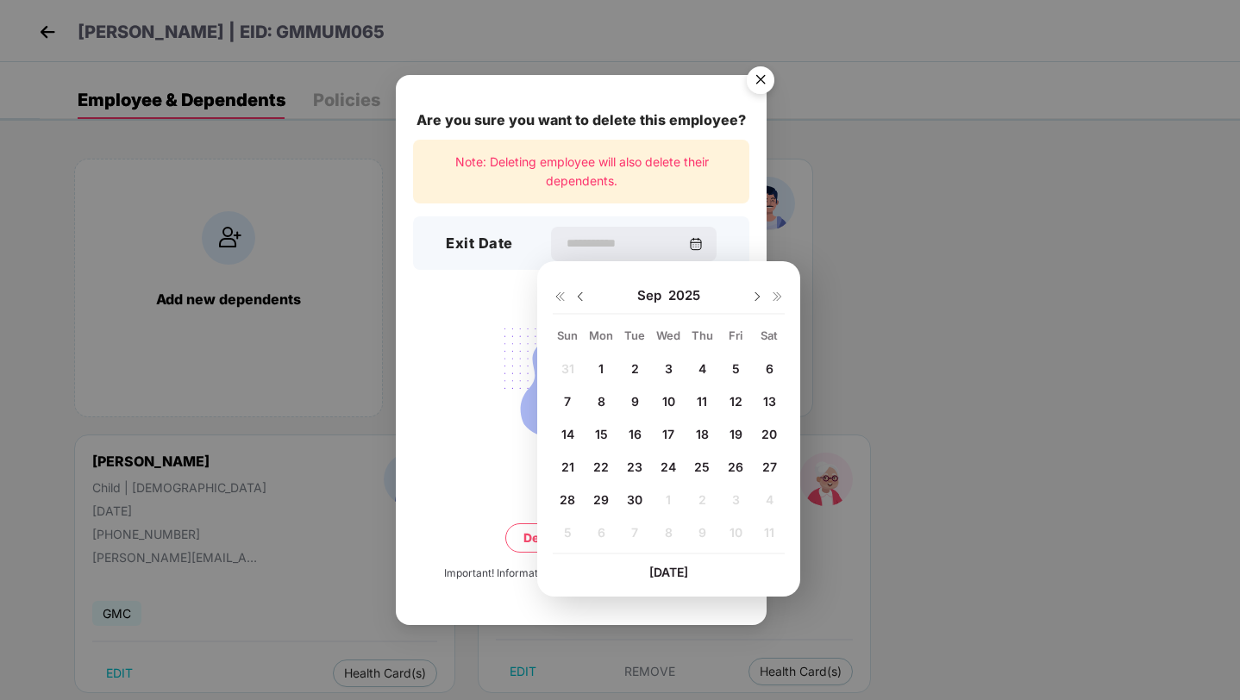
click at [635, 507] on span "30" at bounding box center [635, 499] width 16 height 15
type input "**********"
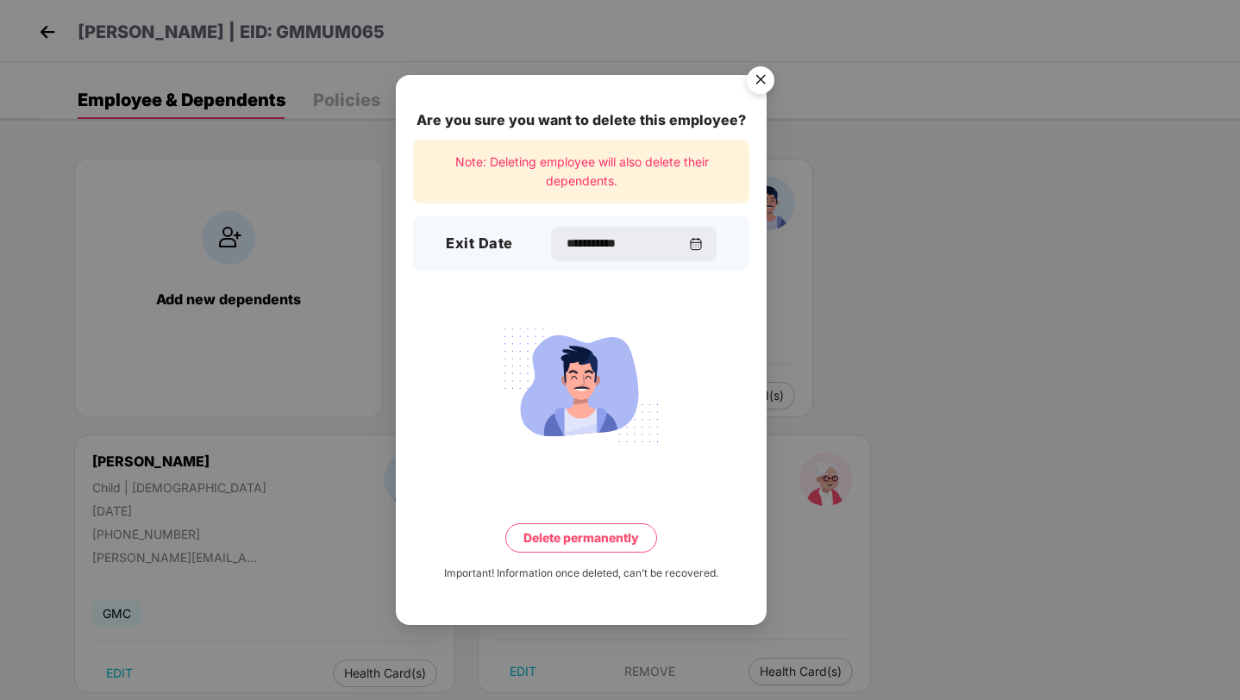
click at [598, 544] on button "Delete permanently" at bounding box center [581, 537] width 152 height 29
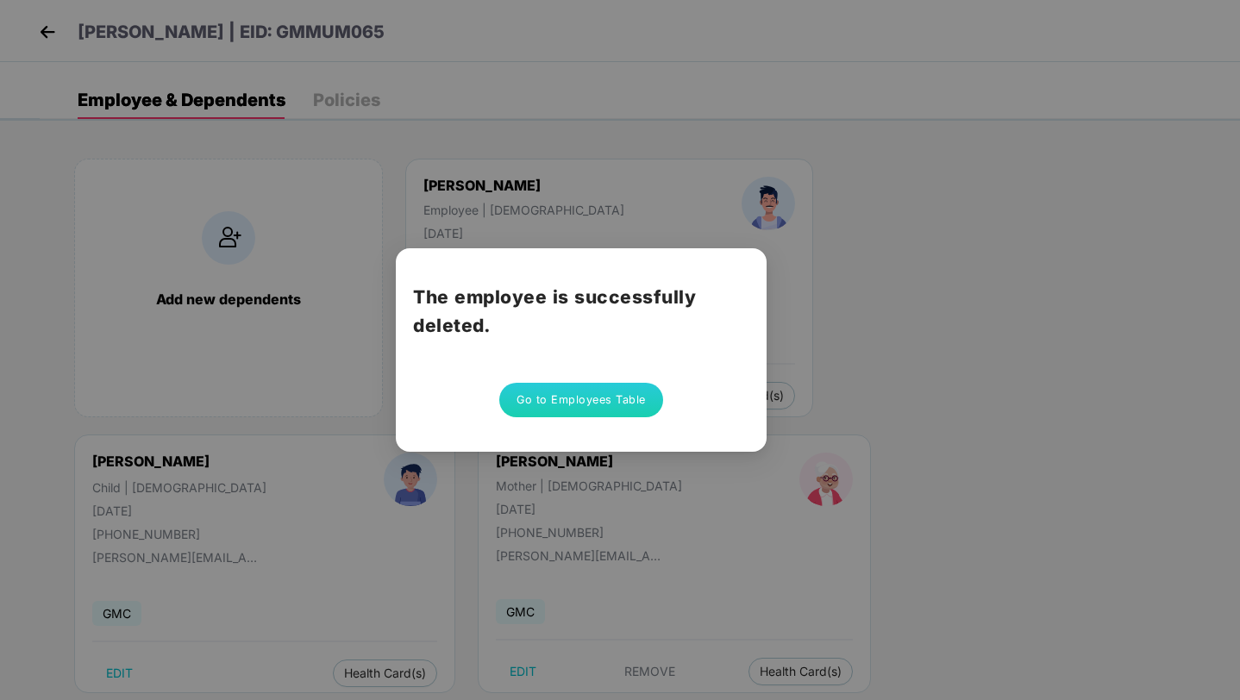
click at [594, 399] on button "Go to Employees Table" at bounding box center [581, 400] width 164 height 34
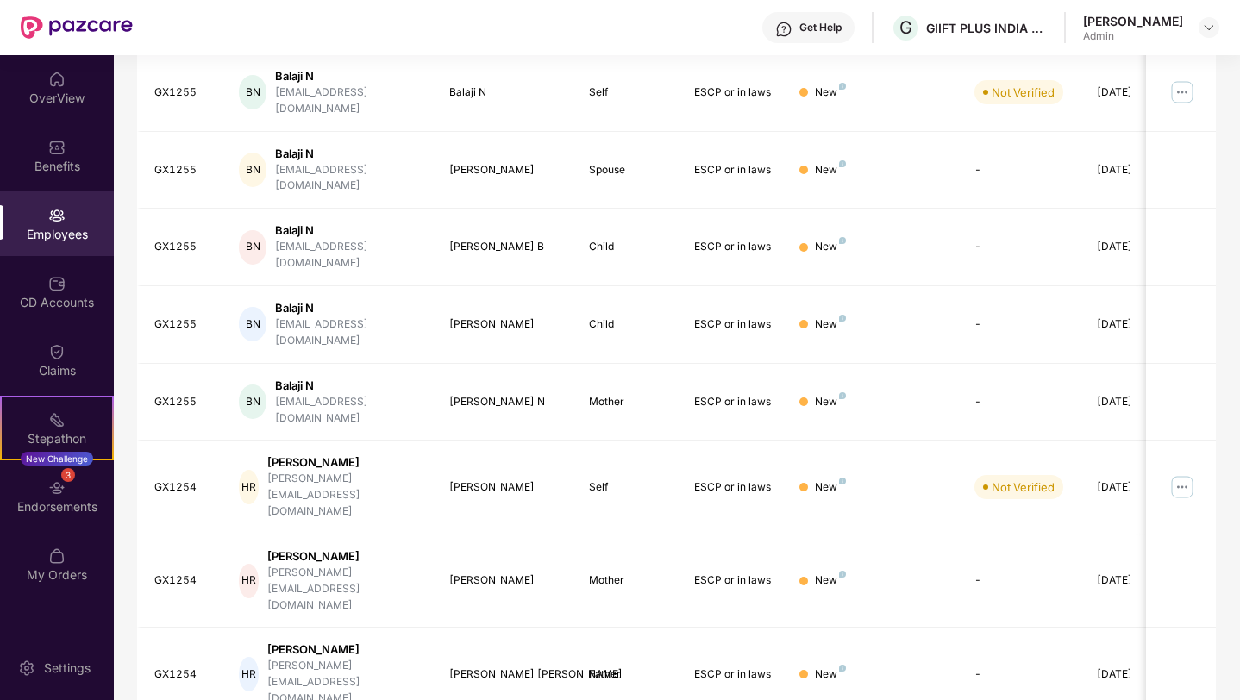
scroll to position [0, 0]
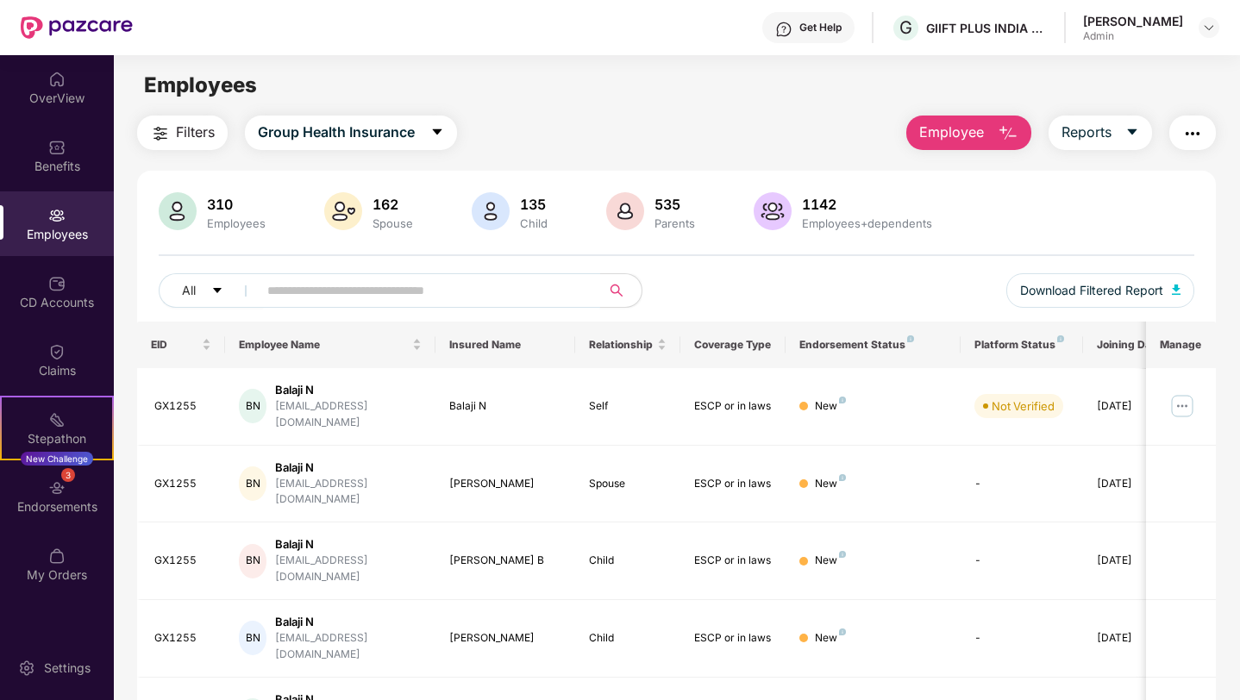
click at [526, 289] on input "text" at bounding box center [422, 291] width 310 height 26
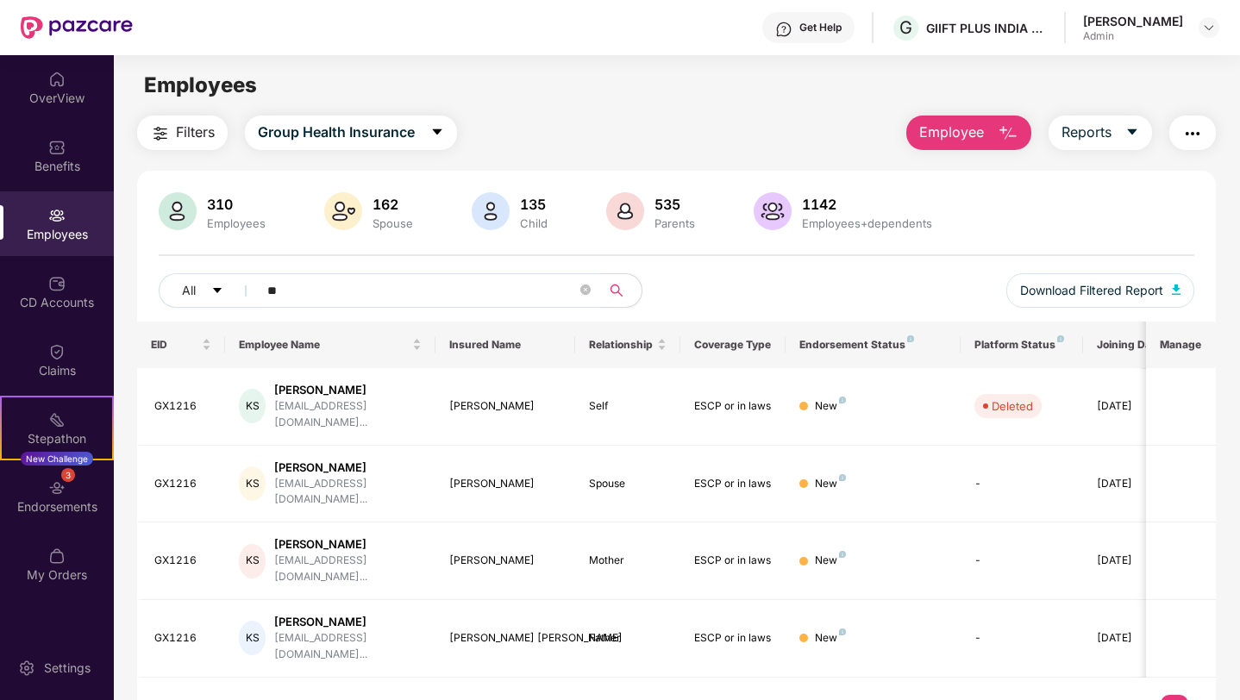
type input "*"
